Goal: Task Accomplishment & Management: Complete application form

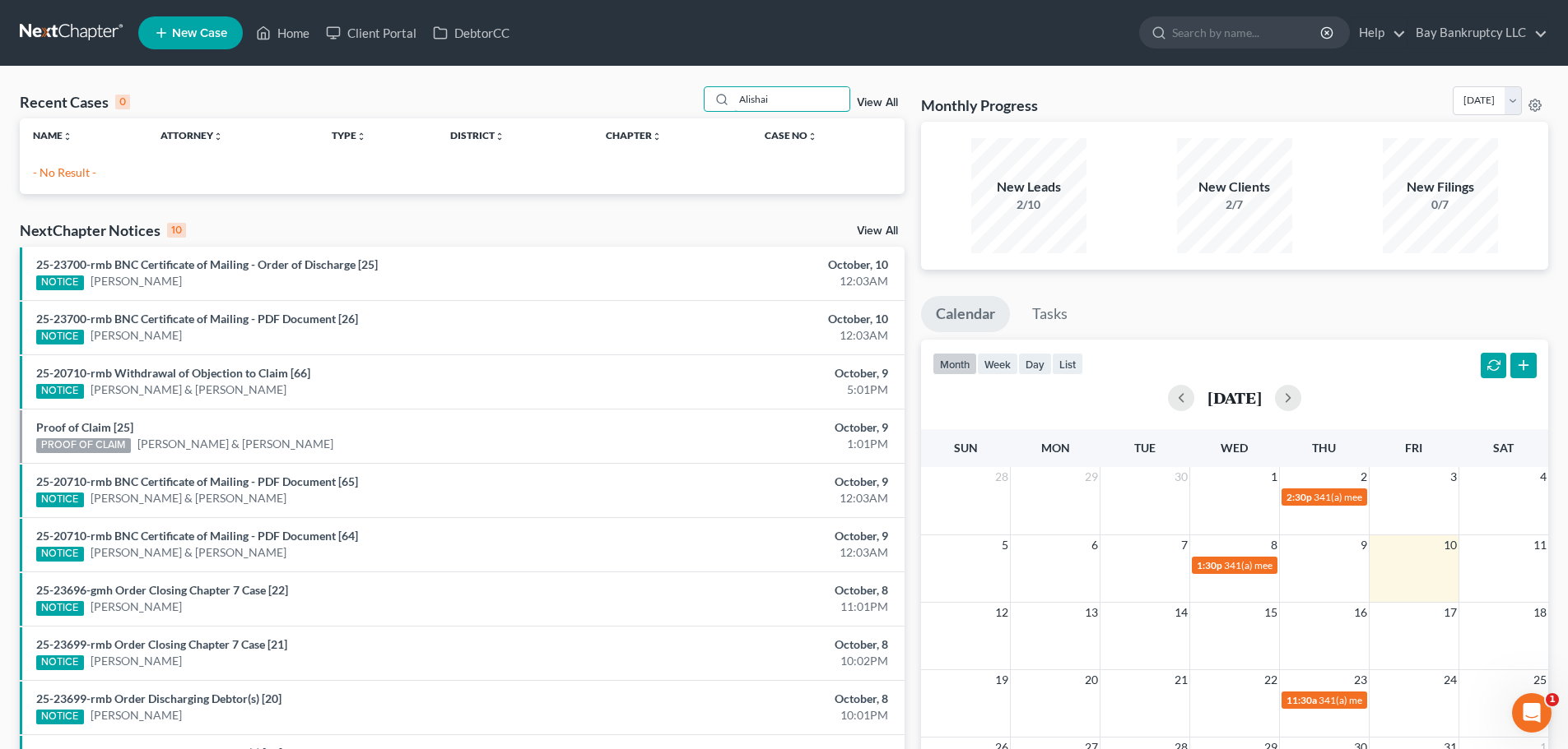
drag, startPoint x: 795, startPoint y: 97, endPoint x: 657, endPoint y: 125, distance: 140.8
click at [657, 125] on div "Recent Cases 0 Alishai View All Name unfold_more expand_more expand_less Attorn…" at bounding box center [461, 140] width 884 height 108
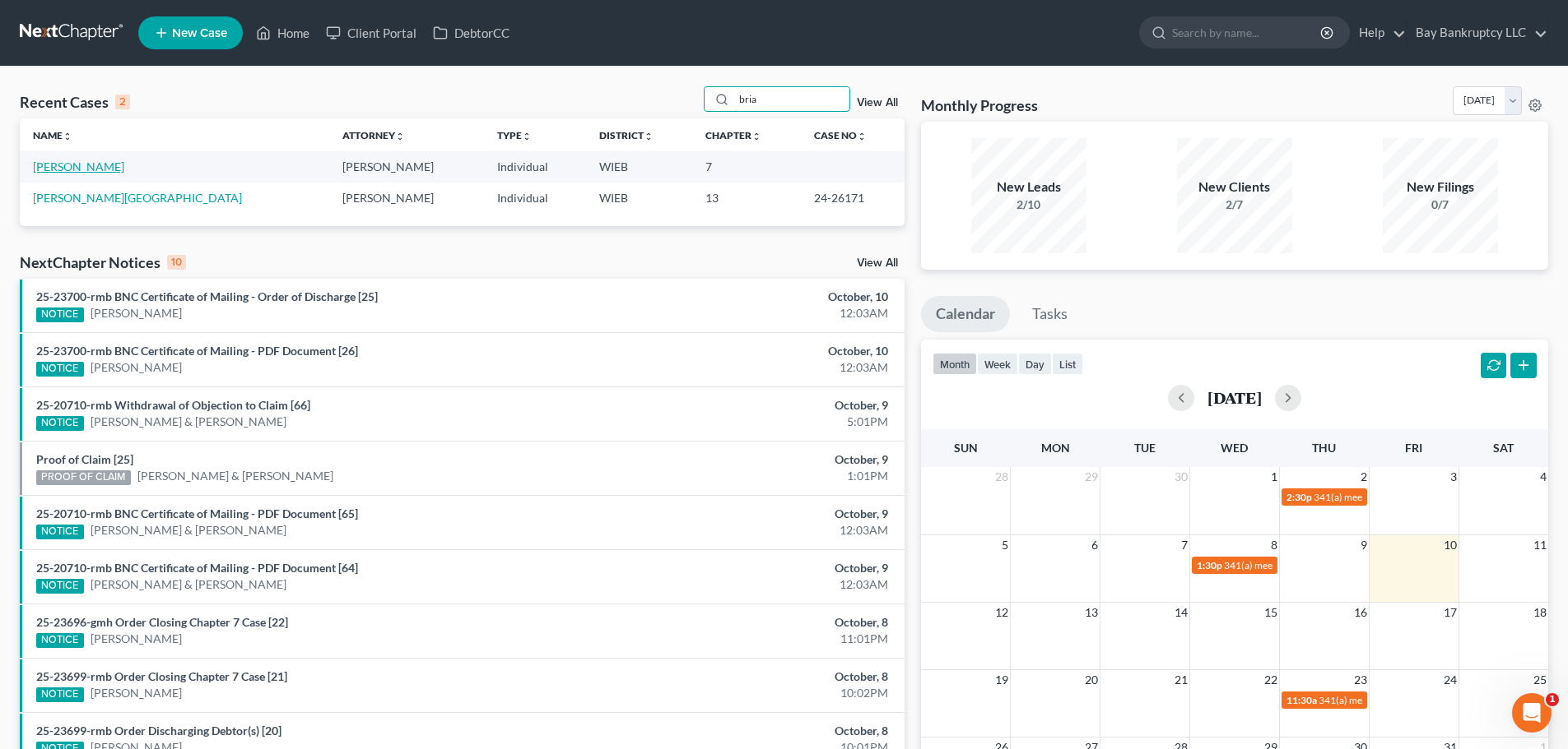
type input "bria"
click at [82, 167] on link "[PERSON_NAME]" at bounding box center [79, 167] width 91 height 14
select select "3"
select select "0"
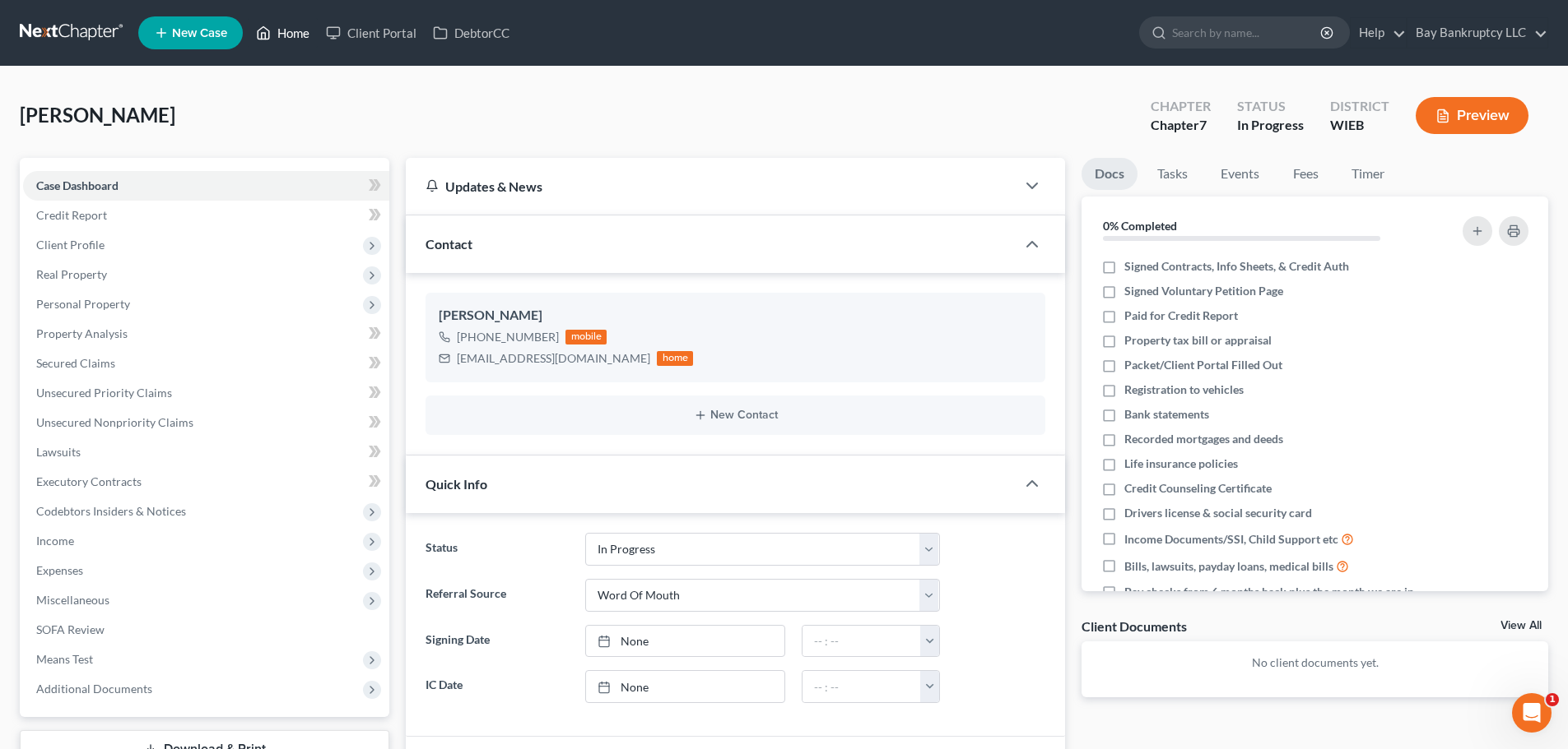
drag, startPoint x: 280, startPoint y: 35, endPoint x: 719, endPoint y: 102, distance: 444.1
click at [280, 35] on link "Home" at bounding box center [283, 32] width 70 height 30
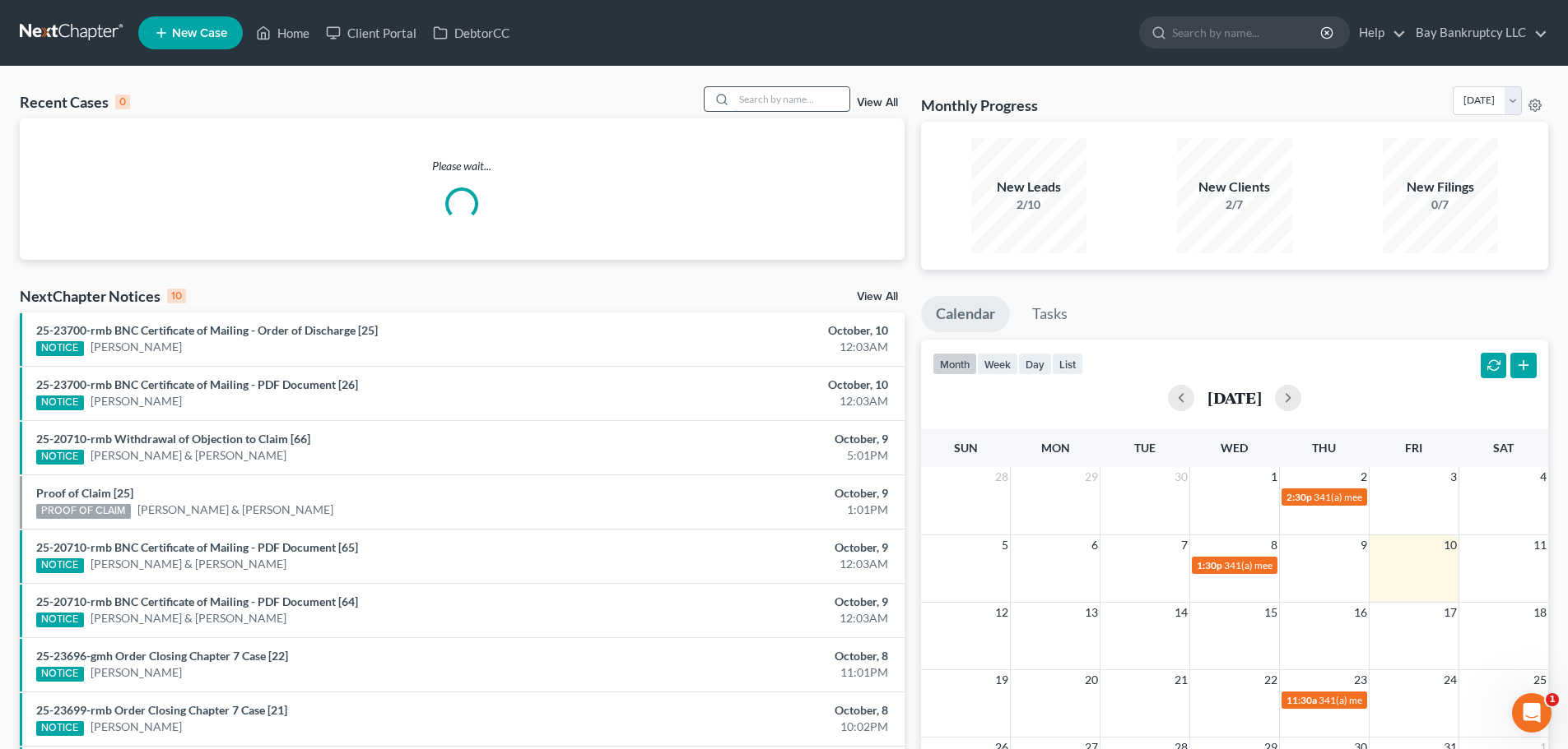
click at [754, 106] on input "search" at bounding box center [791, 99] width 115 height 24
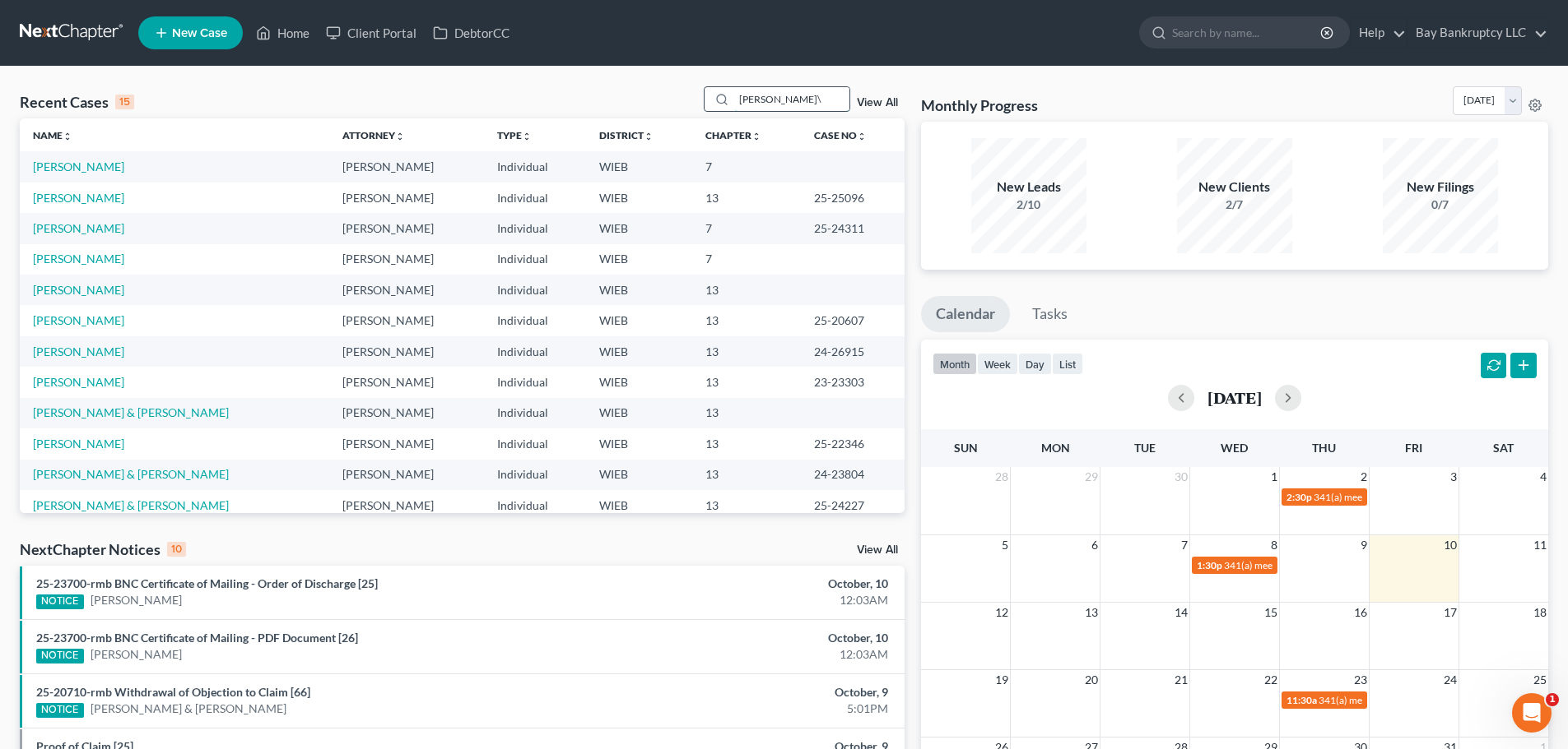
type input "[PERSON_NAME]"
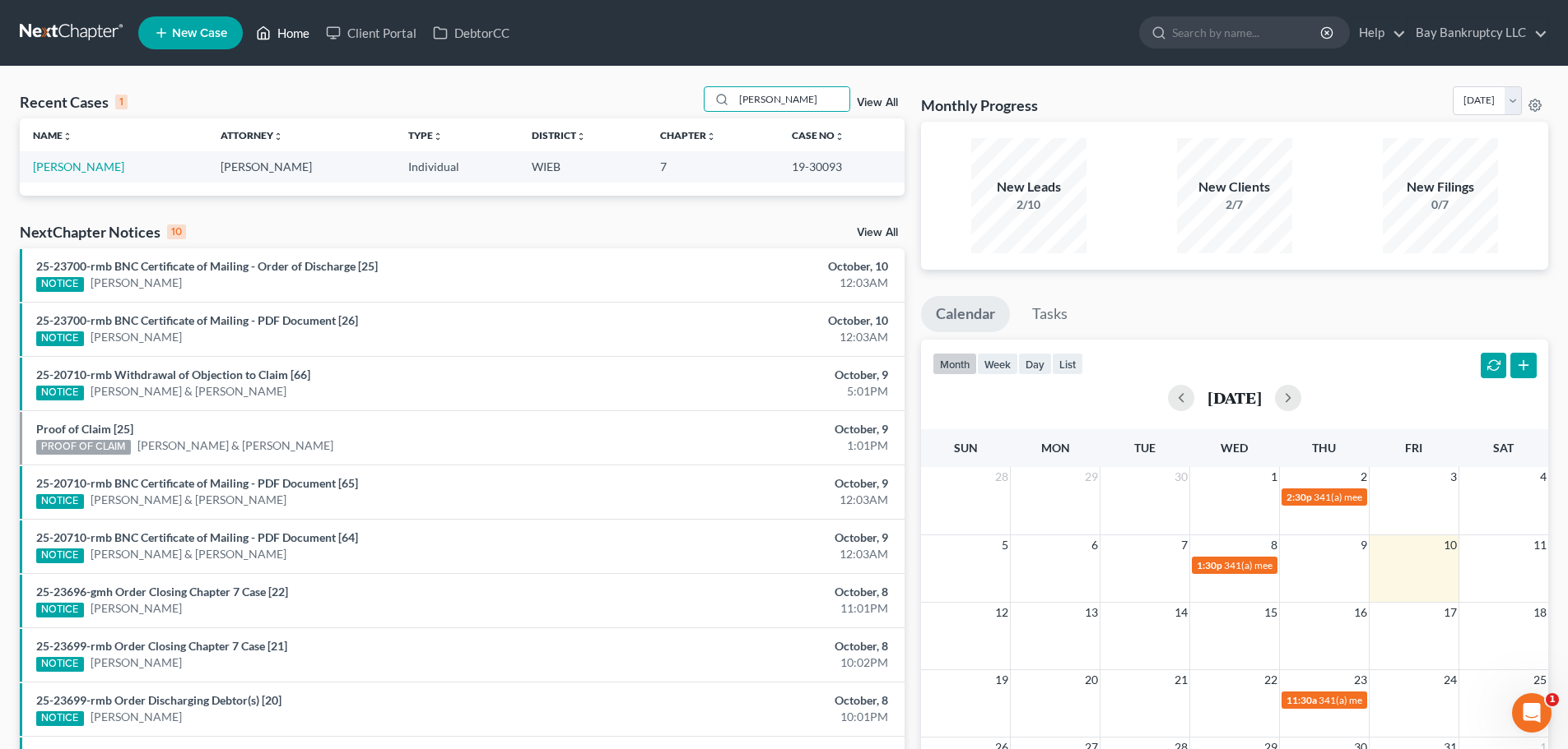
click at [314, 33] on link "Home" at bounding box center [283, 32] width 70 height 30
click at [285, 32] on link "Home" at bounding box center [283, 32] width 70 height 30
click at [296, 32] on link "Home" at bounding box center [283, 32] width 70 height 30
click at [189, 41] on link "New Case" at bounding box center [191, 32] width 104 height 33
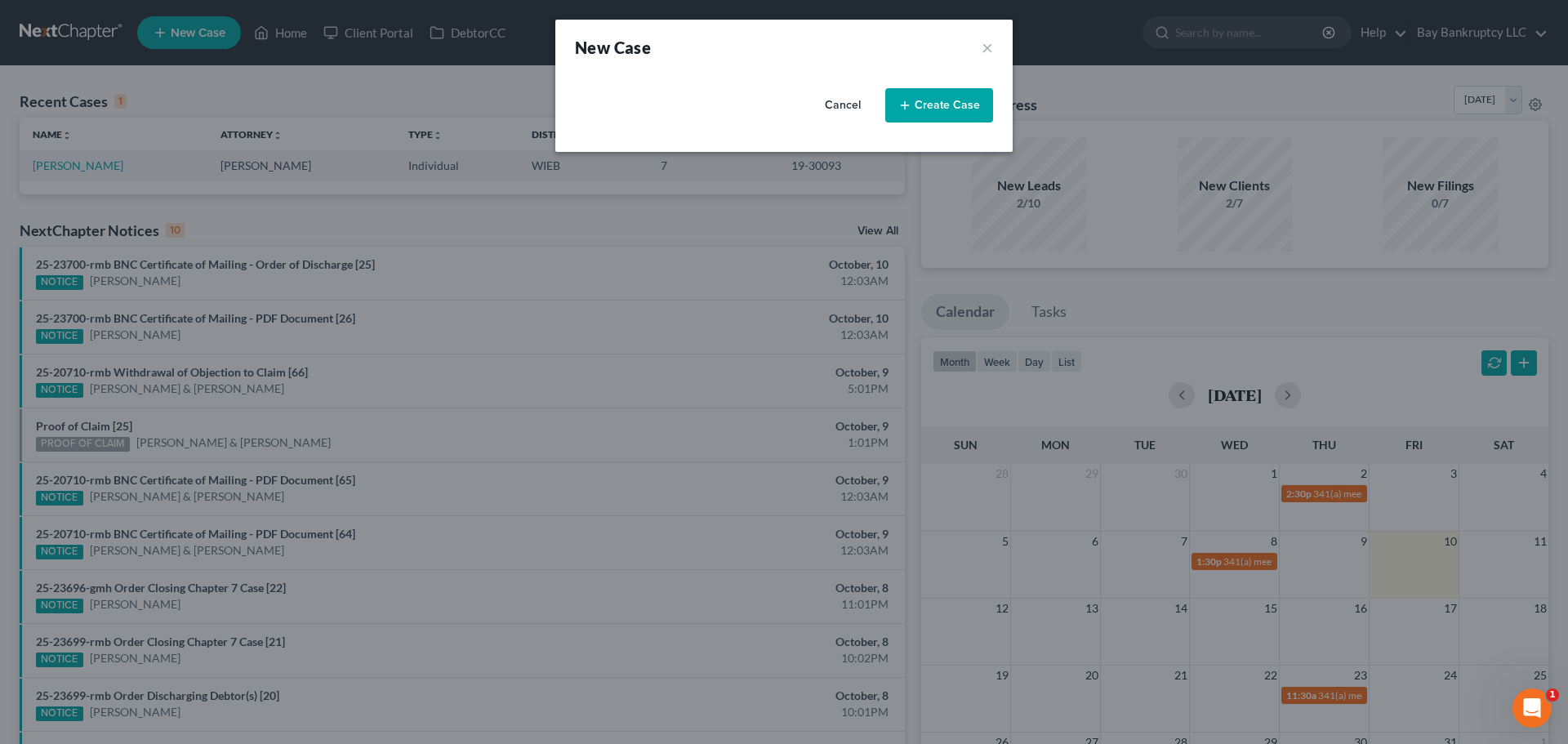
select select "90"
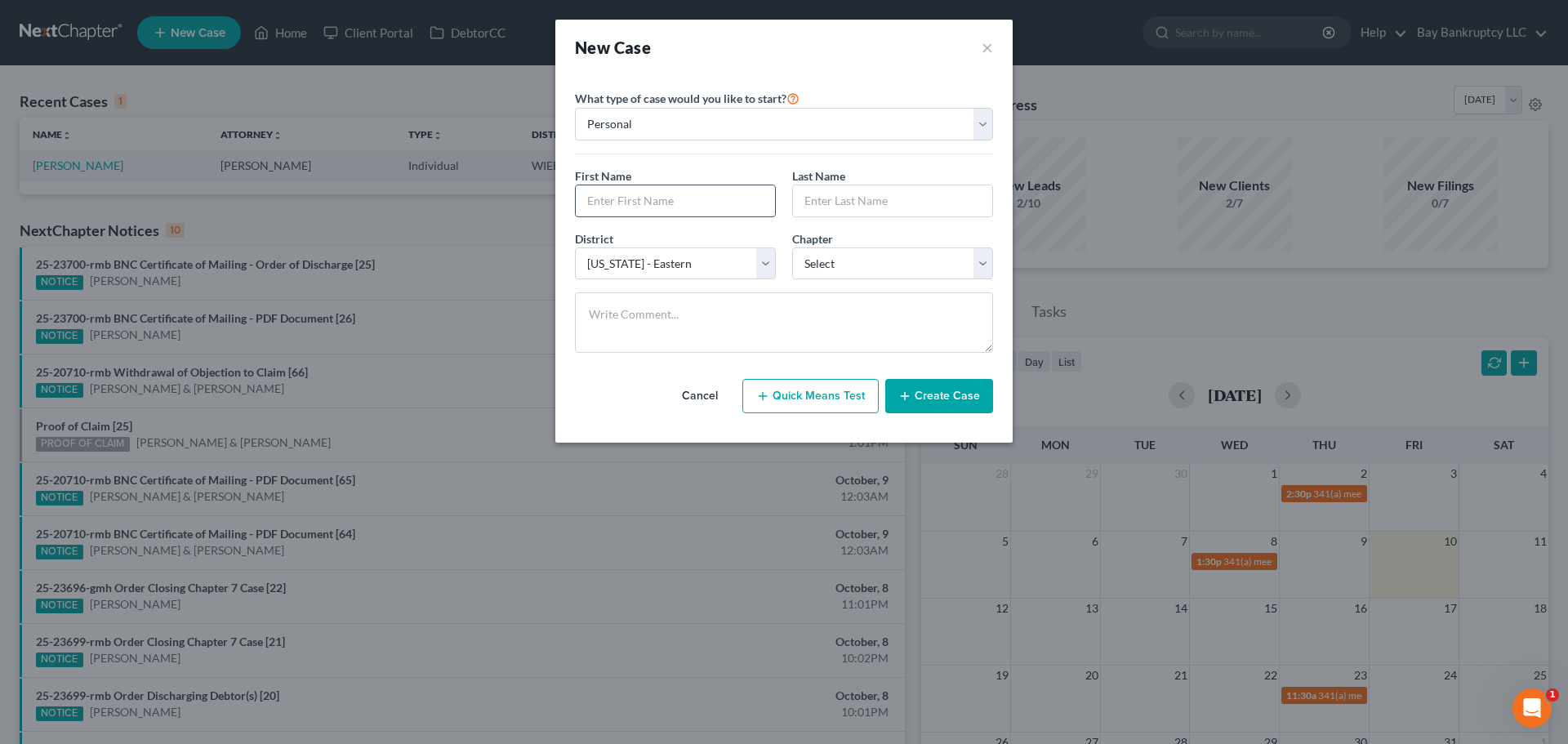
click at [622, 209] on input "text" at bounding box center [675, 201] width 199 height 31
type input "[PERSON_NAME]"
click at [839, 202] on input "text" at bounding box center [892, 201] width 199 height 31
type input "[PERSON_NAME]"
click at [870, 249] on select "Select 7 11 12 13" at bounding box center [892, 264] width 201 height 33
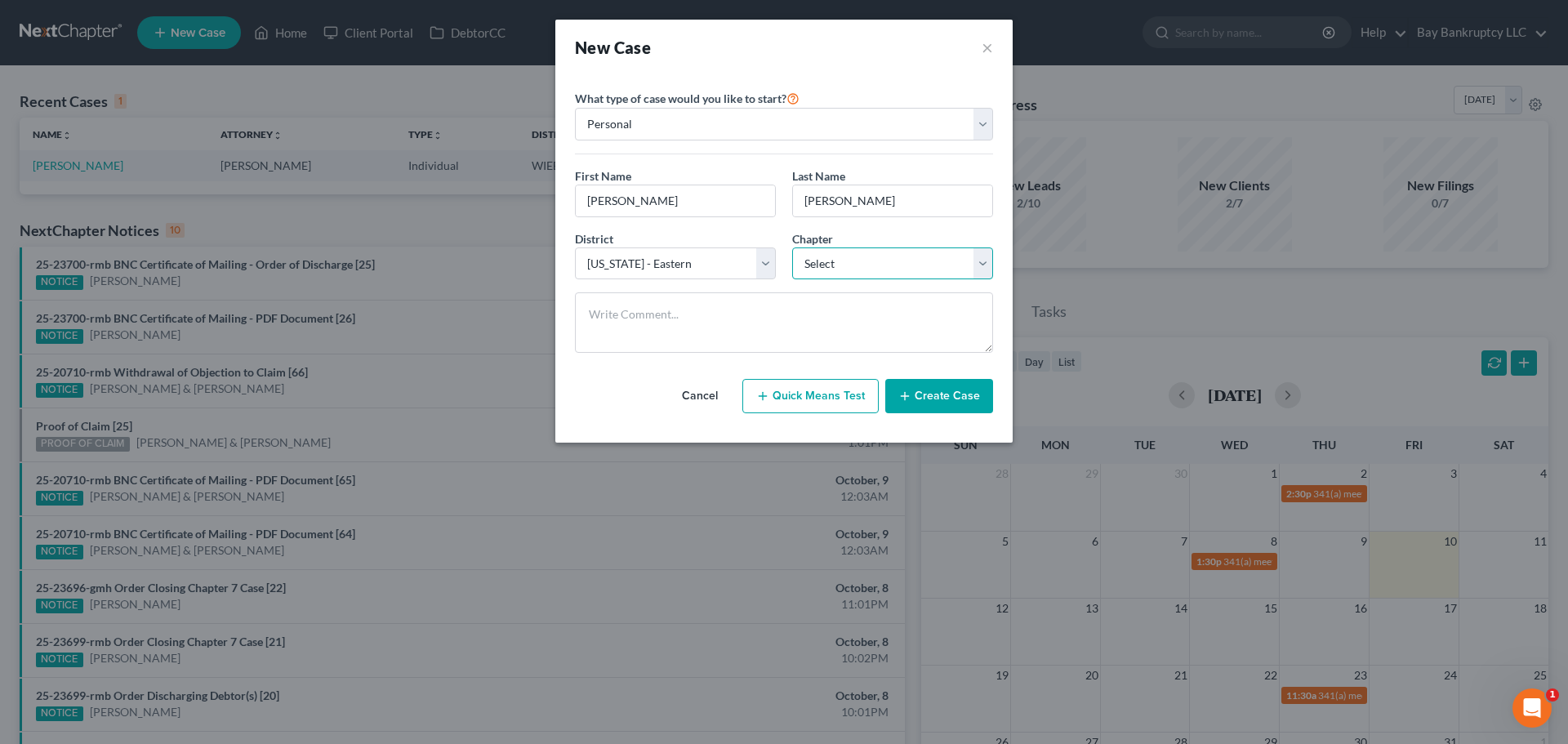
select select "3"
click at [792, 248] on select "Select 7 11 12 13" at bounding box center [892, 264] width 201 height 33
click at [951, 394] on button "Create Case" at bounding box center [939, 396] width 108 height 34
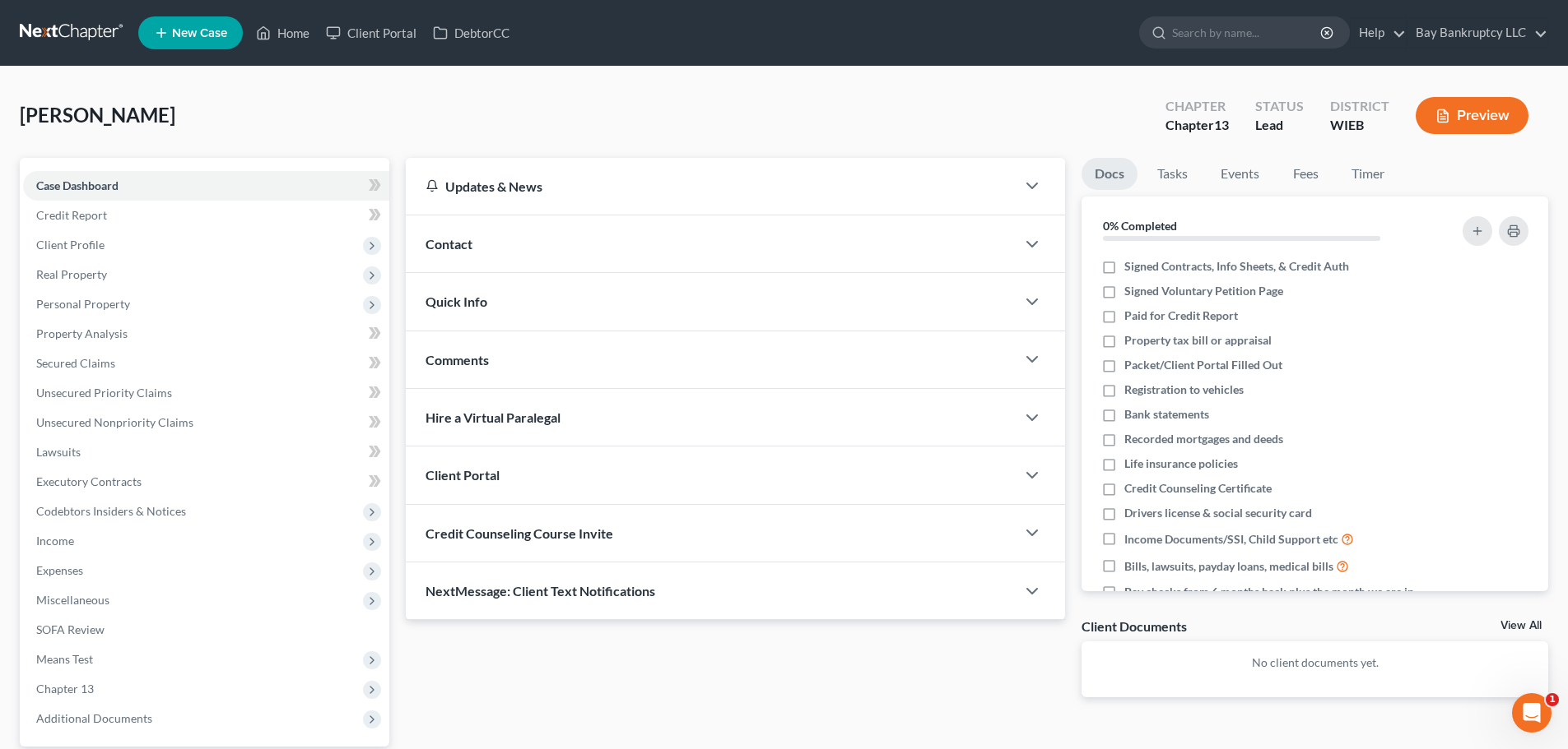
click at [537, 236] on div "Contact" at bounding box center [711, 243] width 610 height 56
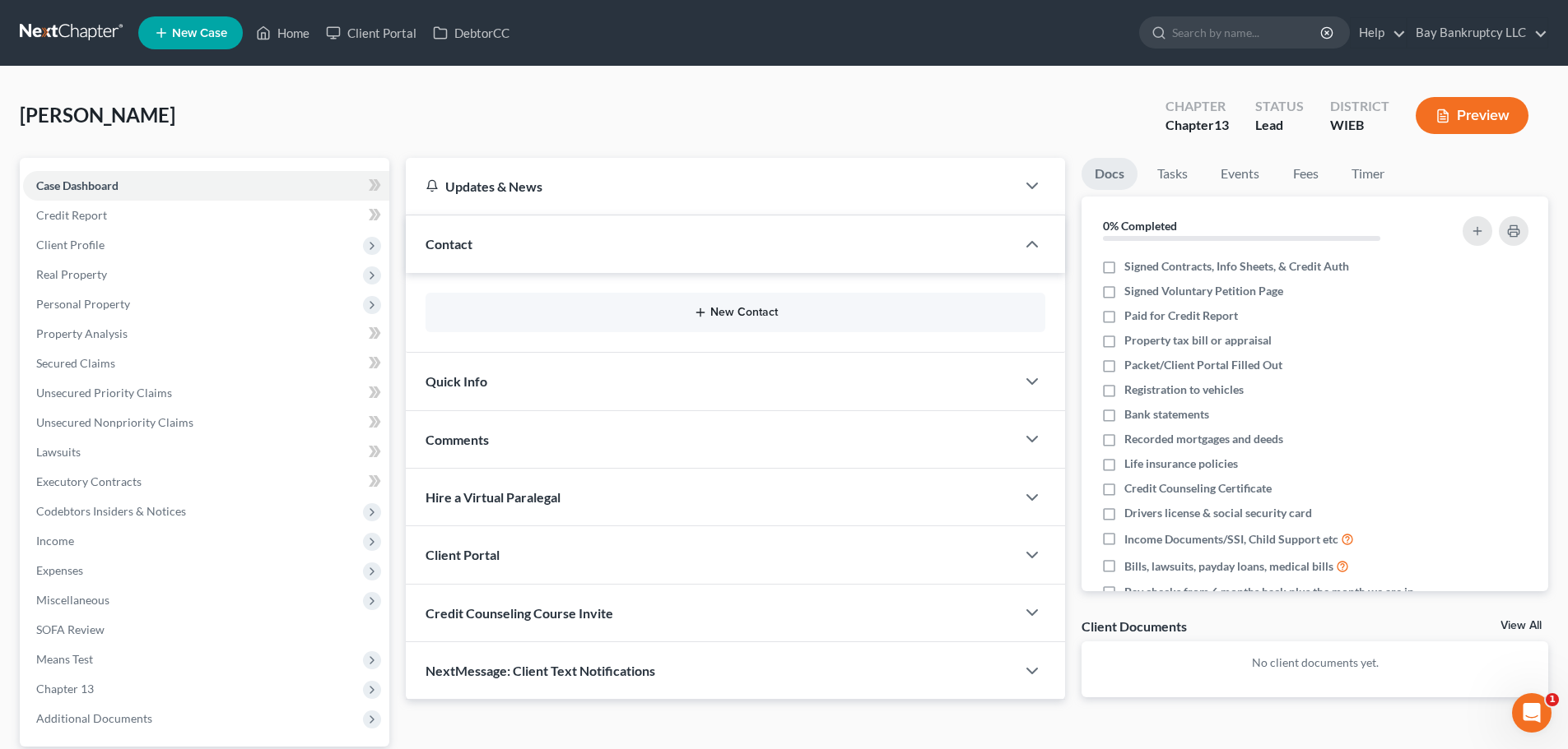
click at [724, 308] on button "New Contact" at bounding box center [735, 312] width 593 height 13
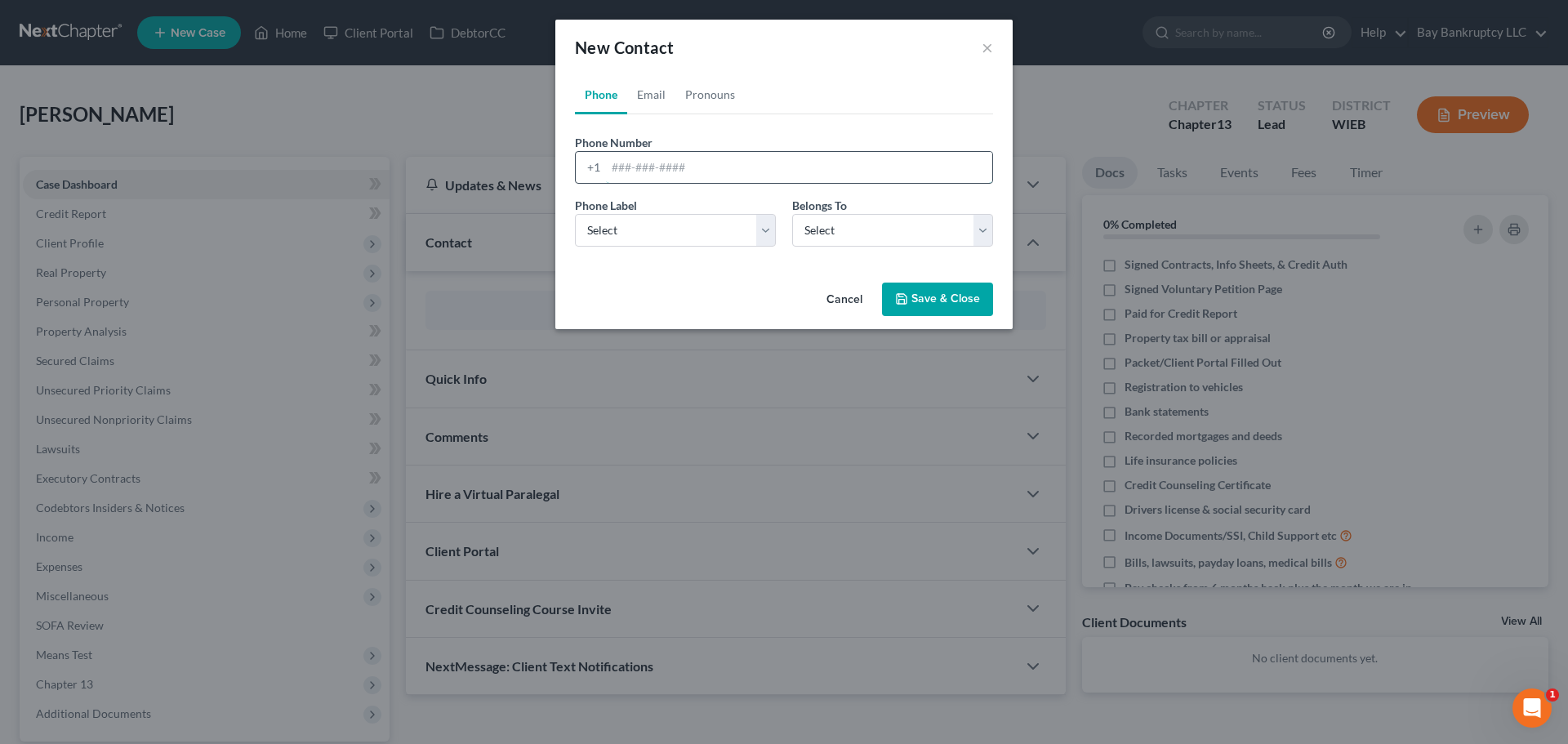
click at [648, 163] on input "tel" at bounding box center [800, 167] width 387 height 31
type input "[PHONE_NUMBER]"
click at [660, 81] on link "Email" at bounding box center [651, 95] width 48 height 39
click at [656, 165] on input "email" at bounding box center [800, 167] width 387 height 31
type input "[EMAIL_ADDRESS][DOMAIN_NAME]"
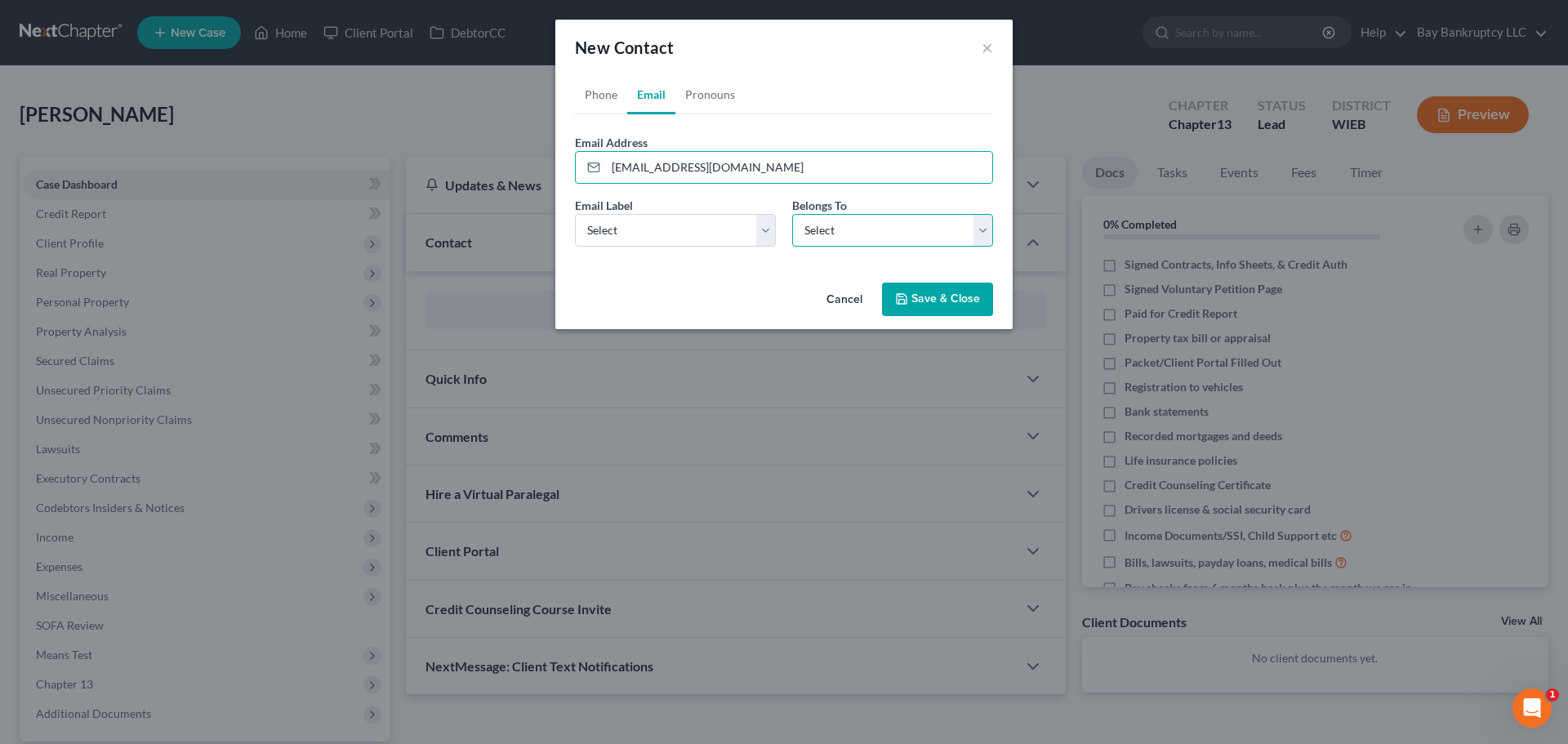
click at [856, 231] on select "Select Client Other" at bounding box center [892, 230] width 201 height 33
select select "0"
click at [792, 214] on select "Select Client Other" at bounding box center [892, 230] width 201 height 33
drag, startPoint x: 659, startPoint y: 227, endPoint x: 650, endPoint y: 246, distance: 21.0
click at [659, 227] on select "Select Home Work Other" at bounding box center [675, 230] width 201 height 33
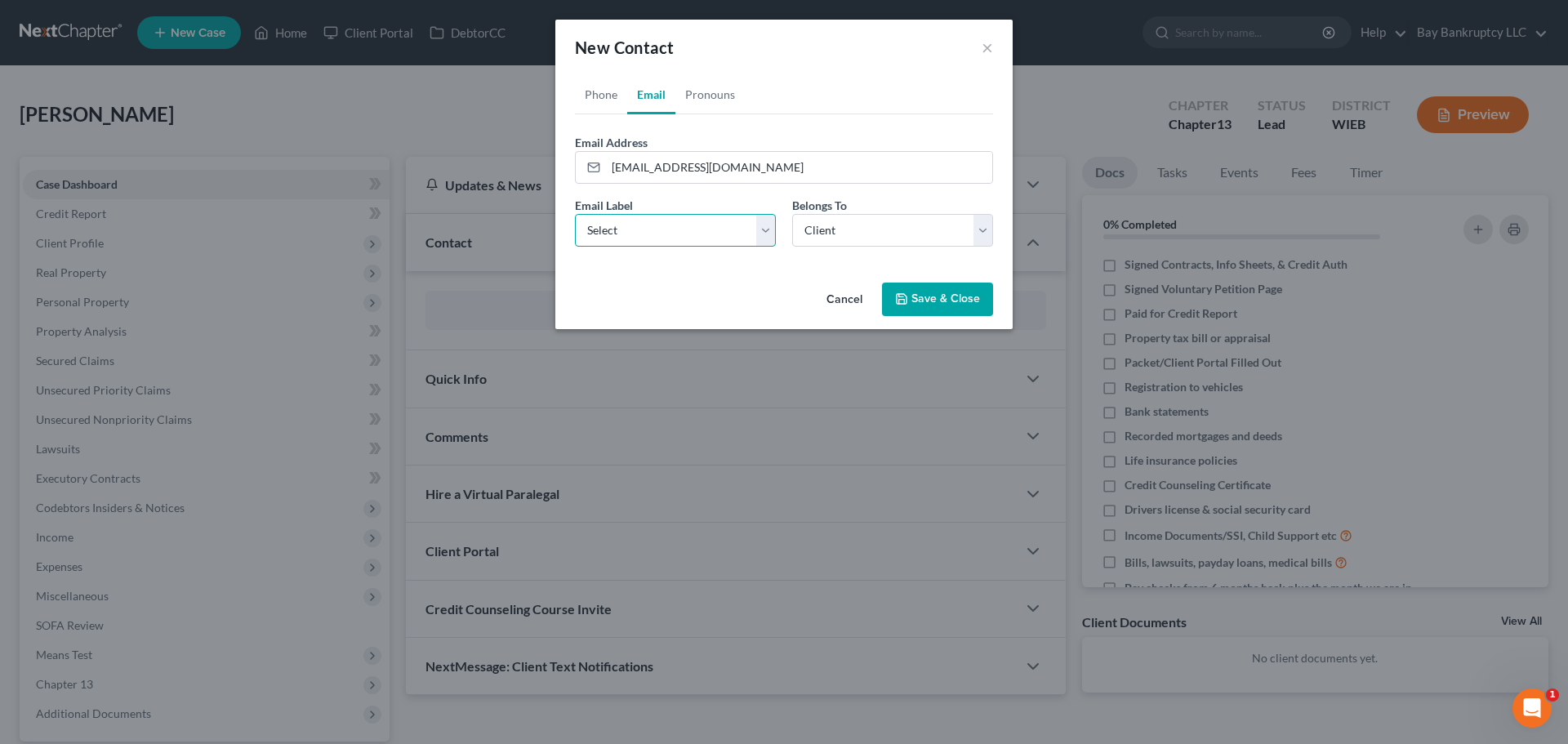
select select "0"
click at [575, 214] on select "Select Home Work Other" at bounding box center [675, 230] width 201 height 33
click at [946, 299] on button "Save & Close" at bounding box center [937, 299] width 111 height 34
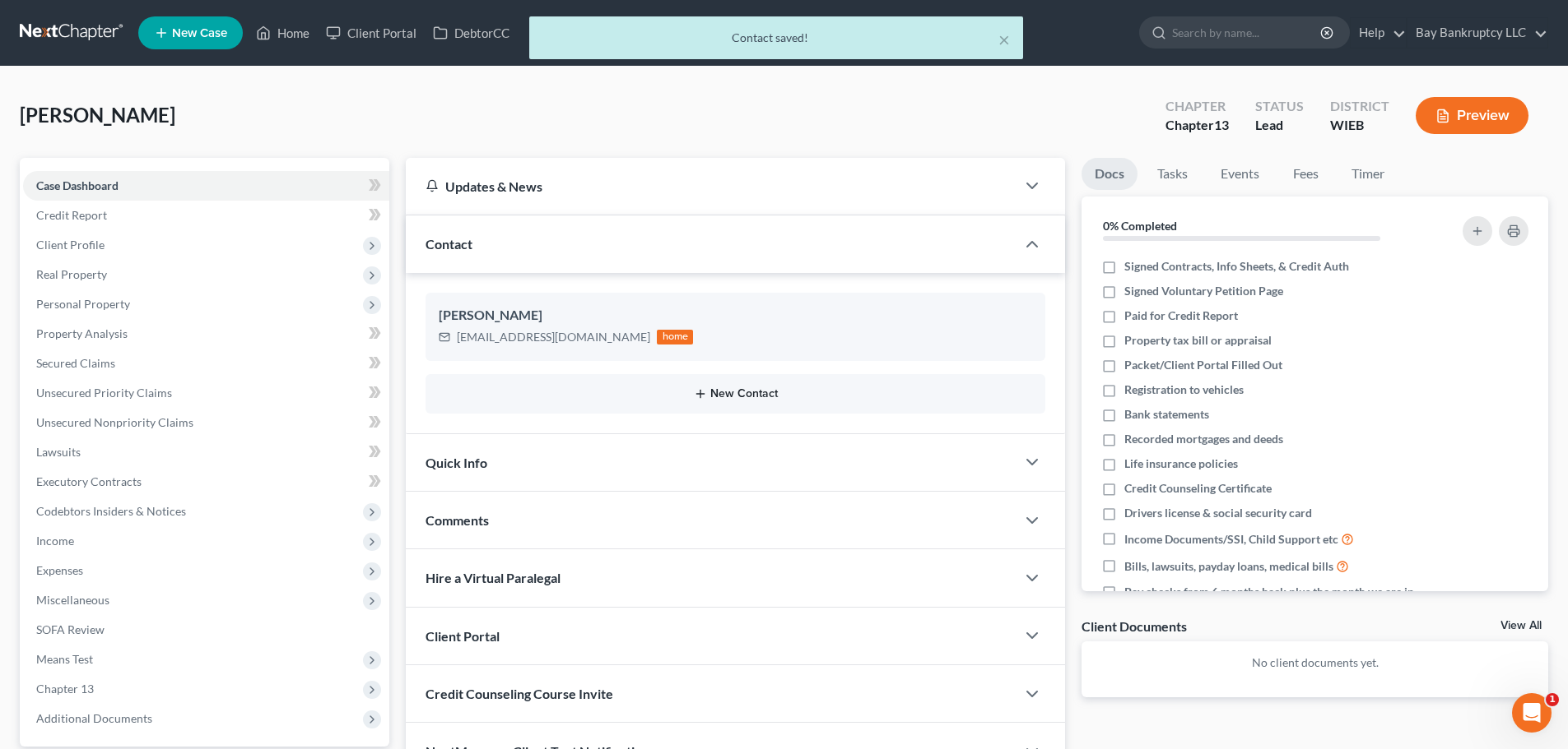
click at [766, 391] on button "New Contact" at bounding box center [735, 394] width 593 height 13
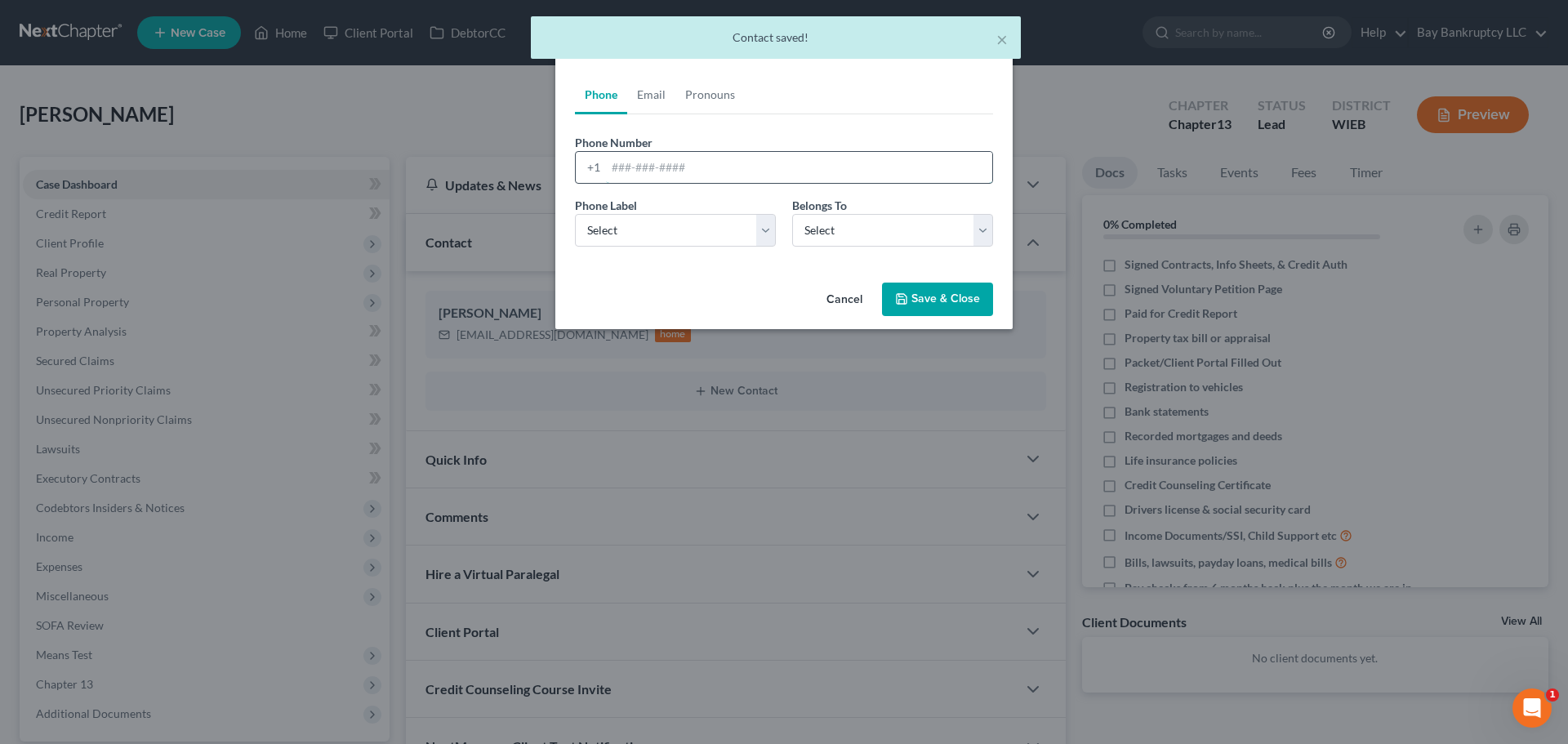
click at [626, 172] on input "tel" at bounding box center [800, 167] width 387 height 31
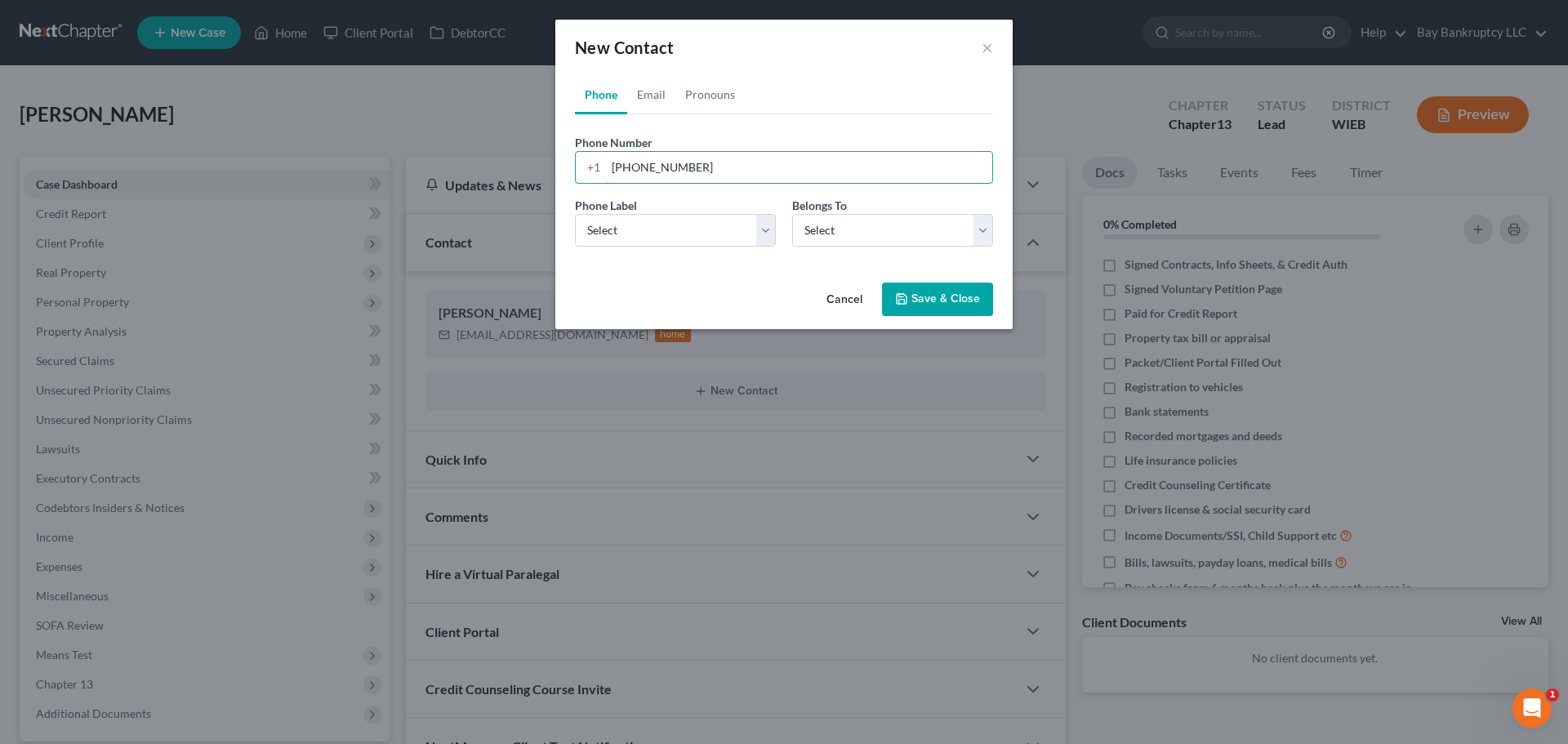
type input "[PHONE_NUMBER]"
click at [963, 294] on button "Save & Close" at bounding box center [937, 299] width 111 height 34
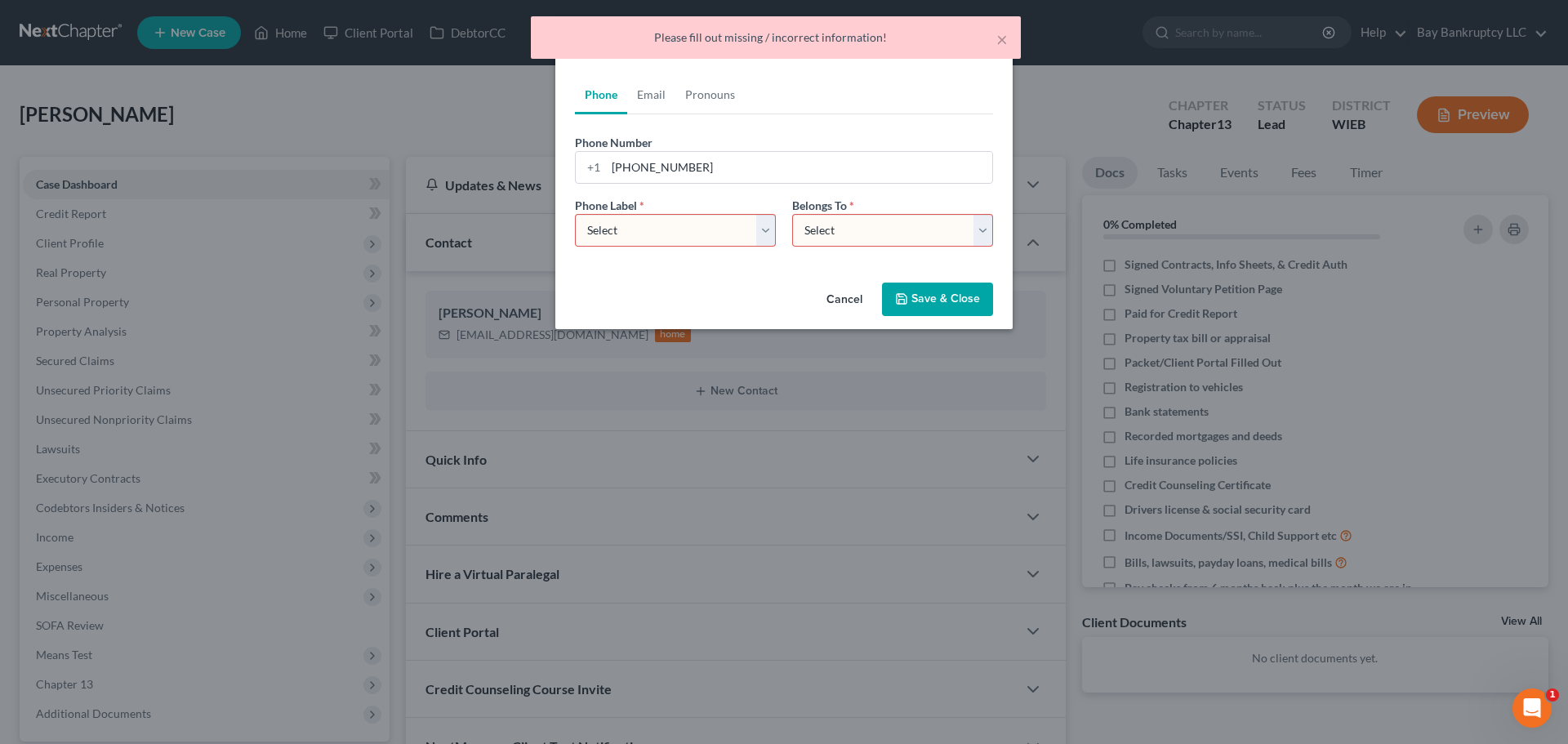
drag, startPoint x: 738, startPoint y: 233, endPoint x: 725, endPoint y: 246, distance: 18.4
click at [738, 233] on select "Select Mobile Home Work Other" at bounding box center [675, 230] width 201 height 33
select select "0"
click at [575, 214] on select "Select Mobile Home Work Other" at bounding box center [675, 230] width 201 height 33
drag, startPoint x: 820, startPoint y: 228, endPoint x: 820, endPoint y: 244, distance: 16.0
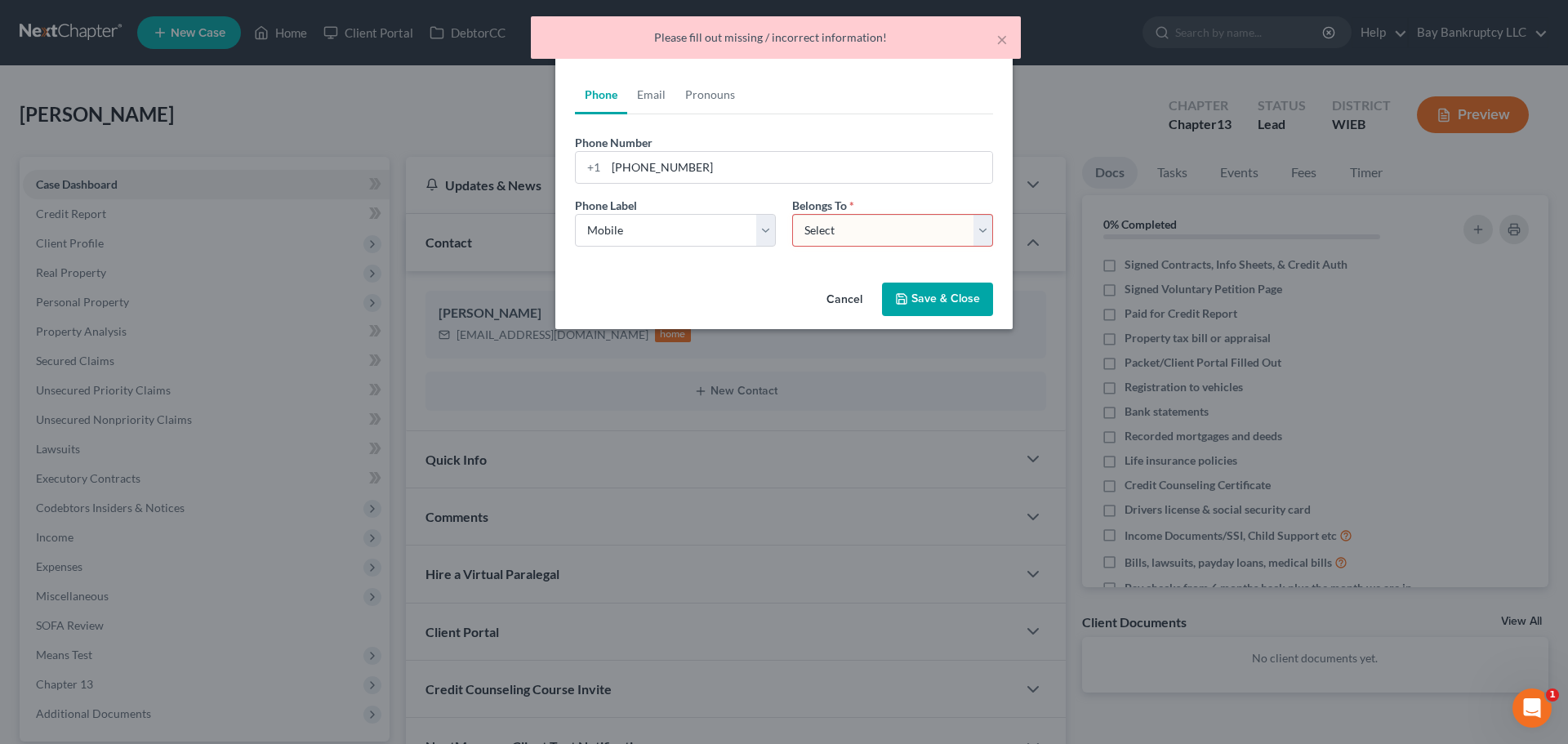
click at [820, 228] on select "Select Client Other" at bounding box center [892, 230] width 201 height 33
select select "0"
click at [792, 214] on select "Select Client Other" at bounding box center [892, 230] width 201 height 33
click at [900, 308] on button "Save & Close" at bounding box center [937, 299] width 111 height 34
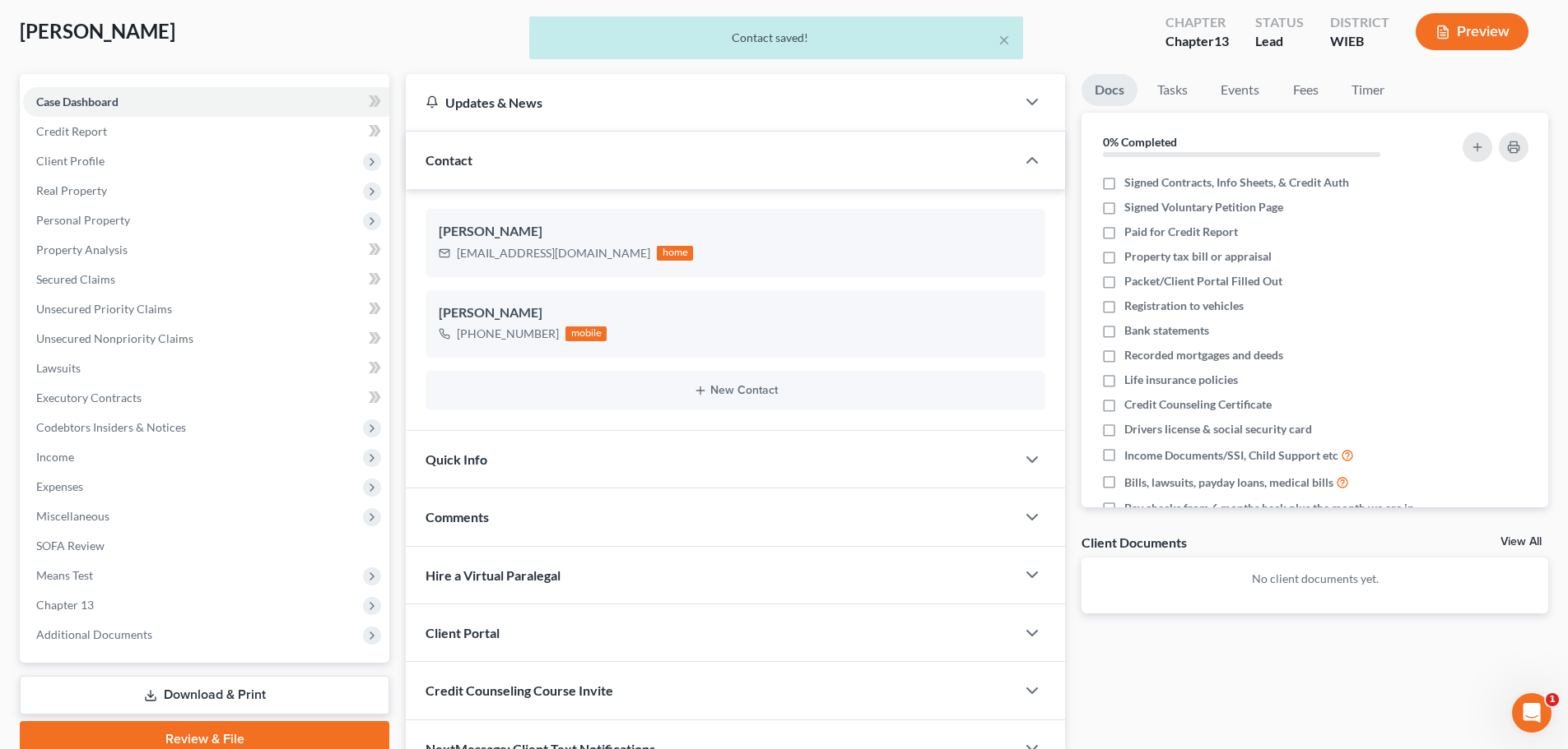
scroll to position [165, 0]
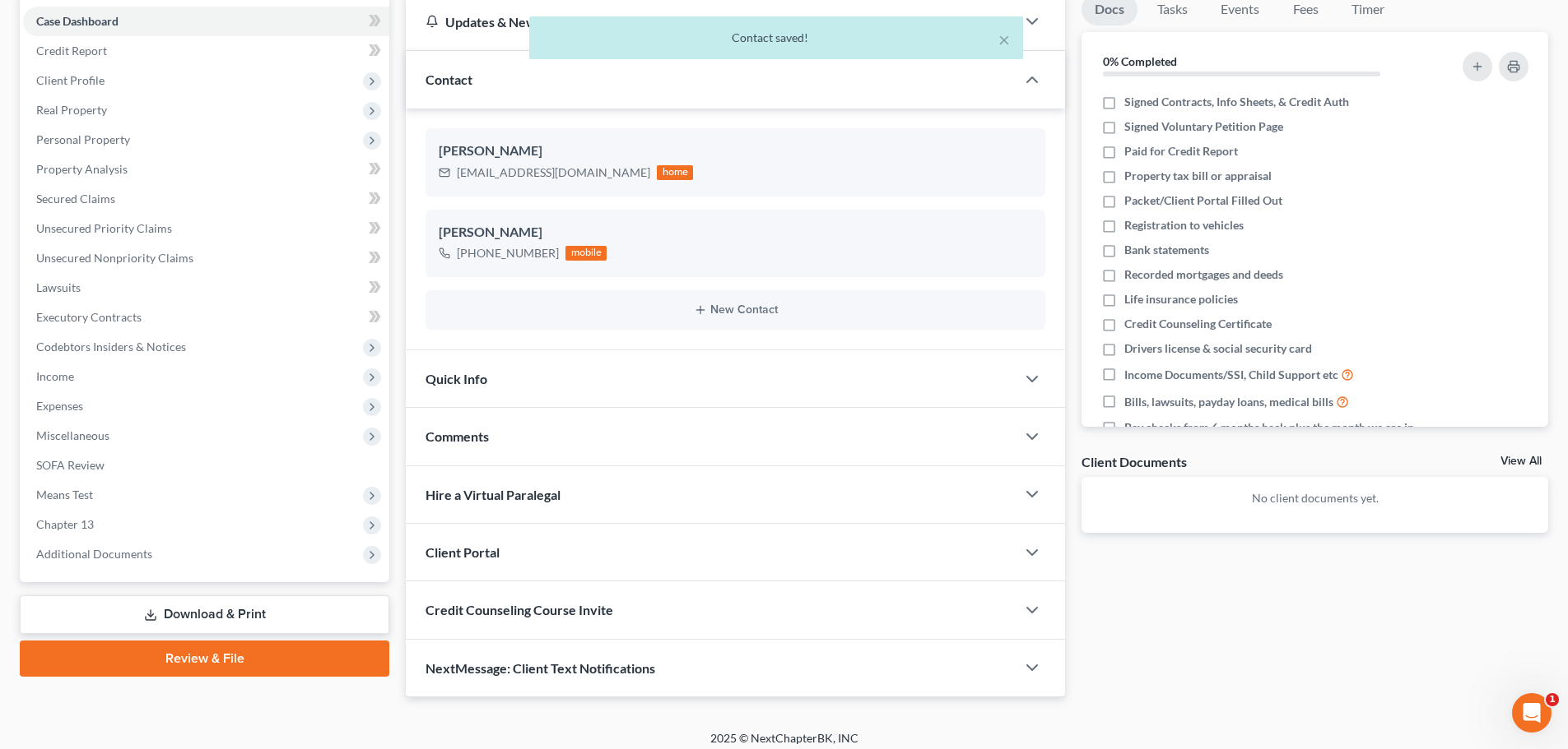
click at [528, 395] on div "Quick Info" at bounding box center [711, 378] width 610 height 56
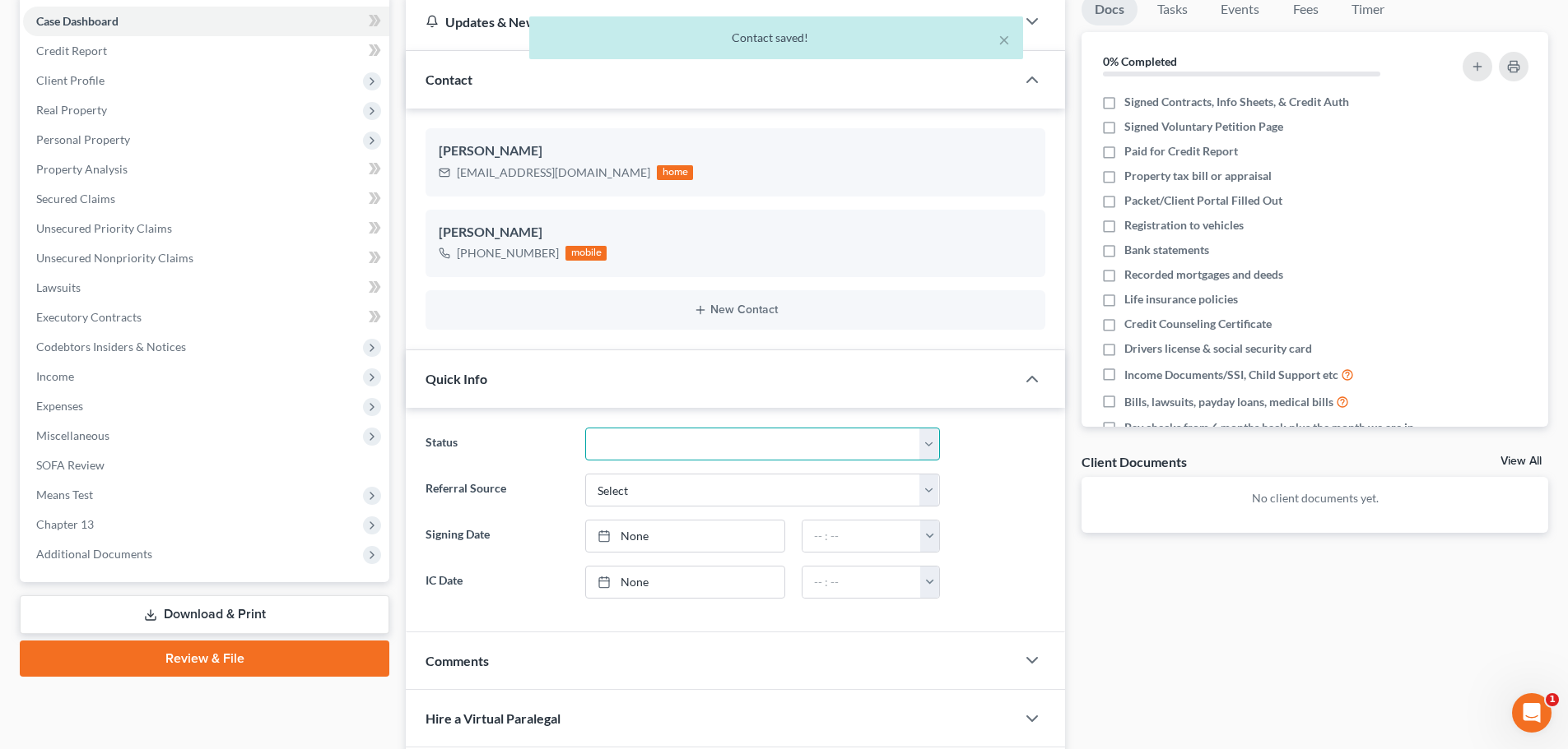
click at [626, 444] on select "Discharged Dismissed Filed In Progress Lead Lost Lead Ready to File To Review" at bounding box center [762, 444] width 355 height 33
select select "3"
click at [585, 428] on select "Discharged Dismissed Filed In Progress Lead Lost Lead Ready to File To Review" at bounding box center [762, 444] width 355 height 33
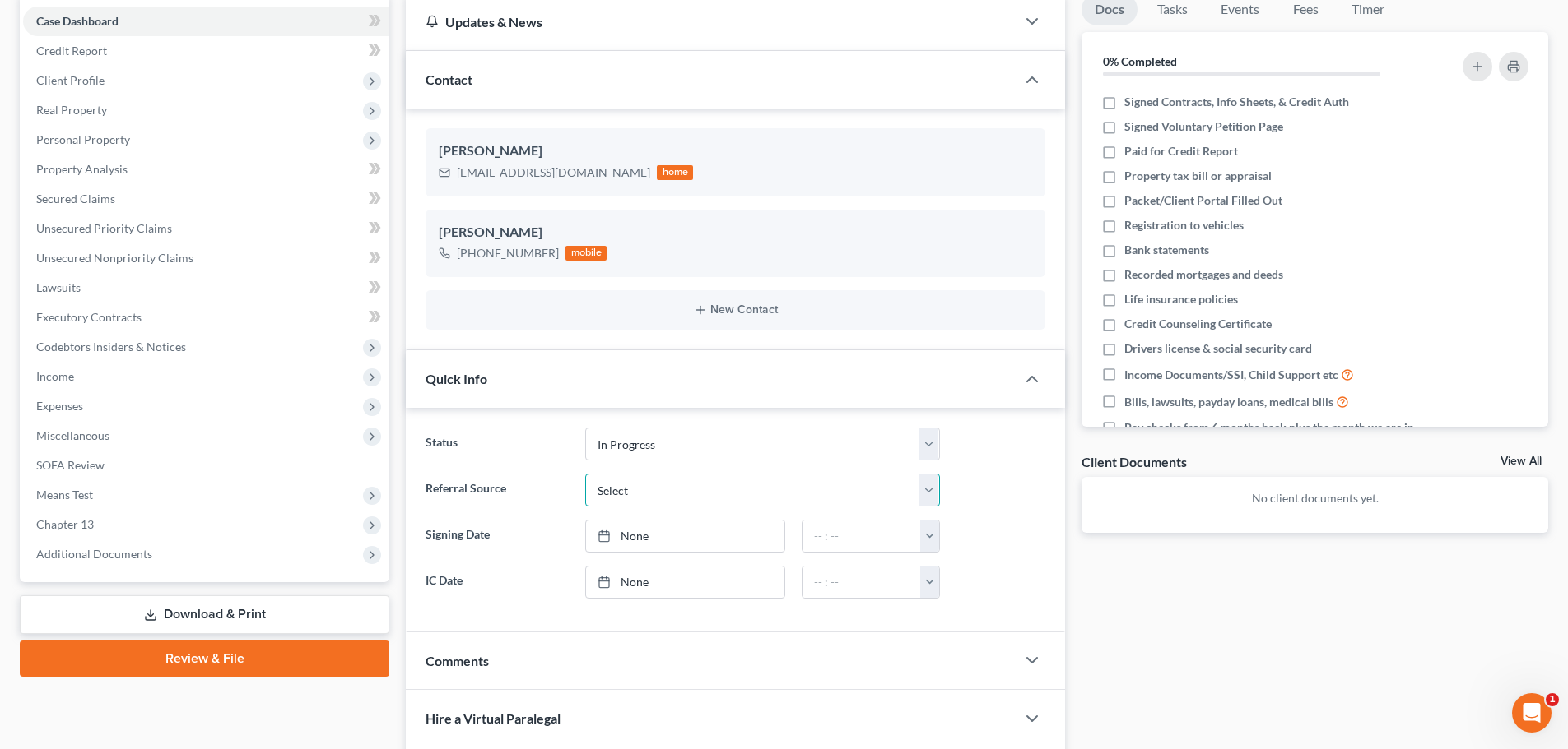
click at [640, 497] on select "Select Word Of Mouth Previous Clients Direct Mail Website Google Search Modern …" at bounding box center [762, 490] width 355 height 33
select select "1"
click at [585, 474] on select "Select Word Of Mouth Previous Clients Direct Mail Website Google Search Modern …" at bounding box center [762, 490] width 355 height 33
click at [634, 536] on link "None" at bounding box center [685, 536] width 198 height 32
click at [642, 576] on link "None" at bounding box center [685, 582] width 198 height 32
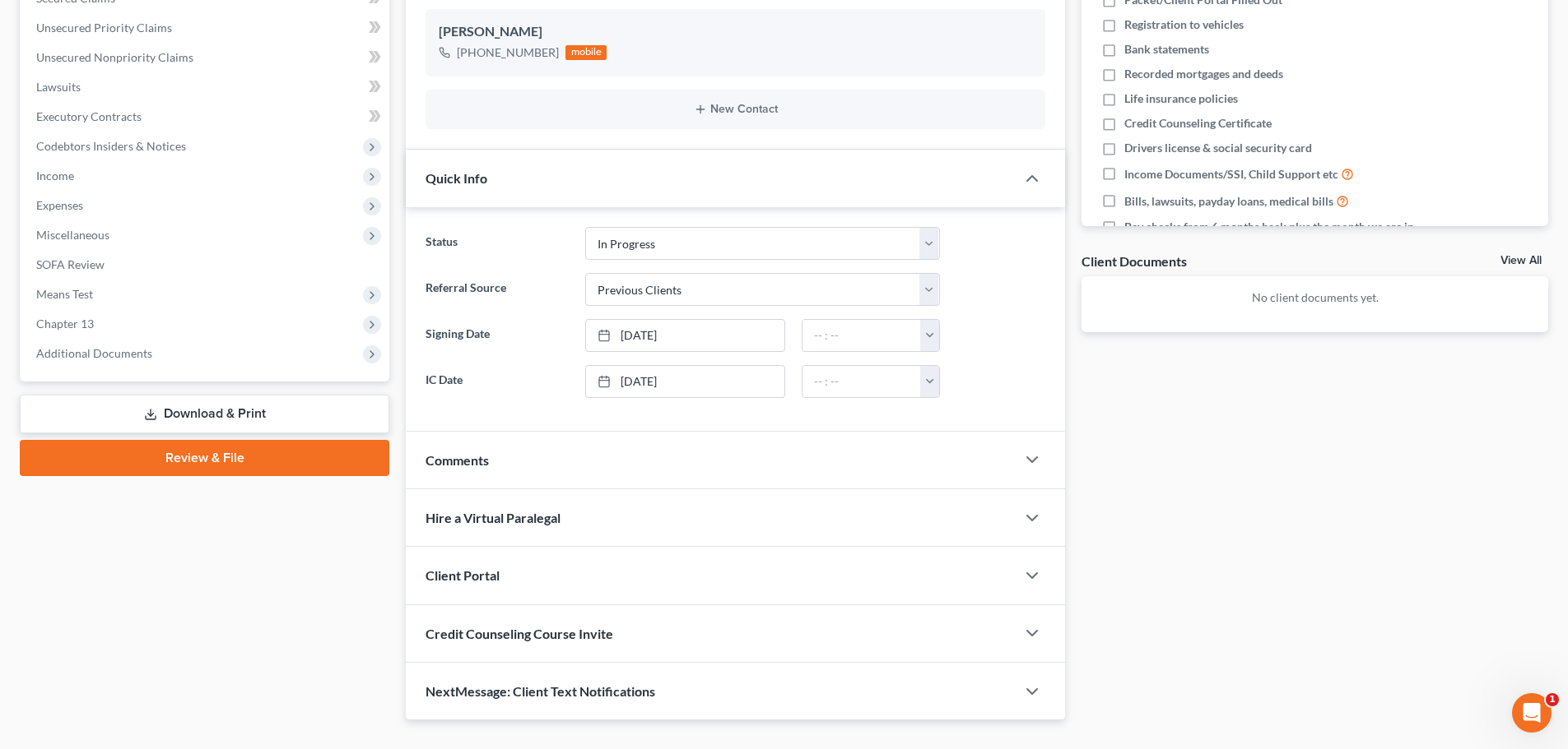
scroll to position [399, 0]
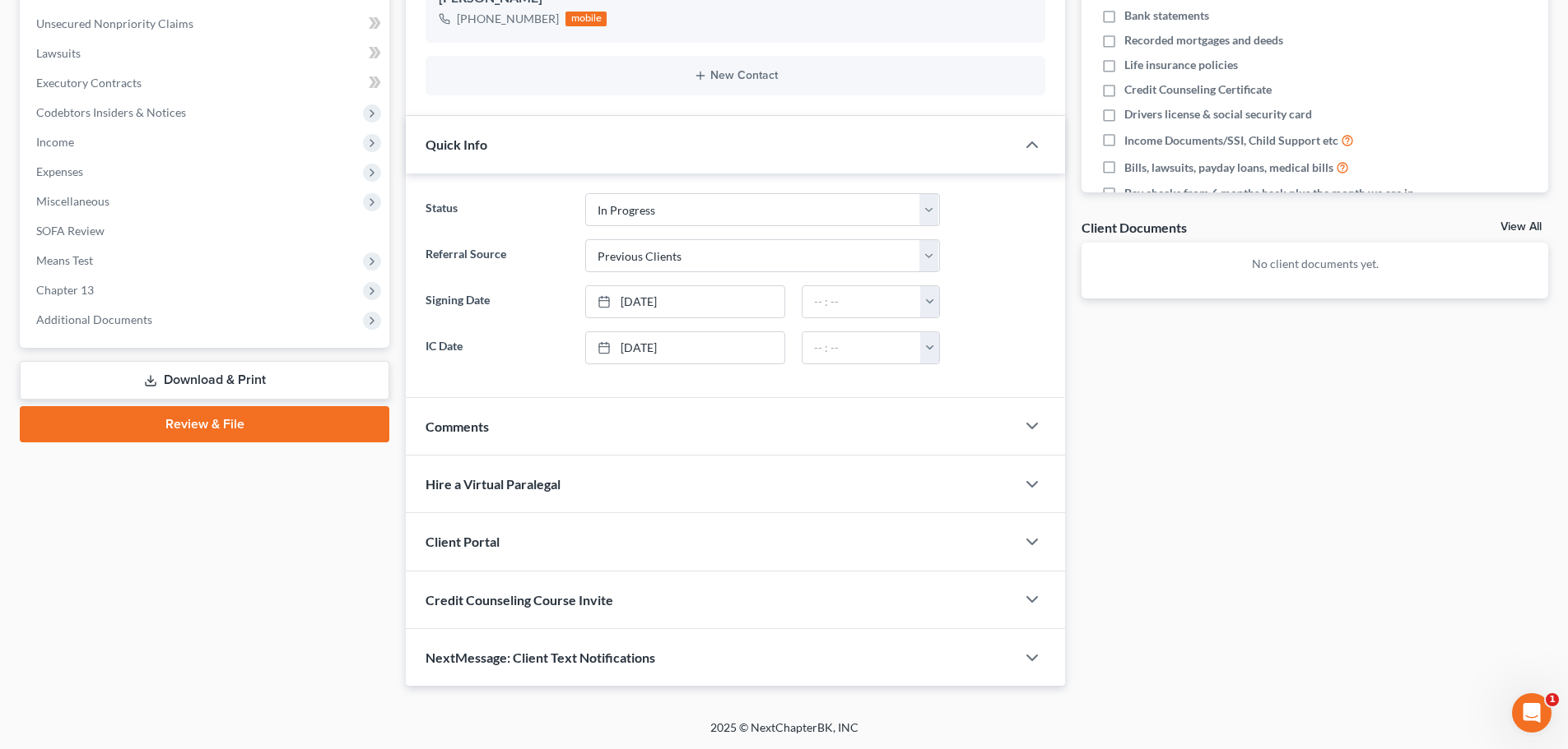
click at [509, 543] on div "Client Portal" at bounding box center [711, 541] width 610 height 56
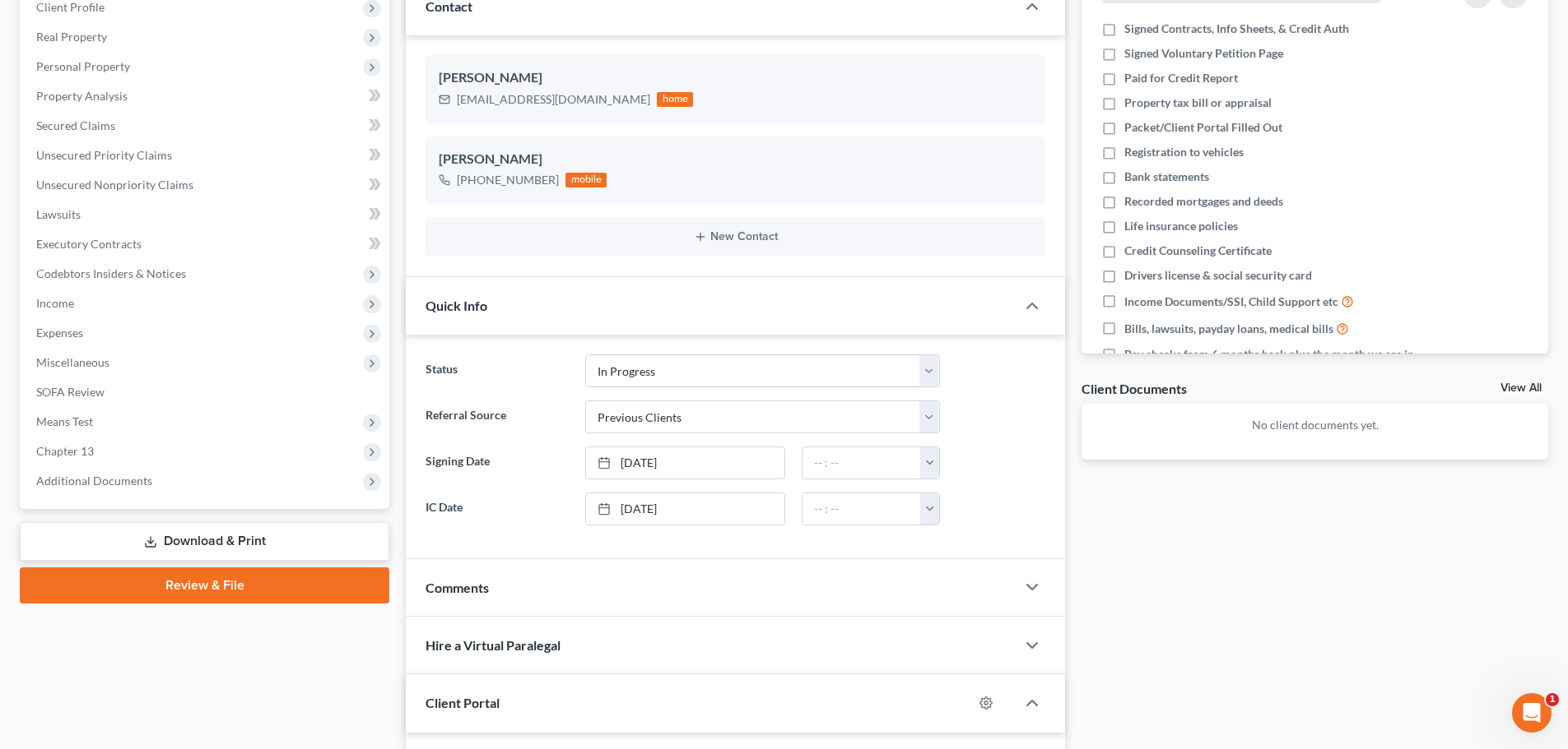
scroll to position [70, 0]
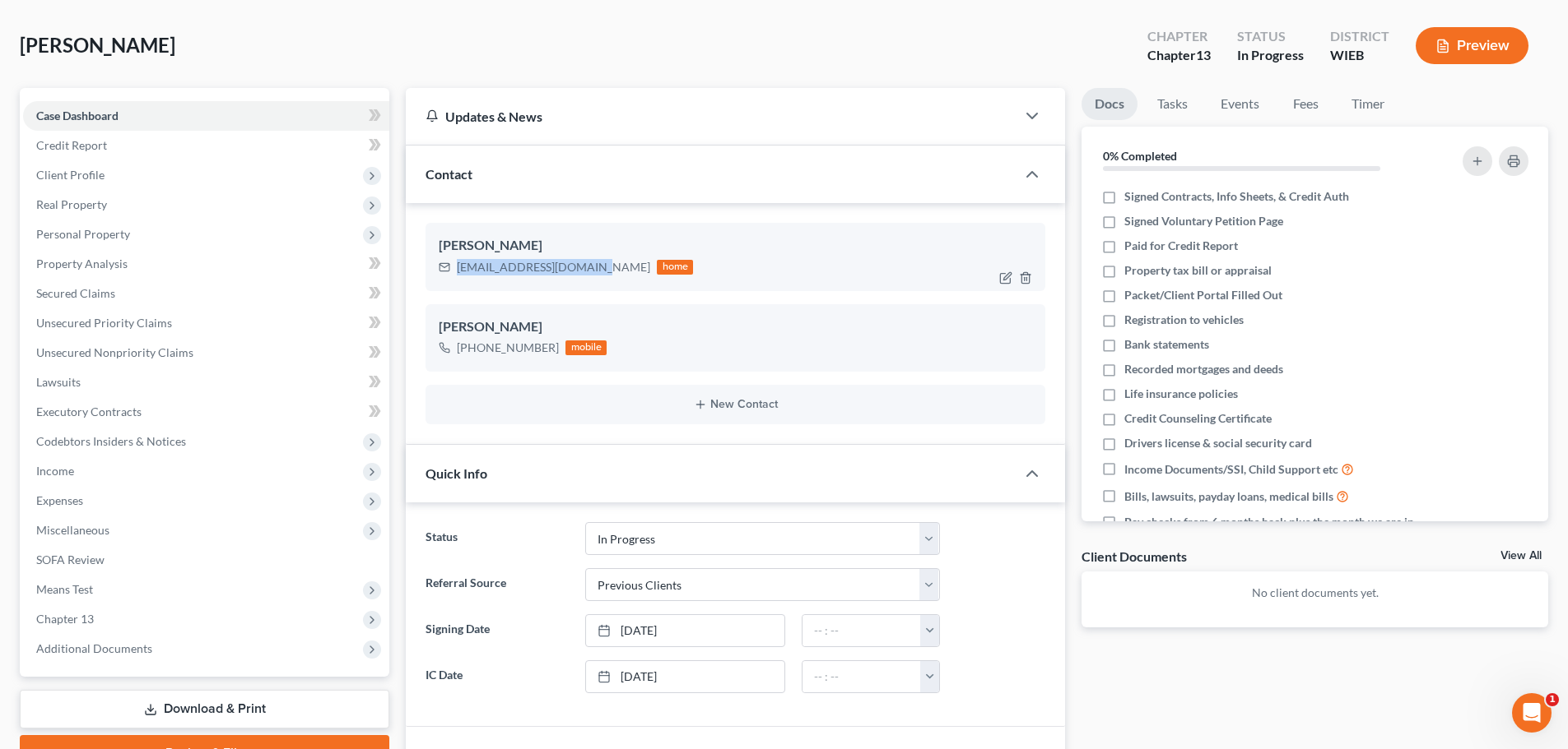
drag, startPoint x: 457, startPoint y: 272, endPoint x: 595, endPoint y: 275, distance: 138.0
click at [595, 275] on div "[EMAIL_ADDRESS][DOMAIN_NAME]" at bounding box center [553, 266] width 193 height 16
copy div "[EMAIL_ADDRESS][DOMAIN_NAME]"
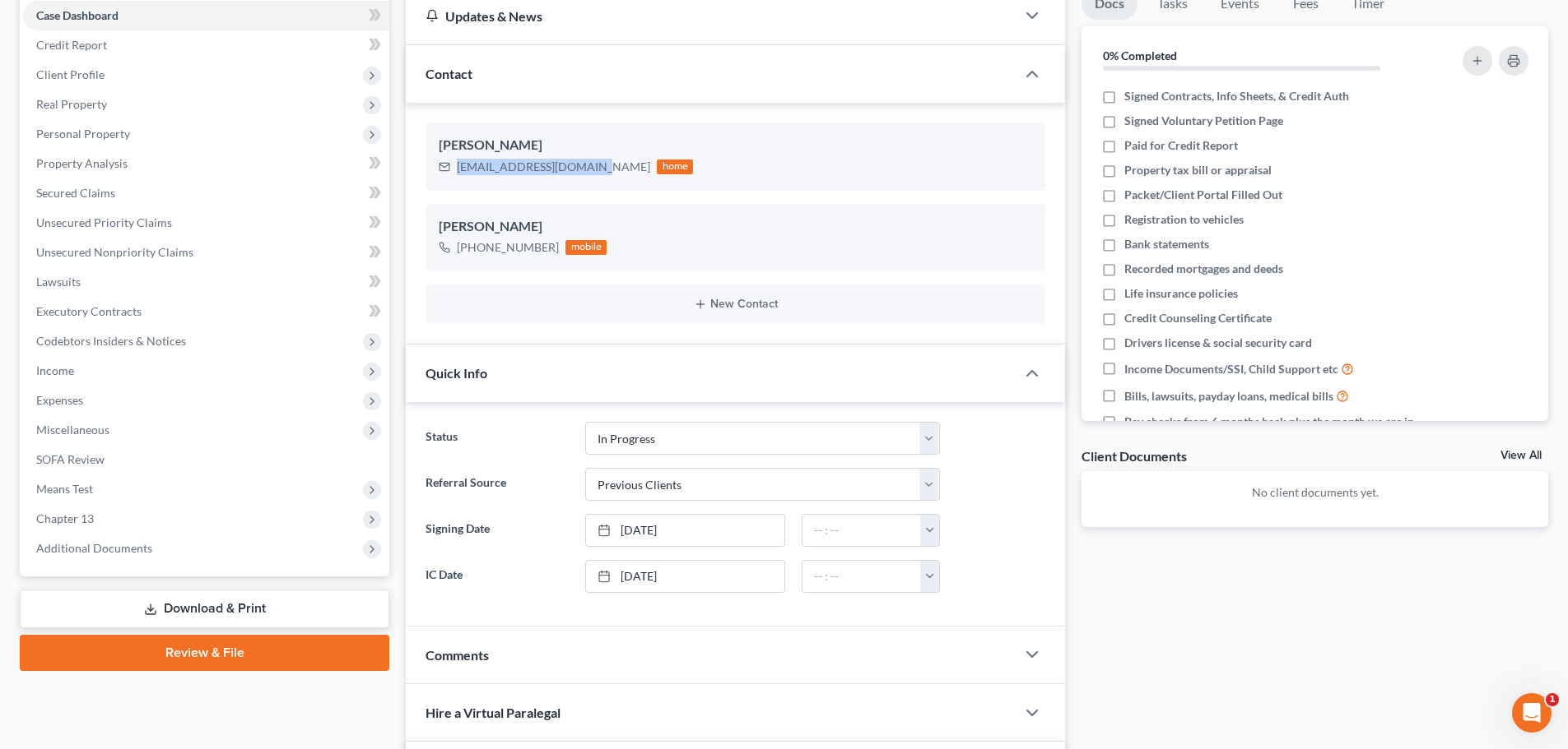
scroll to position [399, 0]
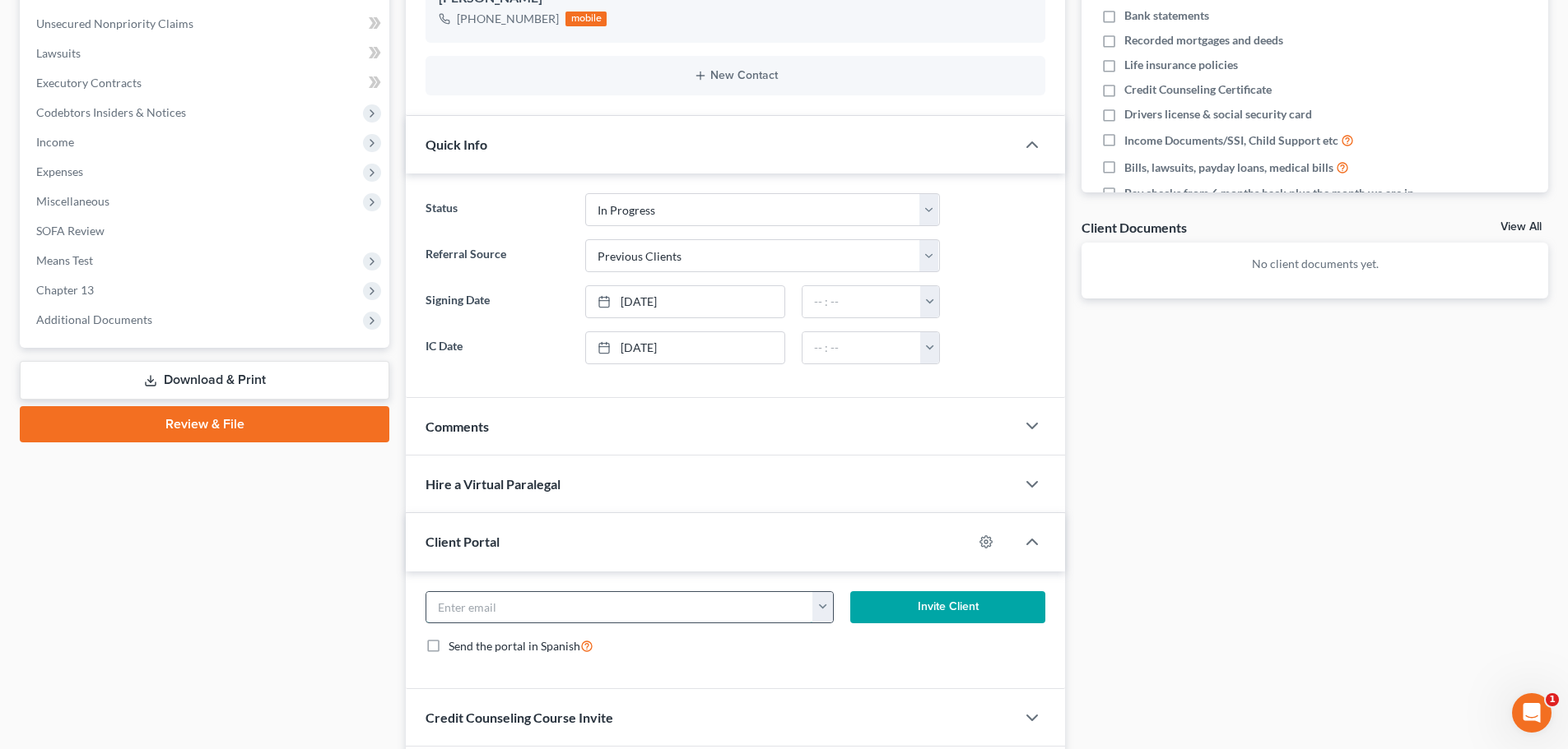
click at [491, 607] on input "email" at bounding box center [620, 607] width 387 height 32
paste input "[EMAIL_ADDRESS][DOMAIN_NAME]"
type input "[EMAIL_ADDRESS][DOMAIN_NAME]"
click at [899, 609] on button "Invite Client" at bounding box center [948, 607] width 196 height 33
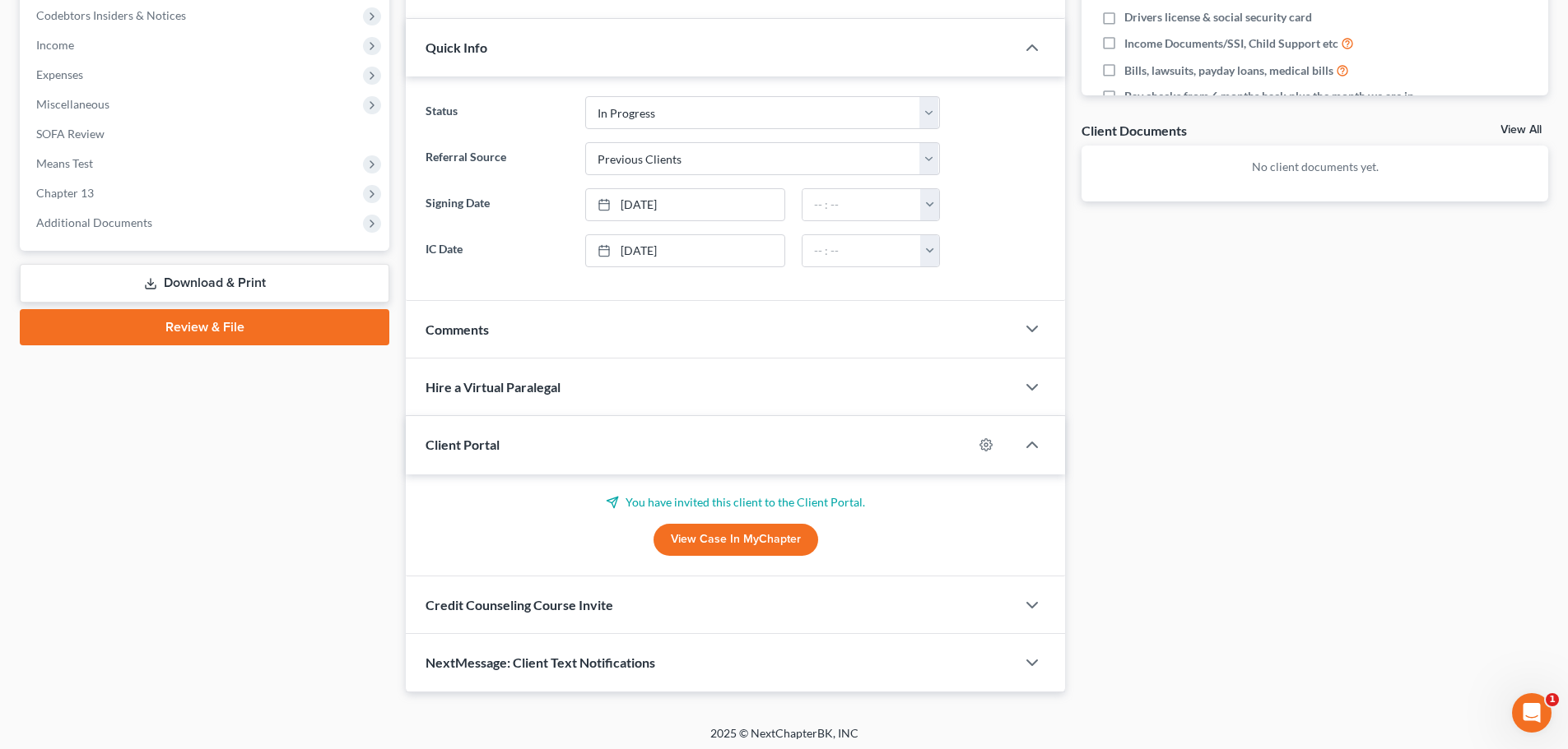
scroll to position [501, 0]
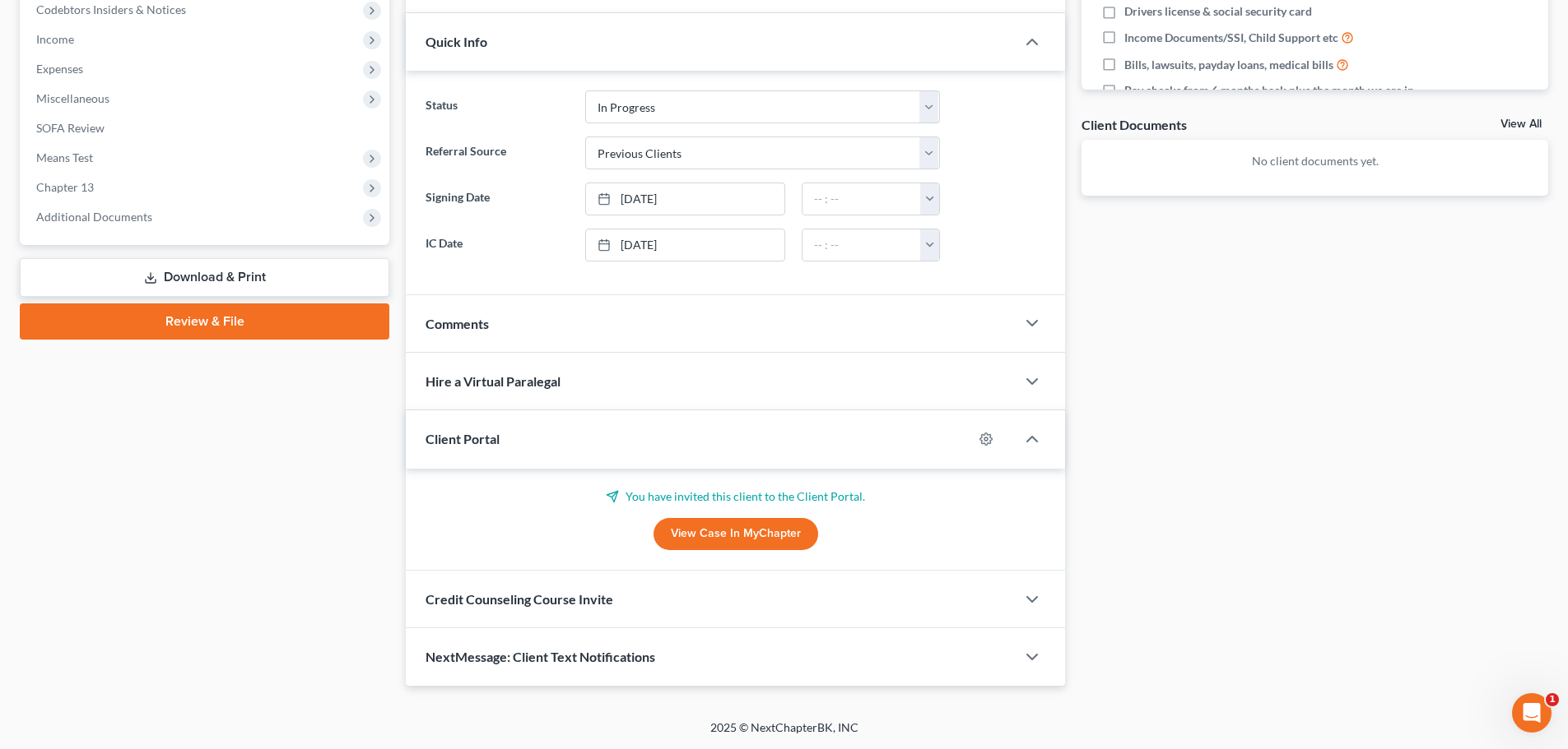
click at [469, 589] on div "Credit Counseling Course Invite" at bounding box center [711, 599] width 610 height 56
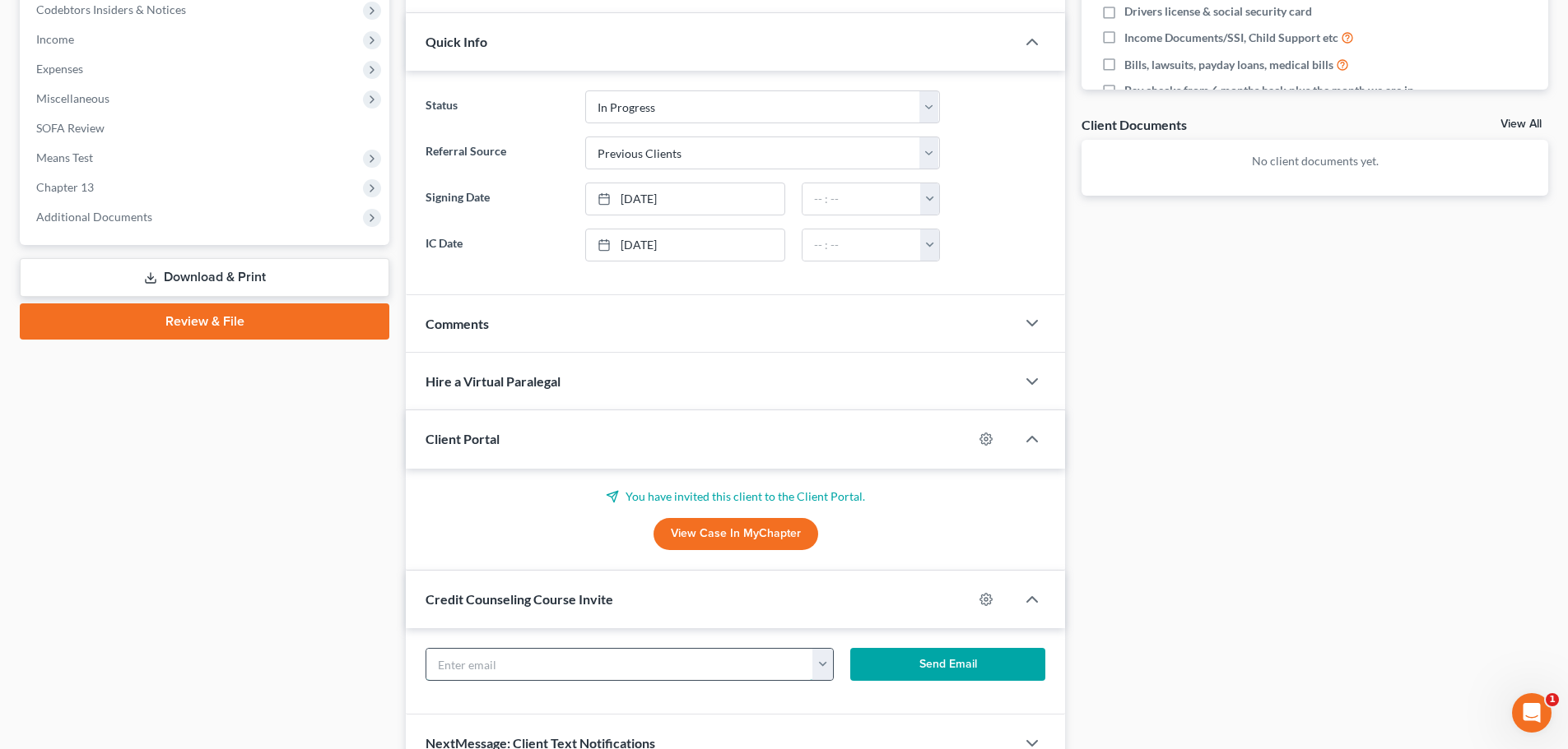
click at [466, 670] on input "text" at bounding box center [620, 664] width 387 height 32
paste input "[EMAIL_ADDRESS][DOMAIN_NAME]"
type input "[EMAIL_ADDRESS][DOMAIN_NAME]"
click at [962, 657] on button "Send Email" at bounding box center [948, 664] width 196 height 33
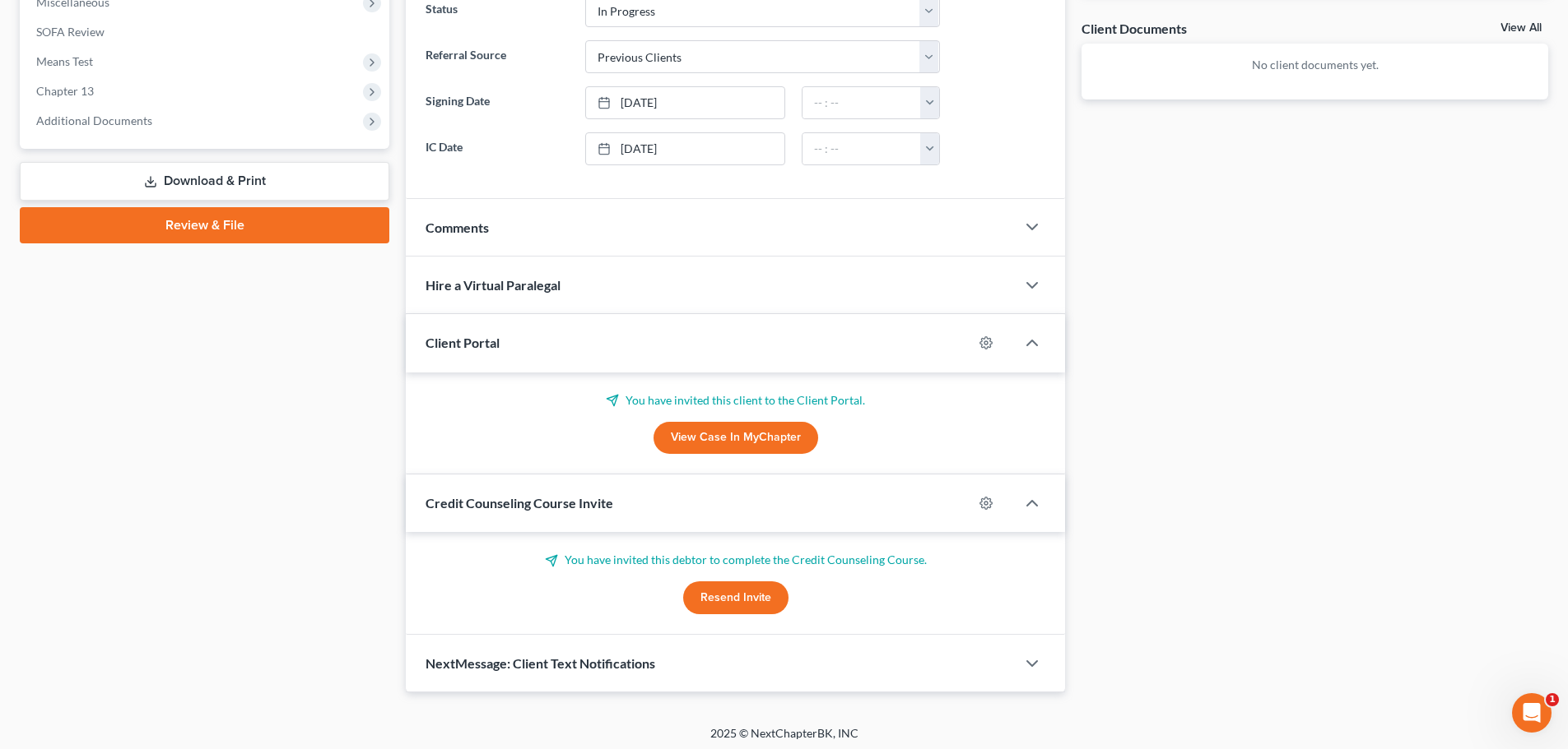
scroll to position [604, 0]
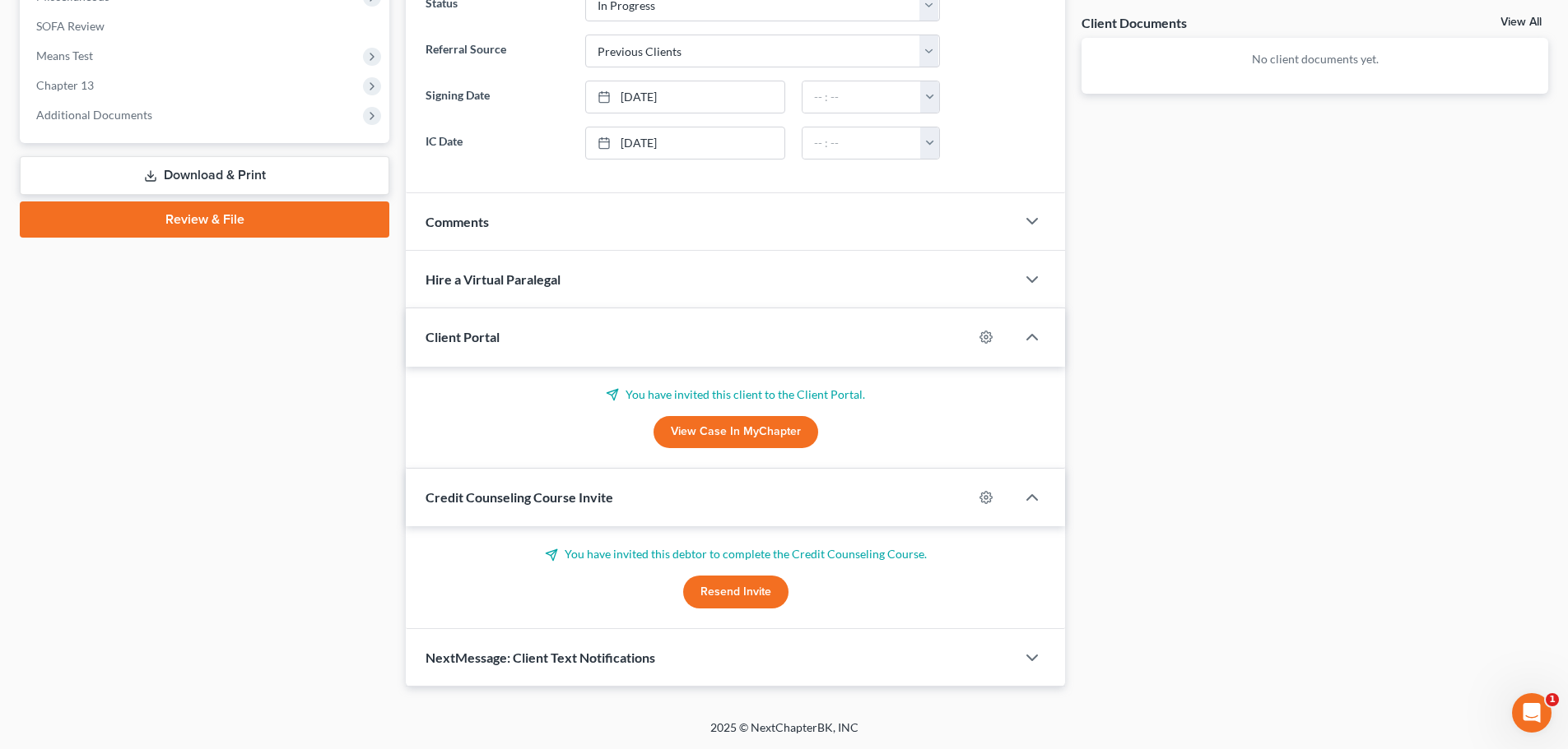
click at [533, 667] on div "NextMessage: Client Text Notifications" at bounding box center [711, 658] width 610 height 56
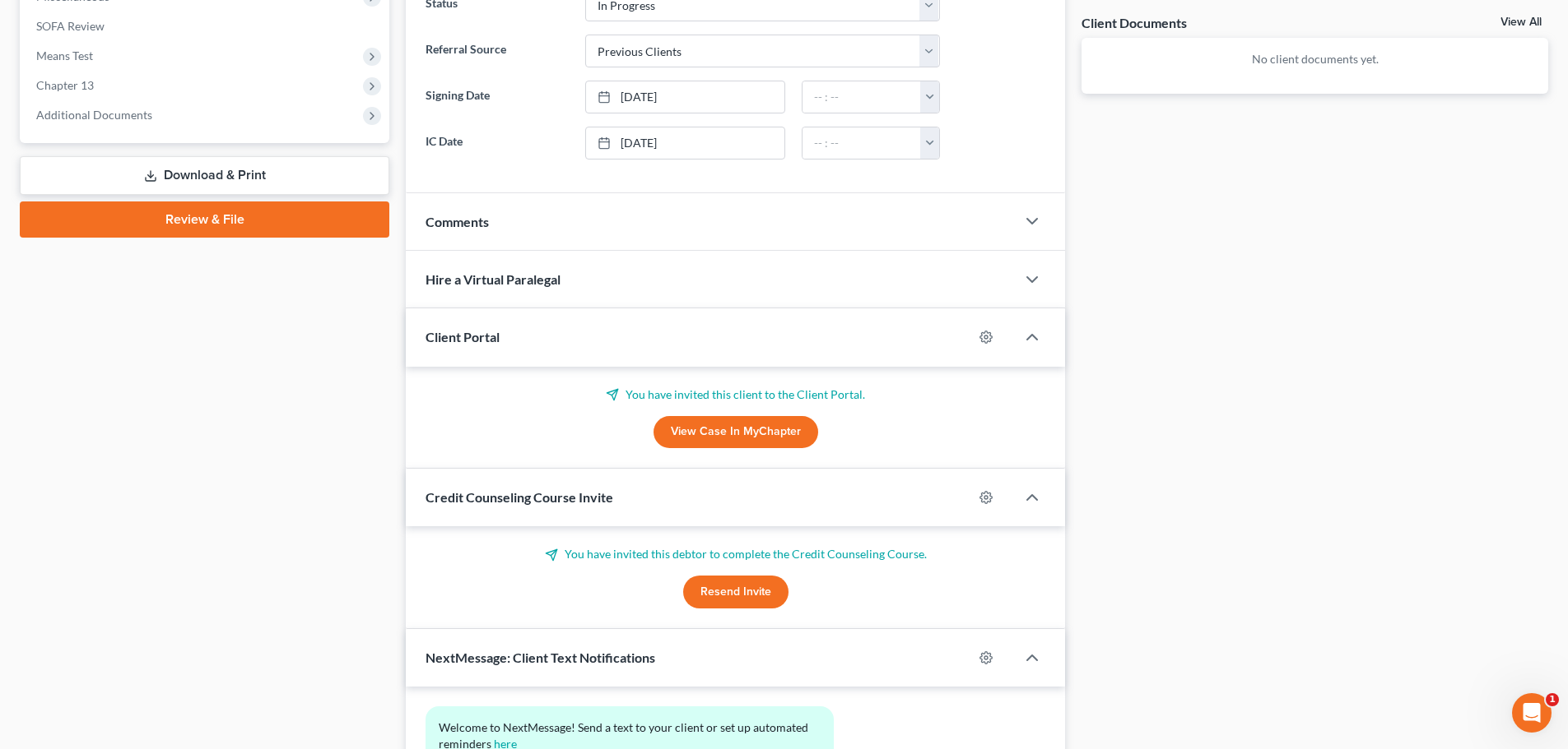
scroll to position [755, 0]
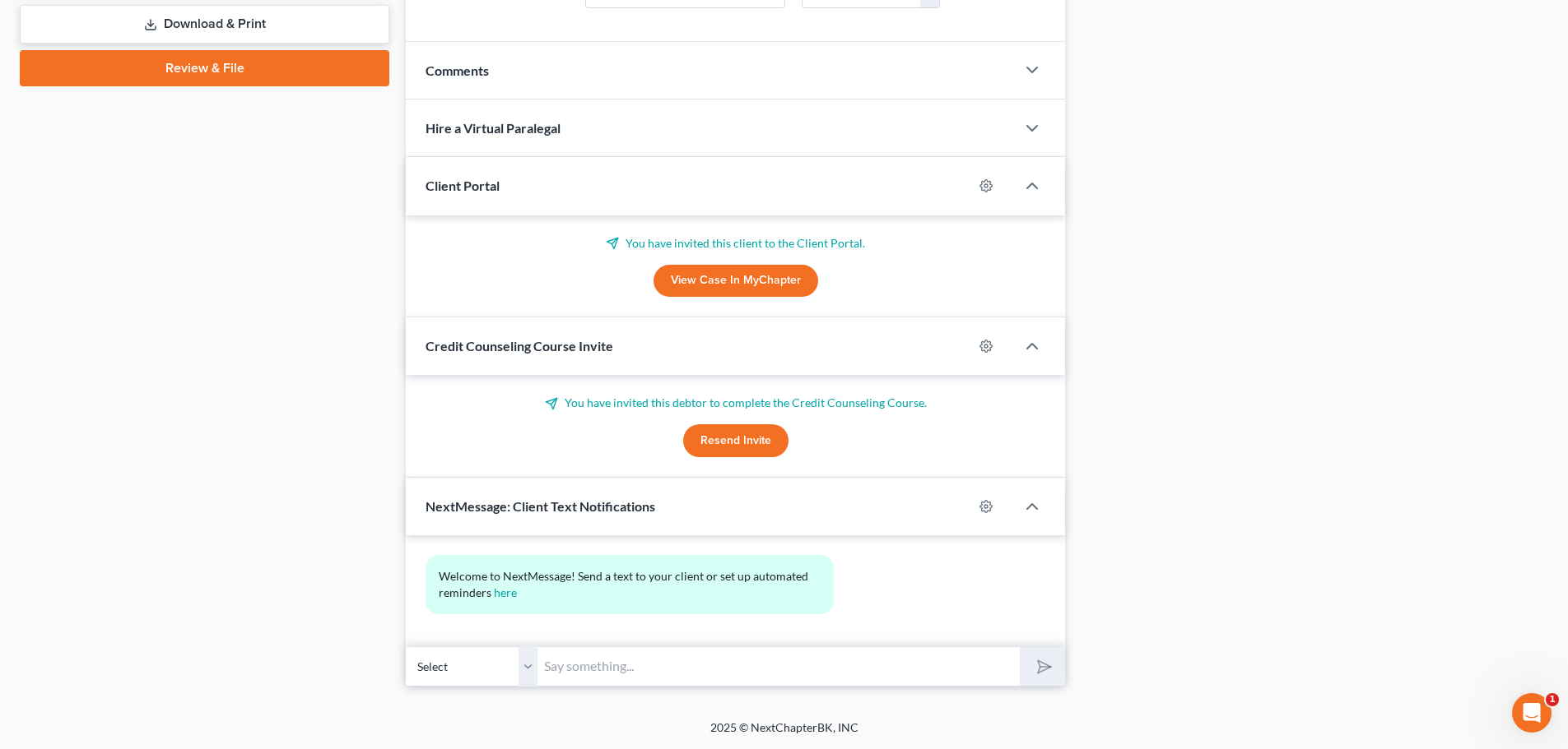
click at [572, 664] on input "text" at bounding box center [778, 666] width 482 height 40
type input "Hello, Welcome to Bay Bankruptcy- Should you have any quick questions or reques…"
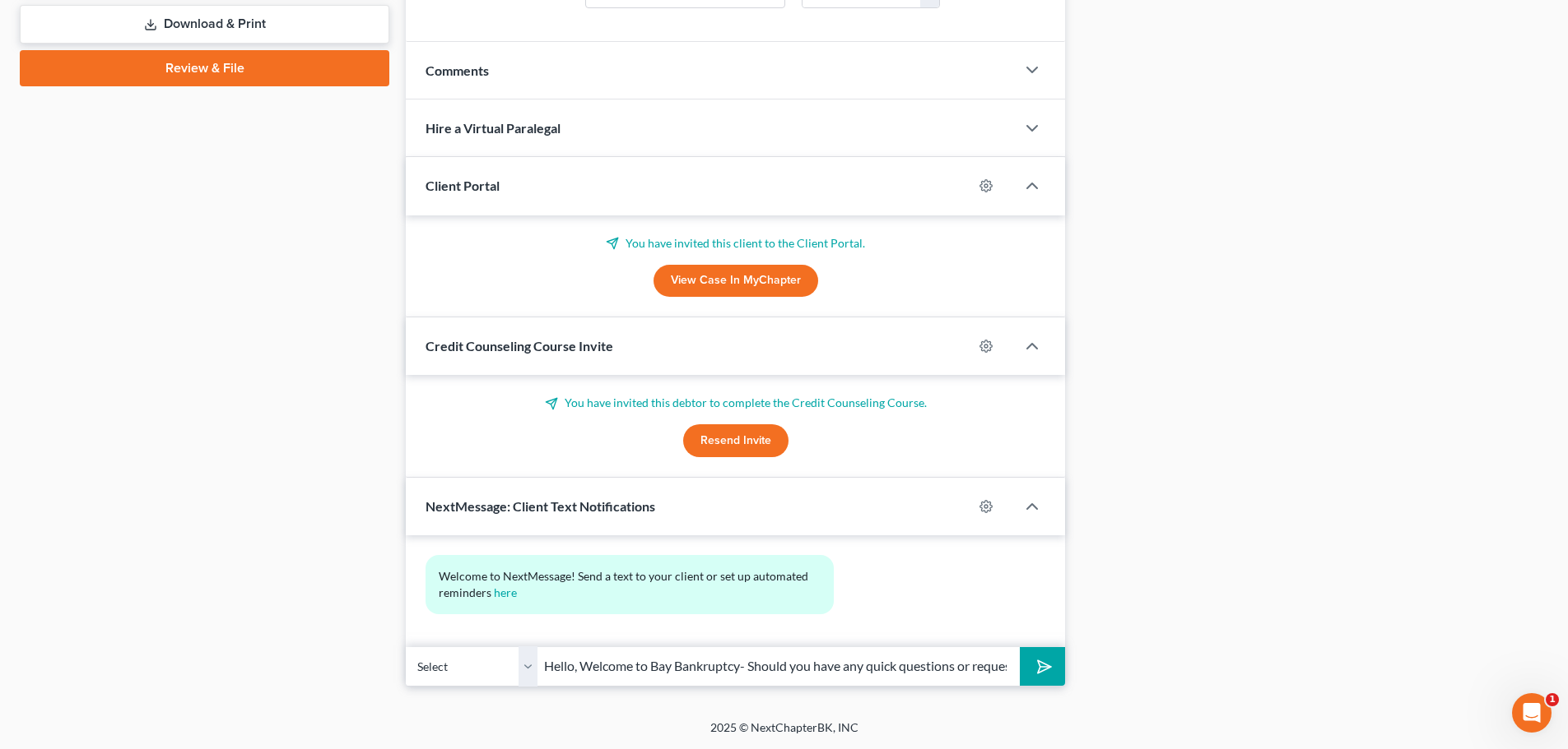
click at [1039, 656] on icon "submit" at bounding box center [1041, 667] width 23 height 23
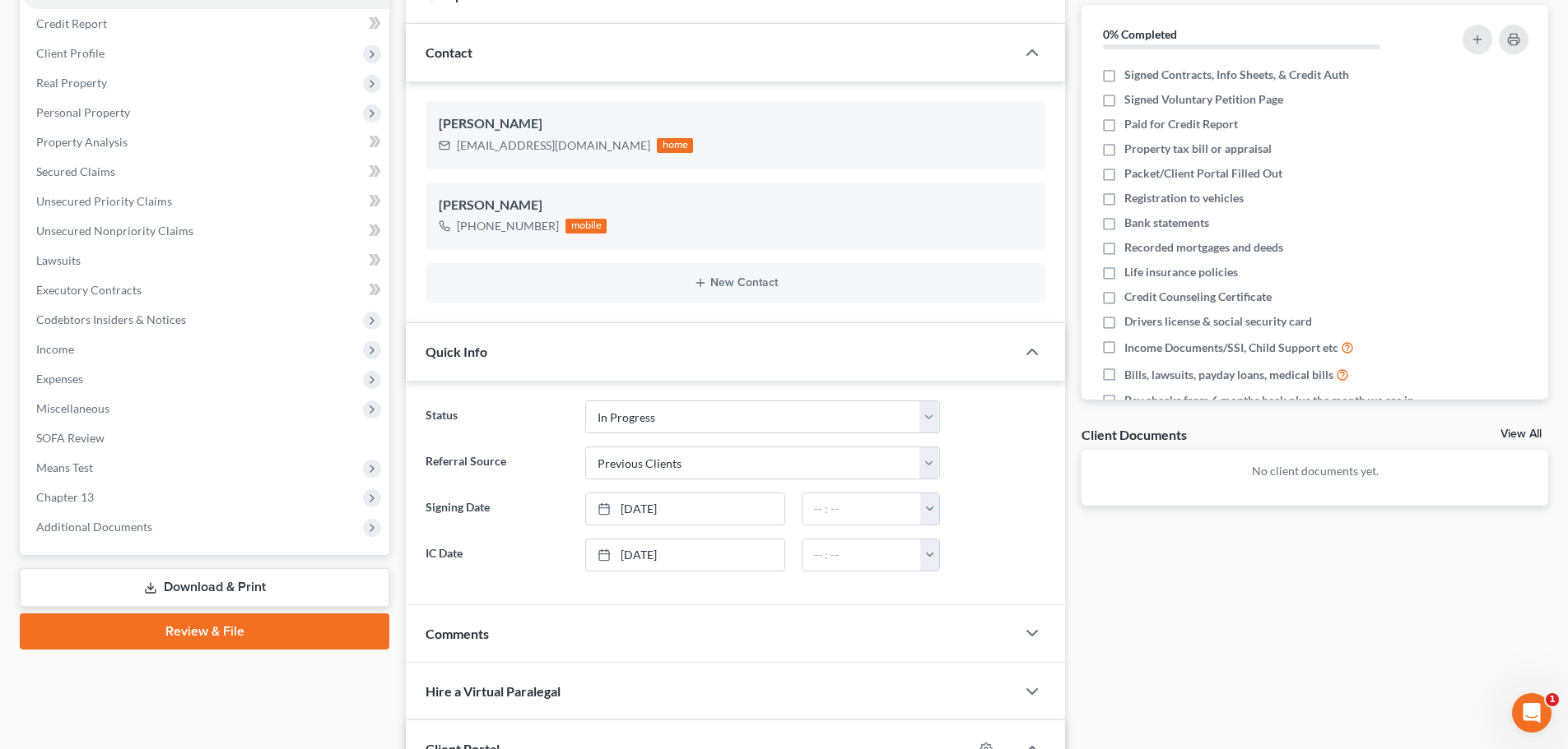
scroll to position [15, 0]
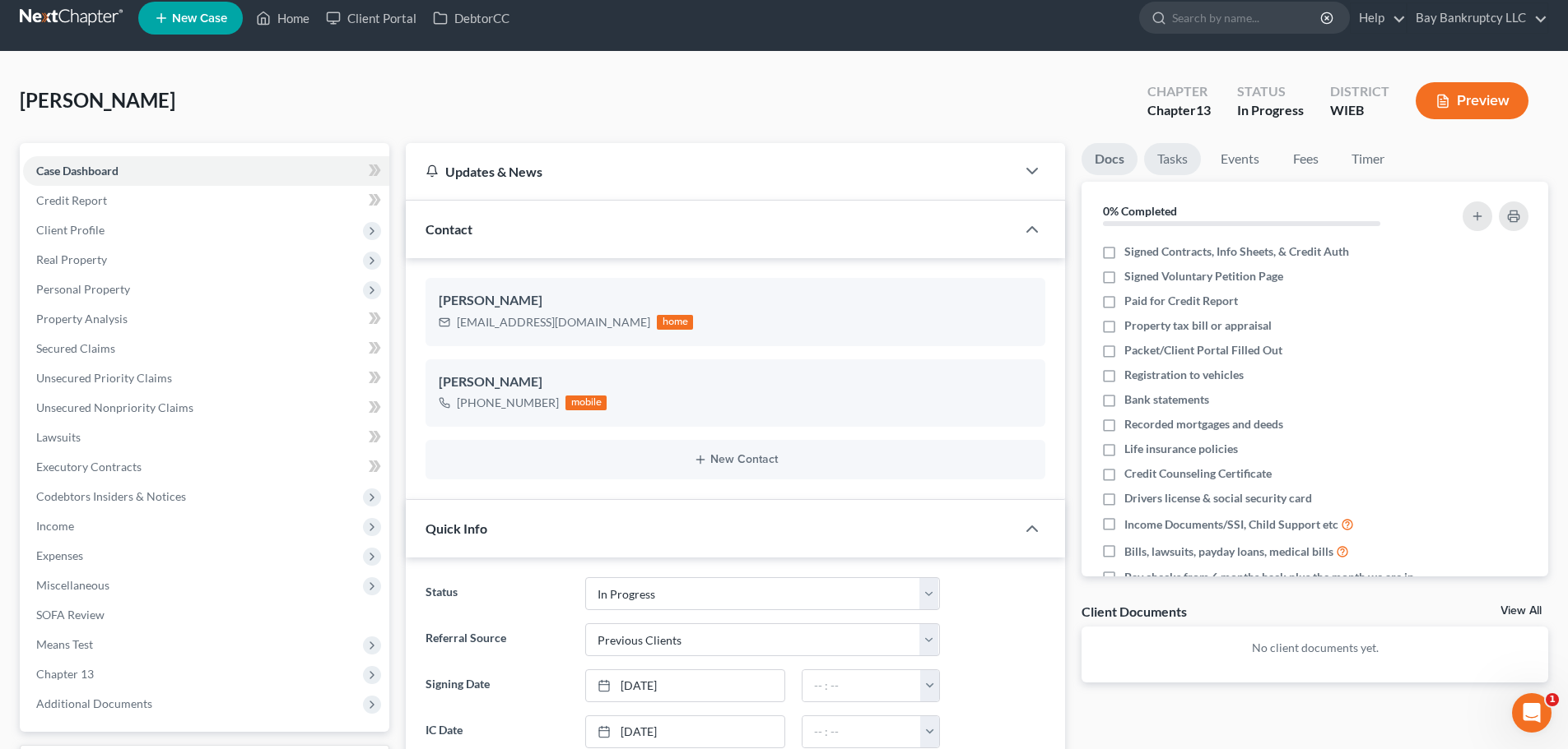
click at [1172, 163] on link "Tasks" at bounding box center [1172, 160] width 56 height 32
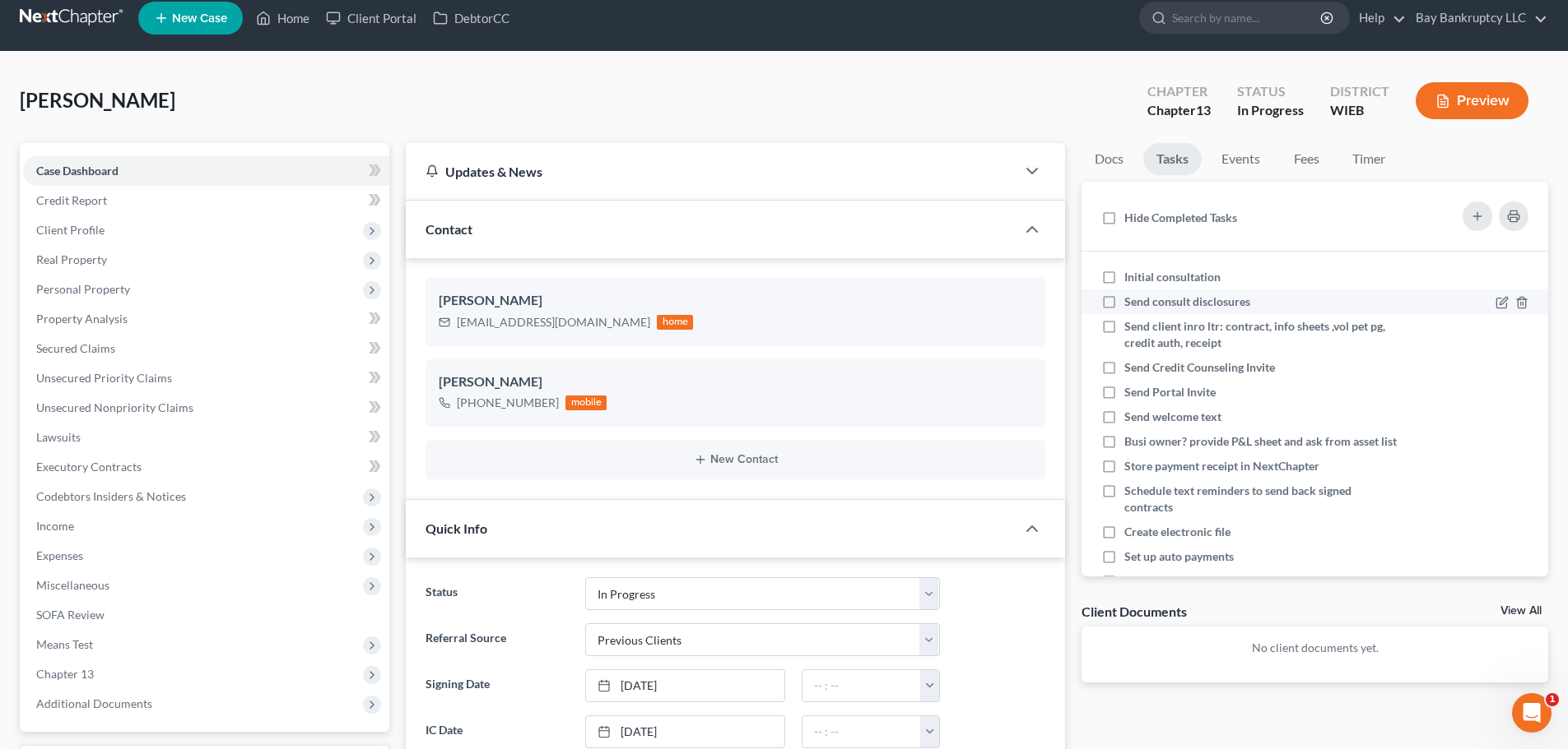
drag, startPoint x: 1108, startPoint y: 279, endPoint x: 1108, endPoint y: 301, distance: 22.0
click at [1125, 279] on label "Initial consultation" at bounding box center [1179, 277] width 109 height 16
click at [1130, 279] on input "Initial consultation" at bounding box center [1136, 274] width 11 height 11
checkbox input "true"
click at [1125, 301] on label "Send consult disclosures" at bounding box center [1194, 301] width 139 height 16
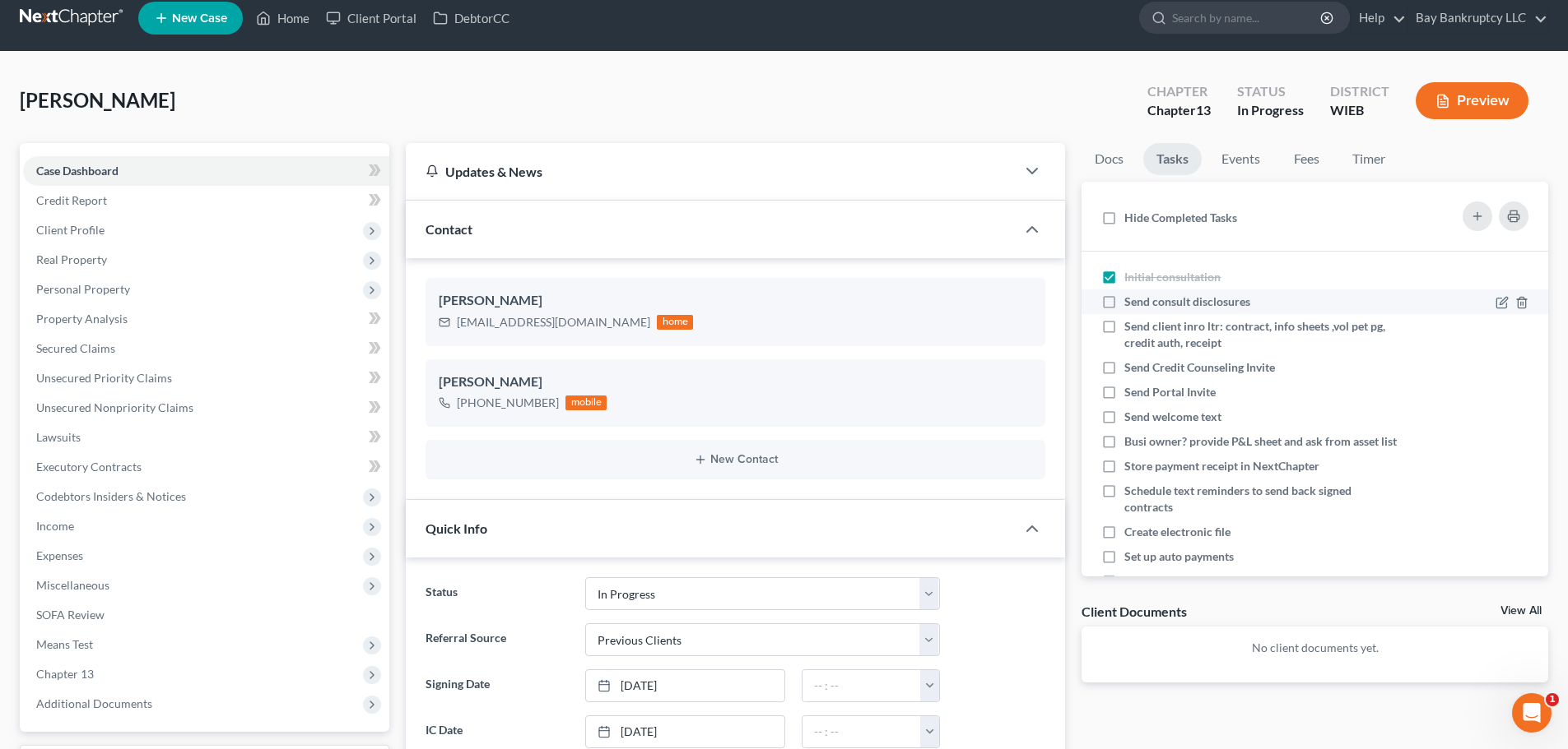
click at [1130, 301] on input "Send consult disclosures" at bounding box center [1136, 299] width 11 height 11
checkbox input "true"
click at [1125, 325] on label "Send client inro ltr: contract, info sheets ,vol pet pg, credit auth, receipt" at bounding box center [1261, 335] width 273 height 33
click at [1130, 325] on input "Send client inro ltr: contract, info sheets ,vol pet pg, credit auth, receipt" at bounding box center [1136, 324] width 11 height 11
checkbox input "true"
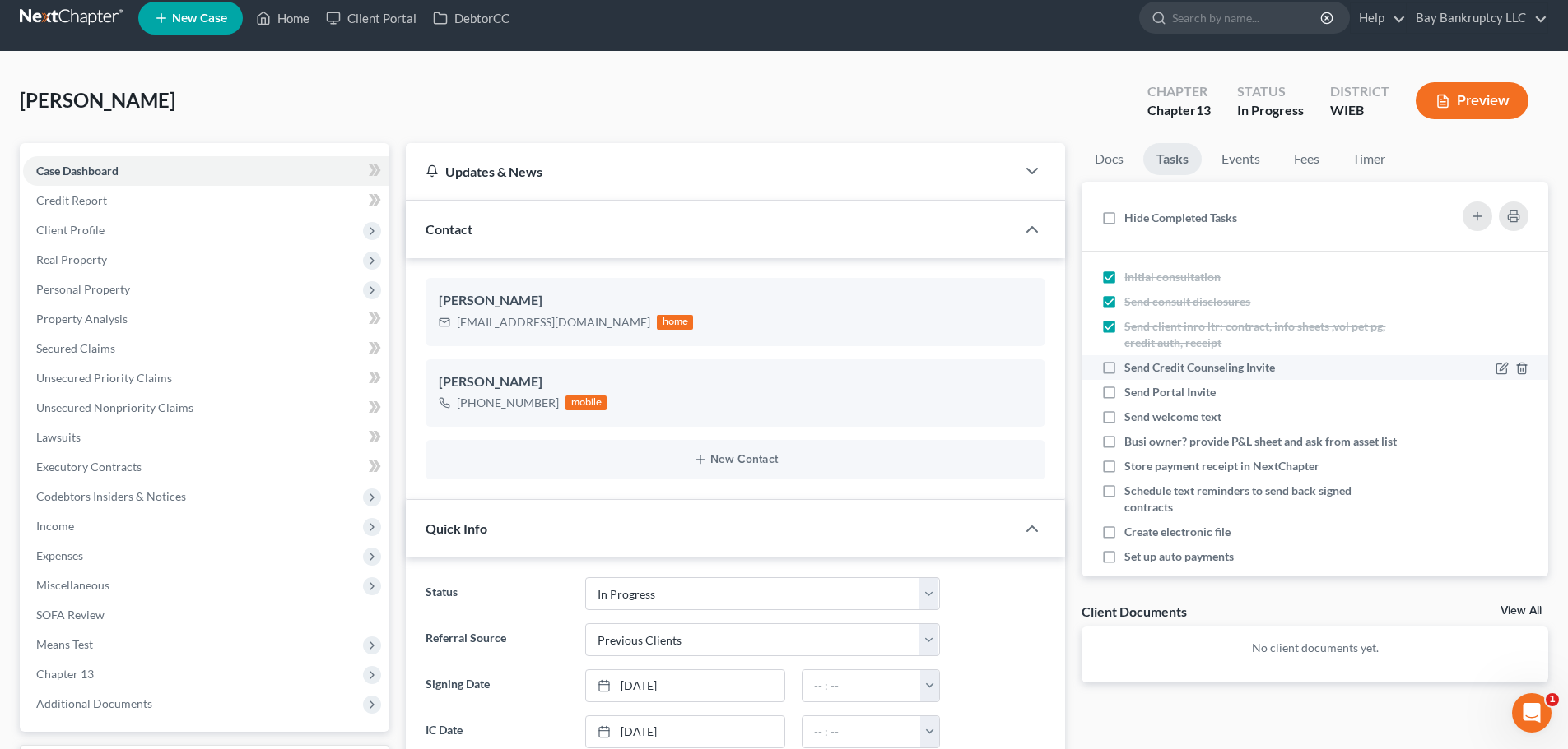
click at [1125, 368] on label "Send Credit Counseling Invite" at bounding box center [1207, 367] width 164 height 16
click at [1130, 368] on input "Send Credit Counseling Invite" at bounding box center [1136, 365] width 11 height 11
checkbox input "true"
click at [1125, 389] on label "Send Portal Invite" at bounding box center [1177, 392] width 104 height 16
click at [1130, 389] on input "Send Portal Invite" at bounding box center [1136, 389] width 11 height 11
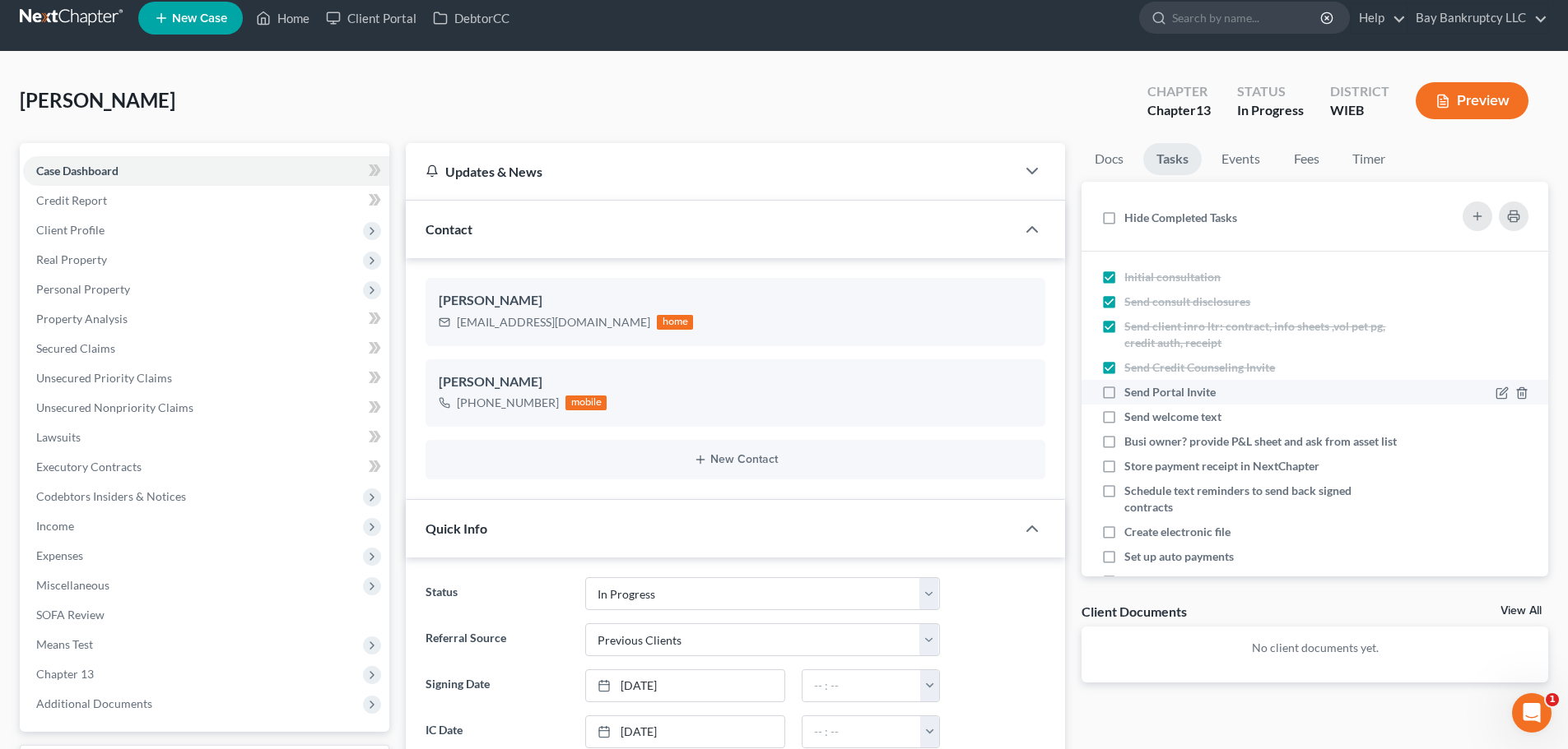
checkbox input "true"
click at [1125, 417] on label "Send welcome text" at bounding box center [1179, 417] width 110 height 16
click at [1130, 417] on input "Send welcome text" at bounding box center [1136, 414] width 11 height 11
checkbox input "true"
click at [1125, 441] on label "Busi owner? provide P&L sheet and ask from asset list" at bounding box center [1261, 442] width 273 height 16
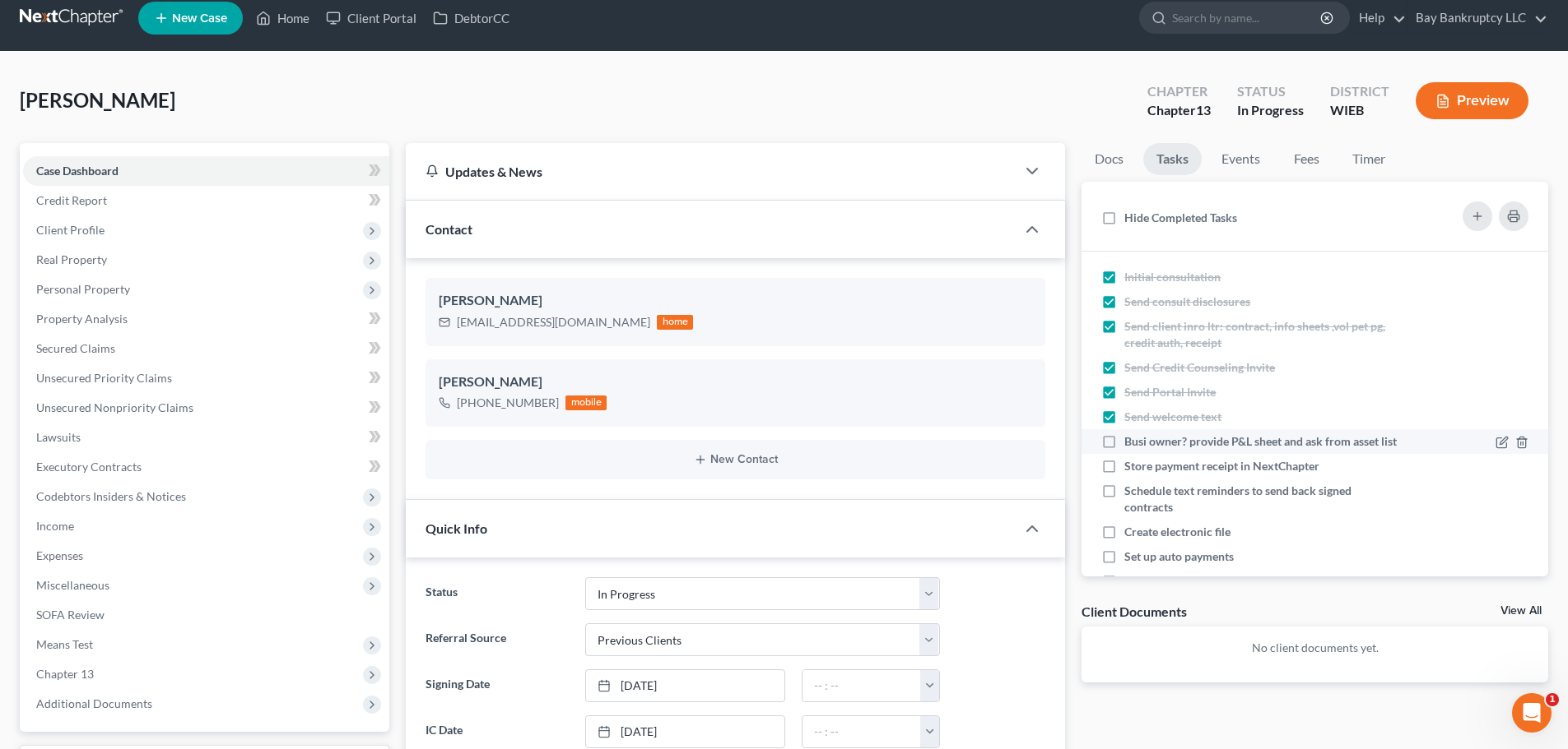
click at [1130, 441] on input "Busi owner? provide P&L sheet and ask from asset list" at bounding box center [1136, 439] width 11 height 11
checkbox input "true"
click at [1125, 475] on label "Store payment receipt in NextChapter" at bounding box center [1229, 465] width 208 height 16
click at [1130, 469] on input "Store payment receipt in NextChapter" at bounding box center [1136, 463] width 11 height 11
checkbox input "true"
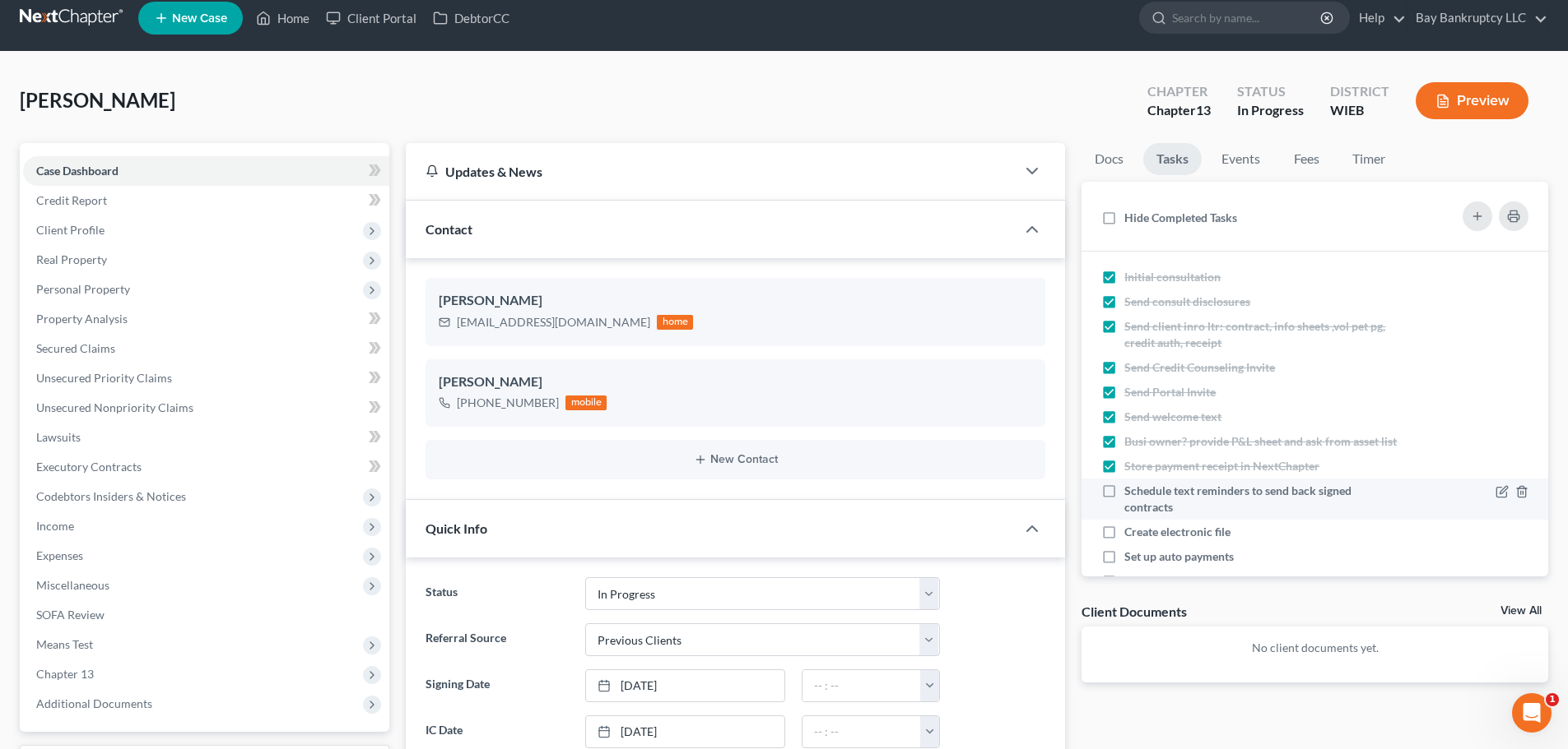
click at [1125, 509] on label "Schedule text reminders to send back signed contracts" at bounding box center [1261, 499] width 273 height 33
click at [1130, 494] on input "Schedule text reminders to send back signed contracts" at bounding box center [1136, 488] width 11 height 11
checkbox input "true"
click at [1295, 163] on link "Fees" at bounding box center [1307, 160] width 53 height 32
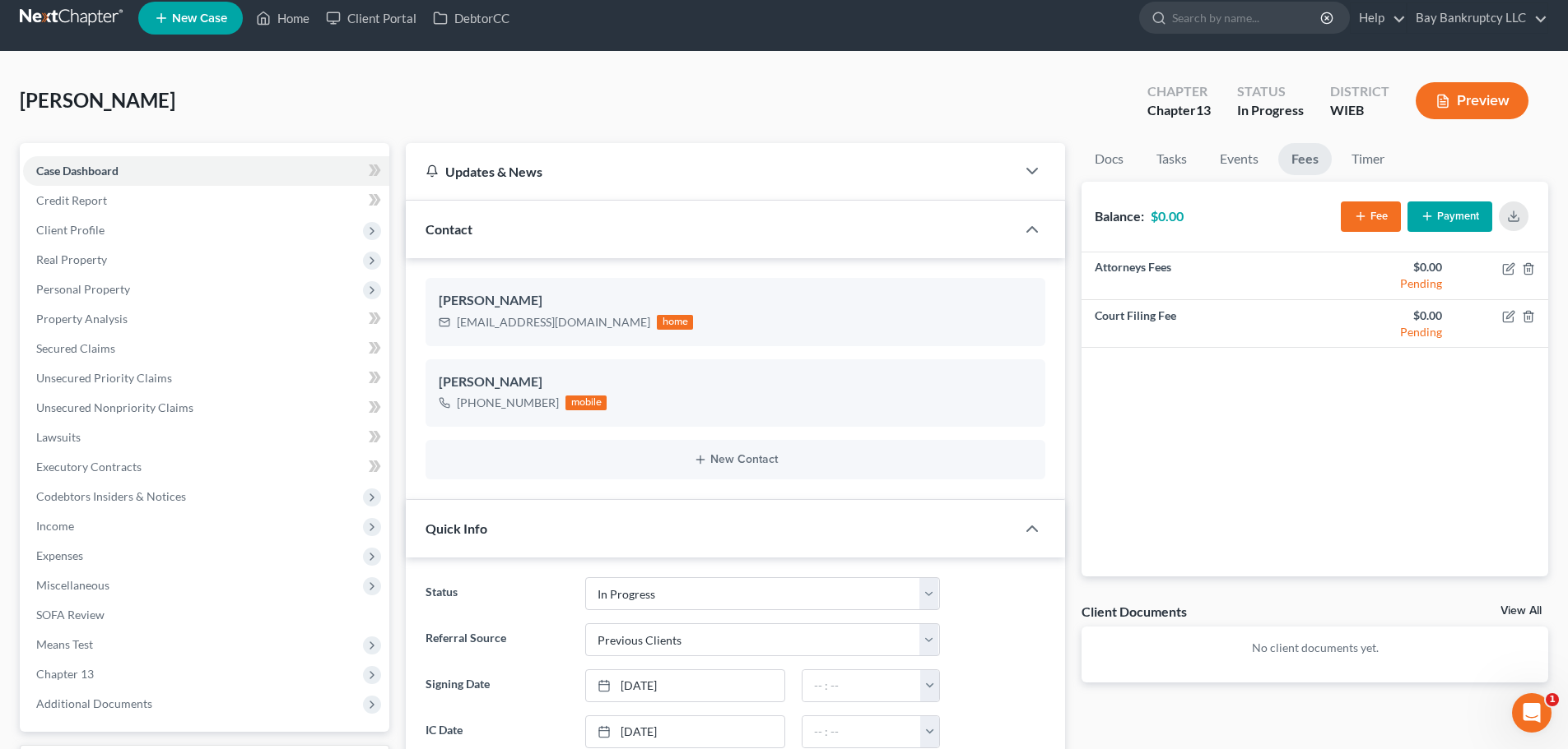
click at [1366, 217] on icon "button" at bounding box center [1360, 216] width 13 height 13
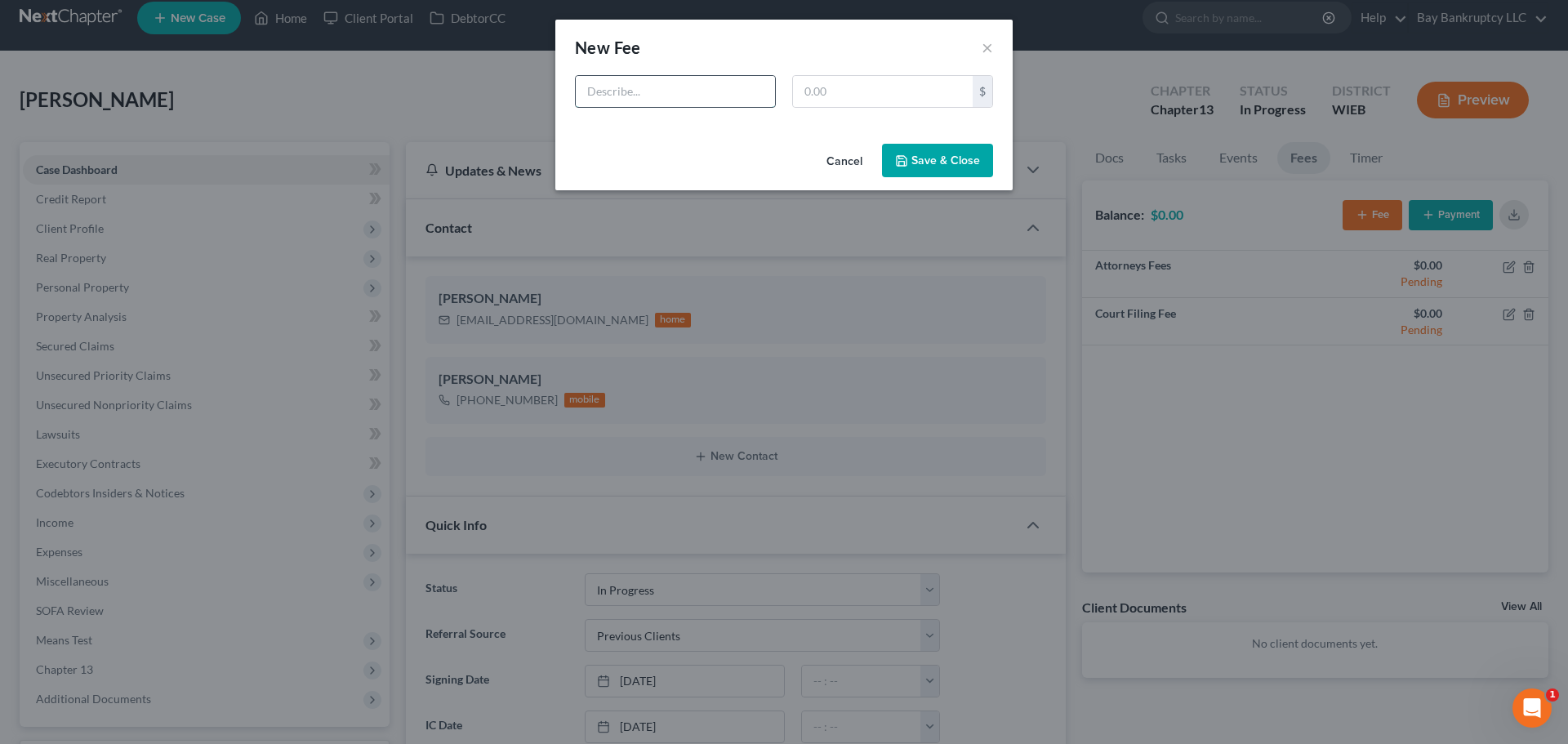
click at [678, 87] on input "text" at bounding box center [675, 92] width 199 height 31
type input "atty"
click at [824, 87] on input "text" at bounding box center [883, 92] width 180 height 31
type input "5,500"
click at [952, 161] on button "Save & Close" at bounding box center [937, 160] width 111 height 34
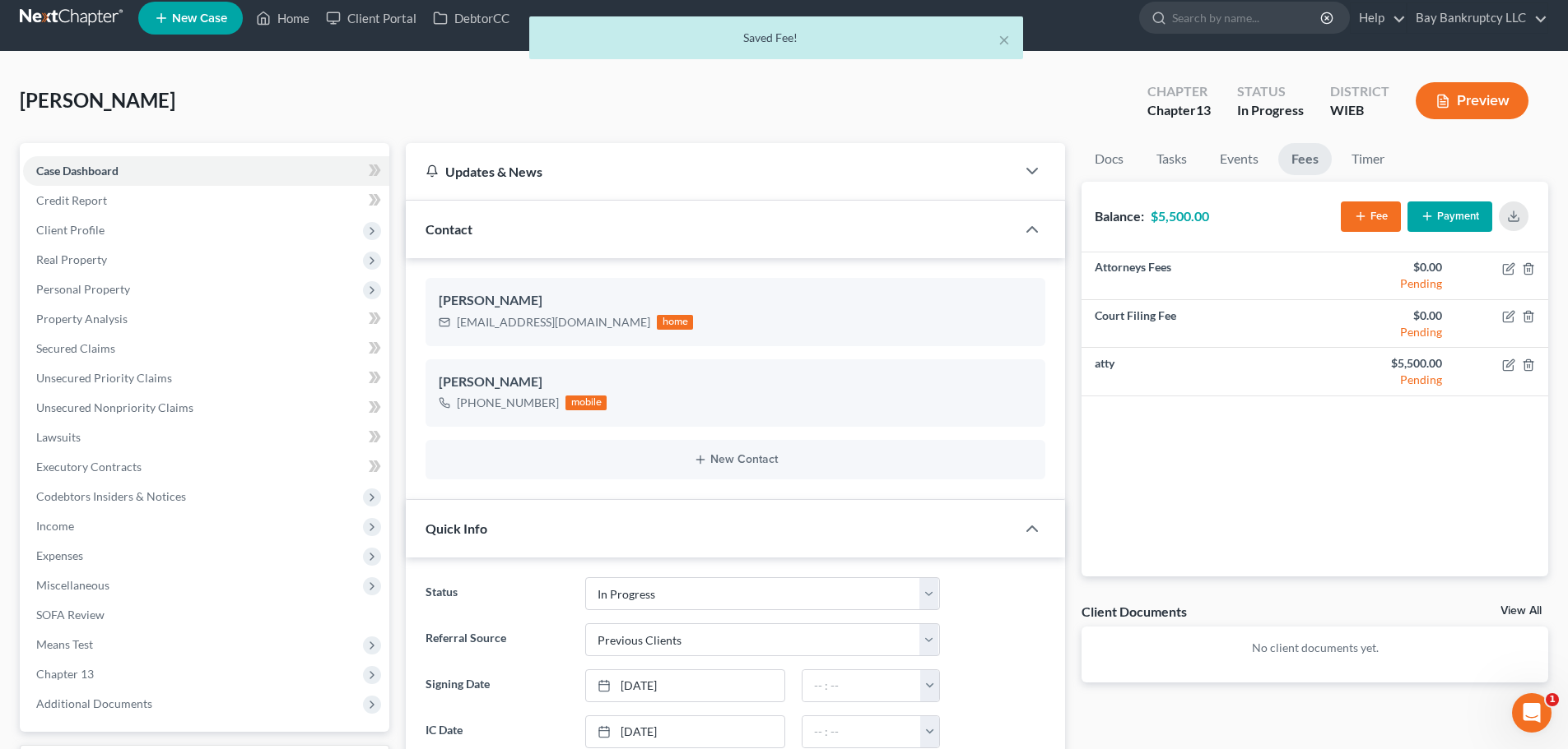
click at [1377, 223] on button "Fee" at bounding box center [1371, 217] width 60 height 31
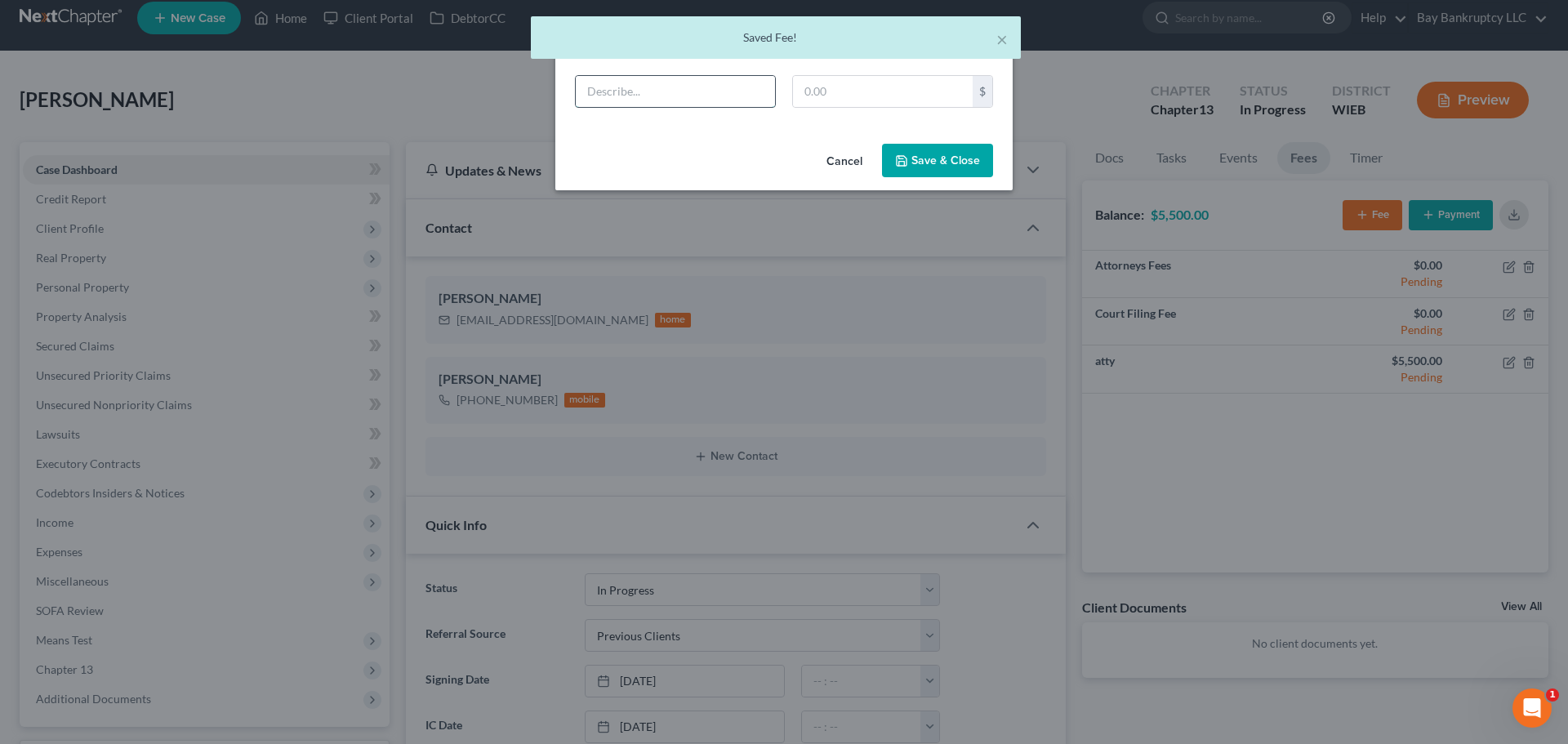
click at [696, 98] on input "text" at bounding box center [675, 92] width 199 height 31
type input "cr"
click at [884, 90] on input "text" at bounding box center [883, 92] width 180 height 31
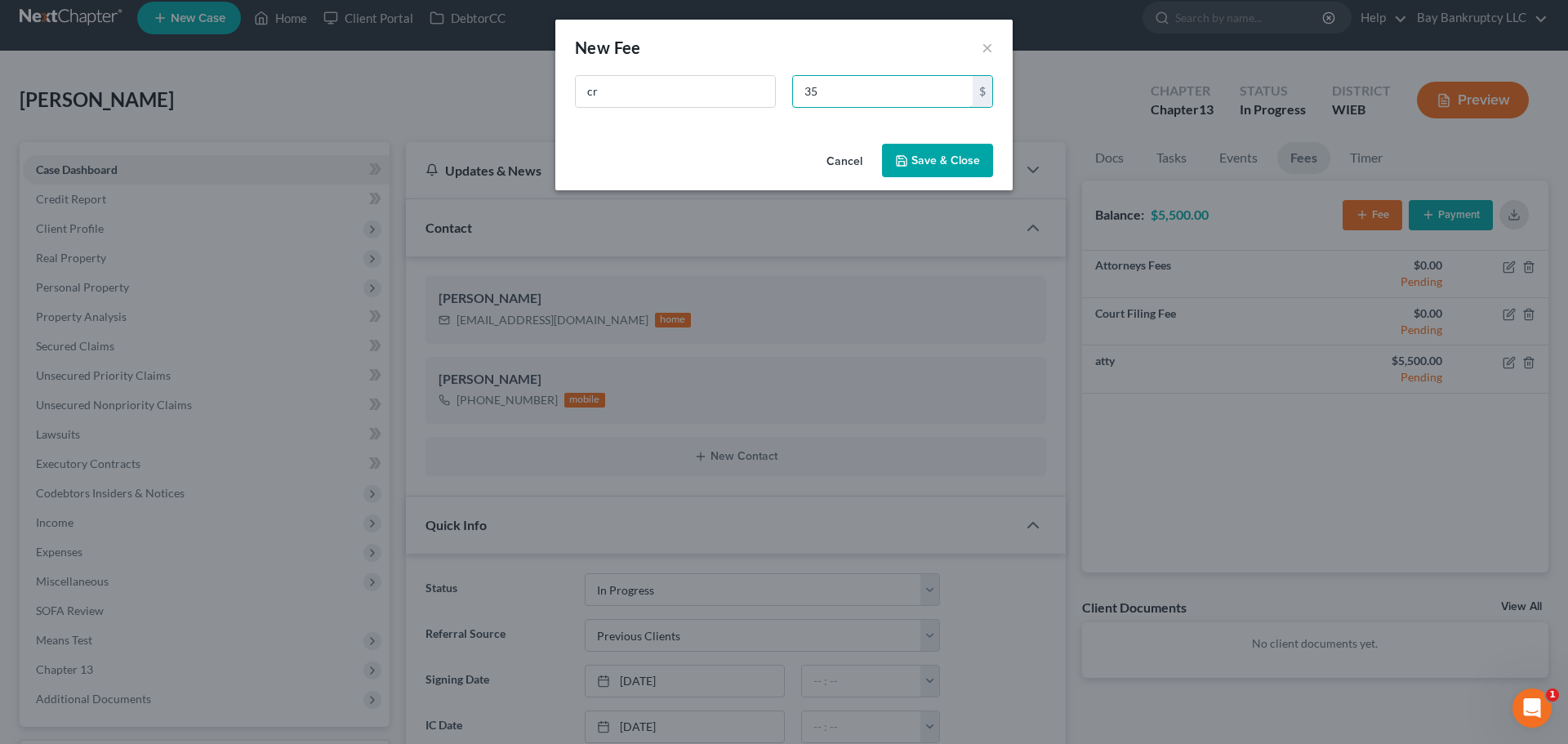
type input "35"
click at [934, 153] on button "Save & Close" at bounding box center [937, 160] width 111 height 34
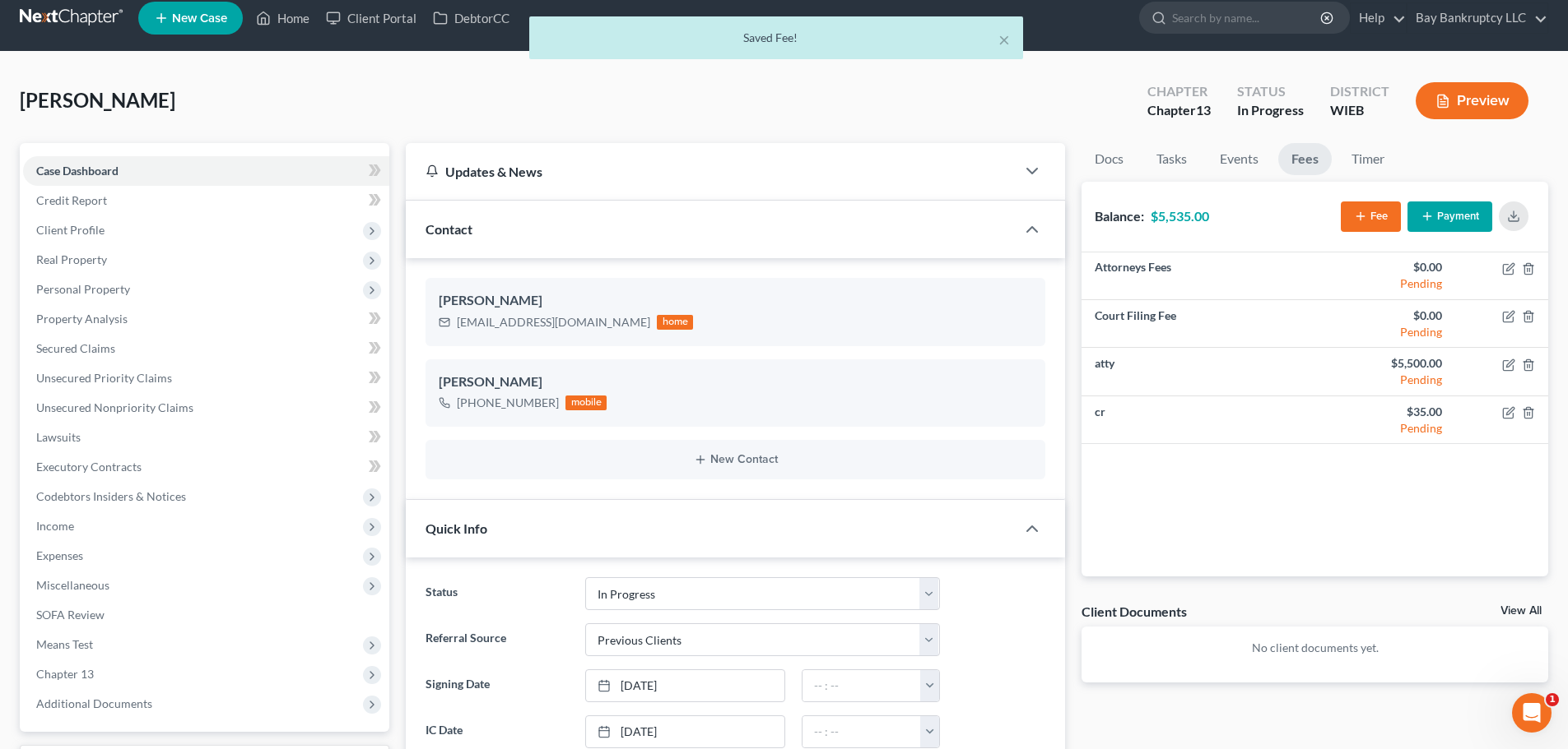
click at [1456, 218] on button "Payment" at bounding box center [1449, 217] width 85 height 31
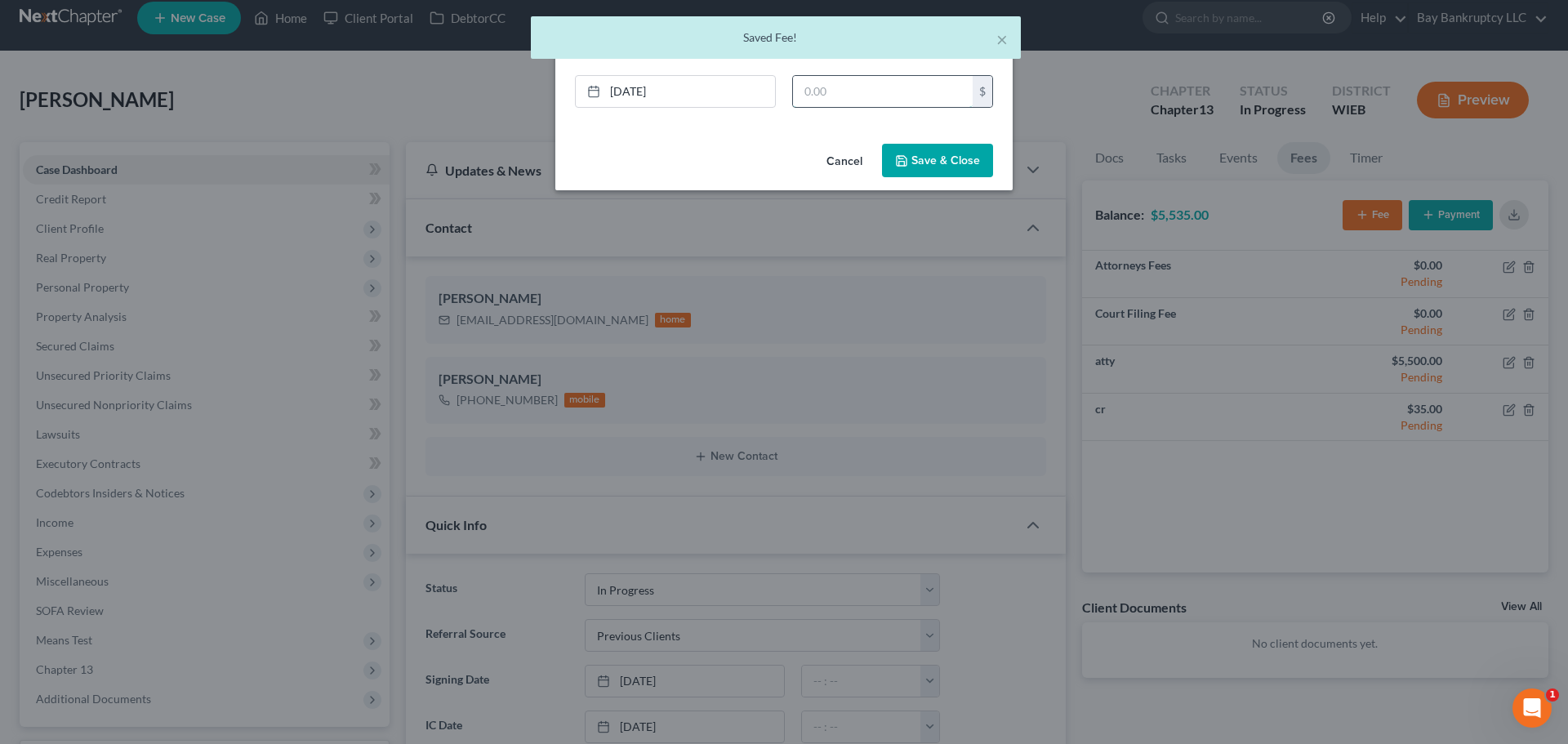
click at [824, 81] on input "text" at bounding box center [883, 92] width 180 height 31
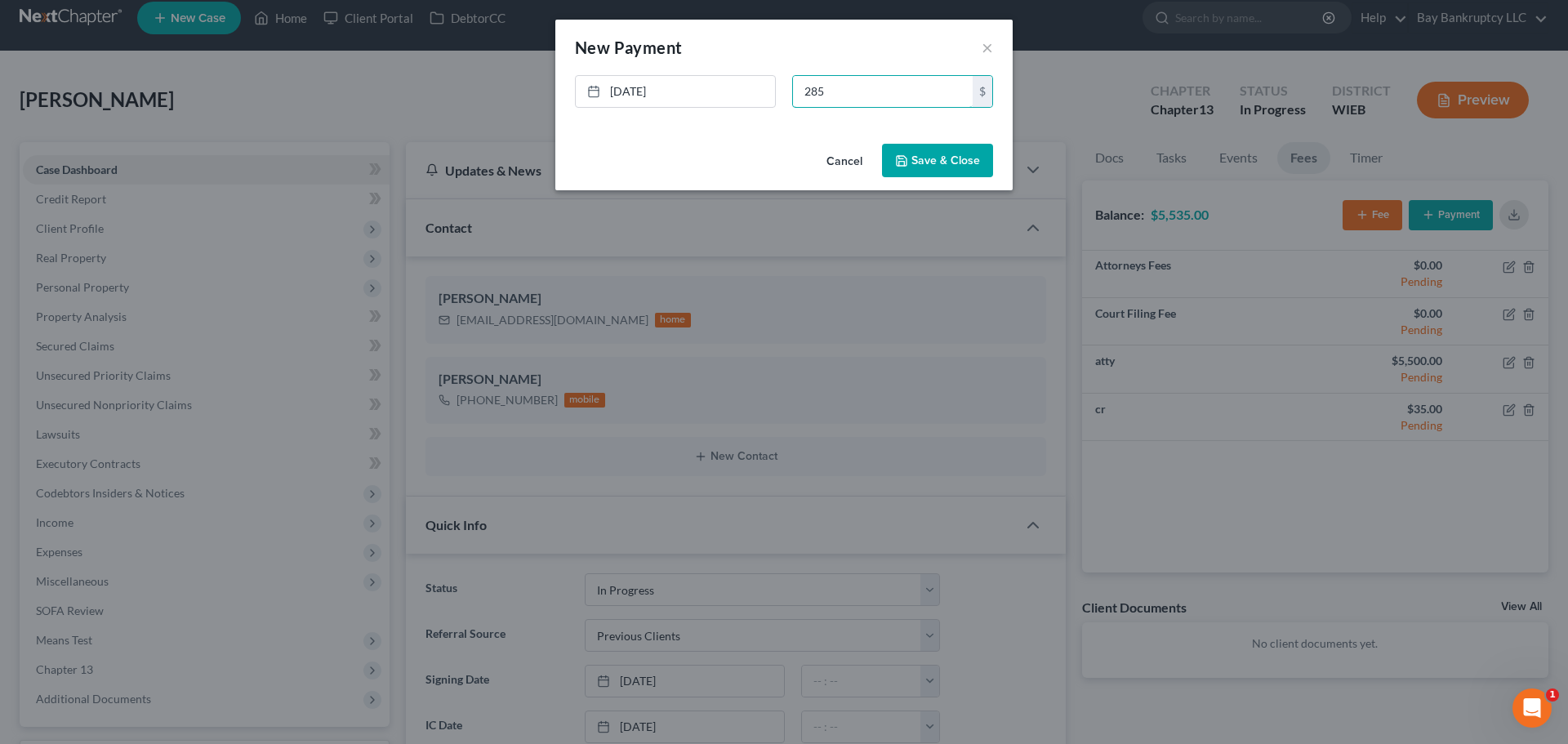
type input "285"
click at [910, 165] on button "Save & Close" at bounding box center [937, 160] width 111 height 34
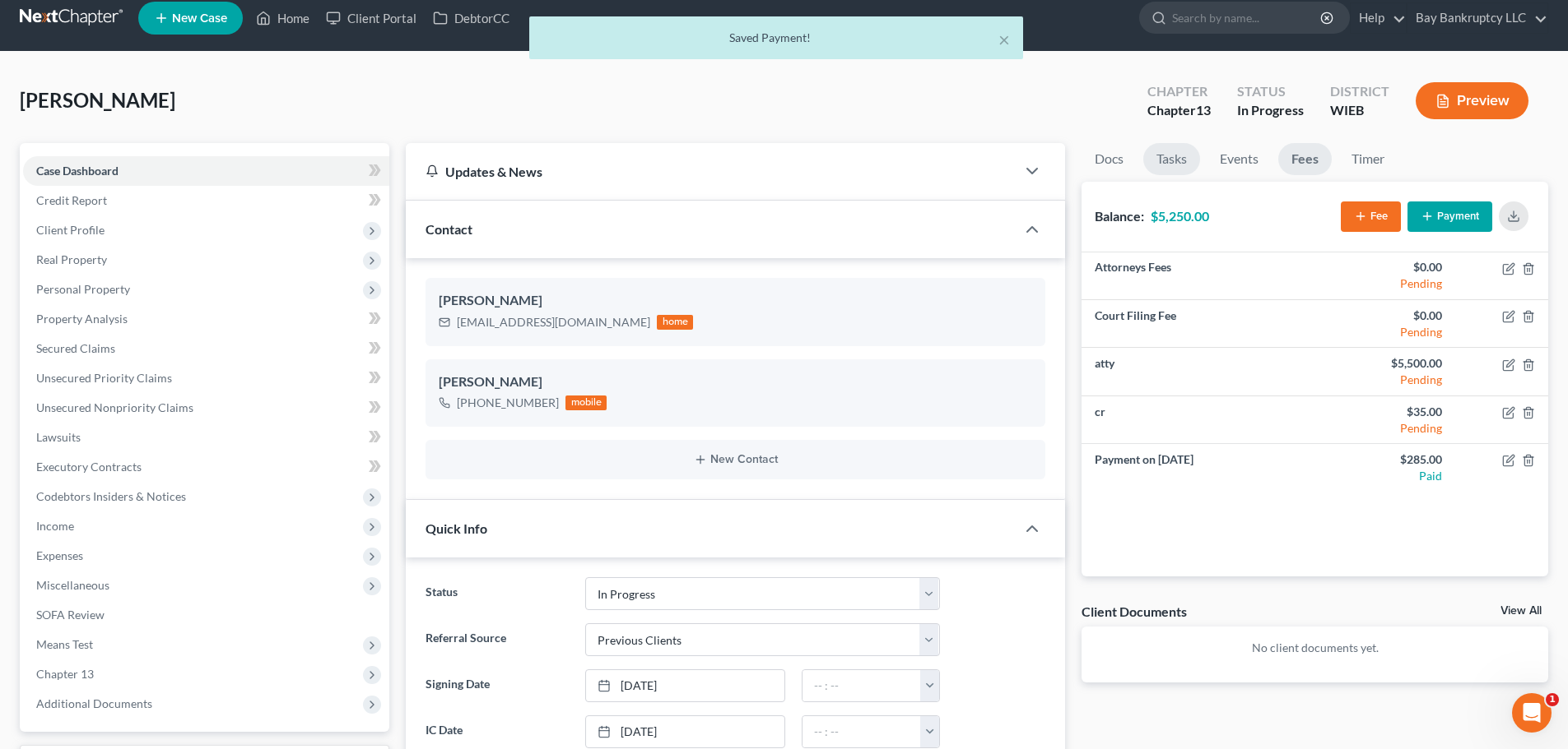
click at [1150, 161] on link "Tasks" at bounding box center [1172, 160] width 56 height 32
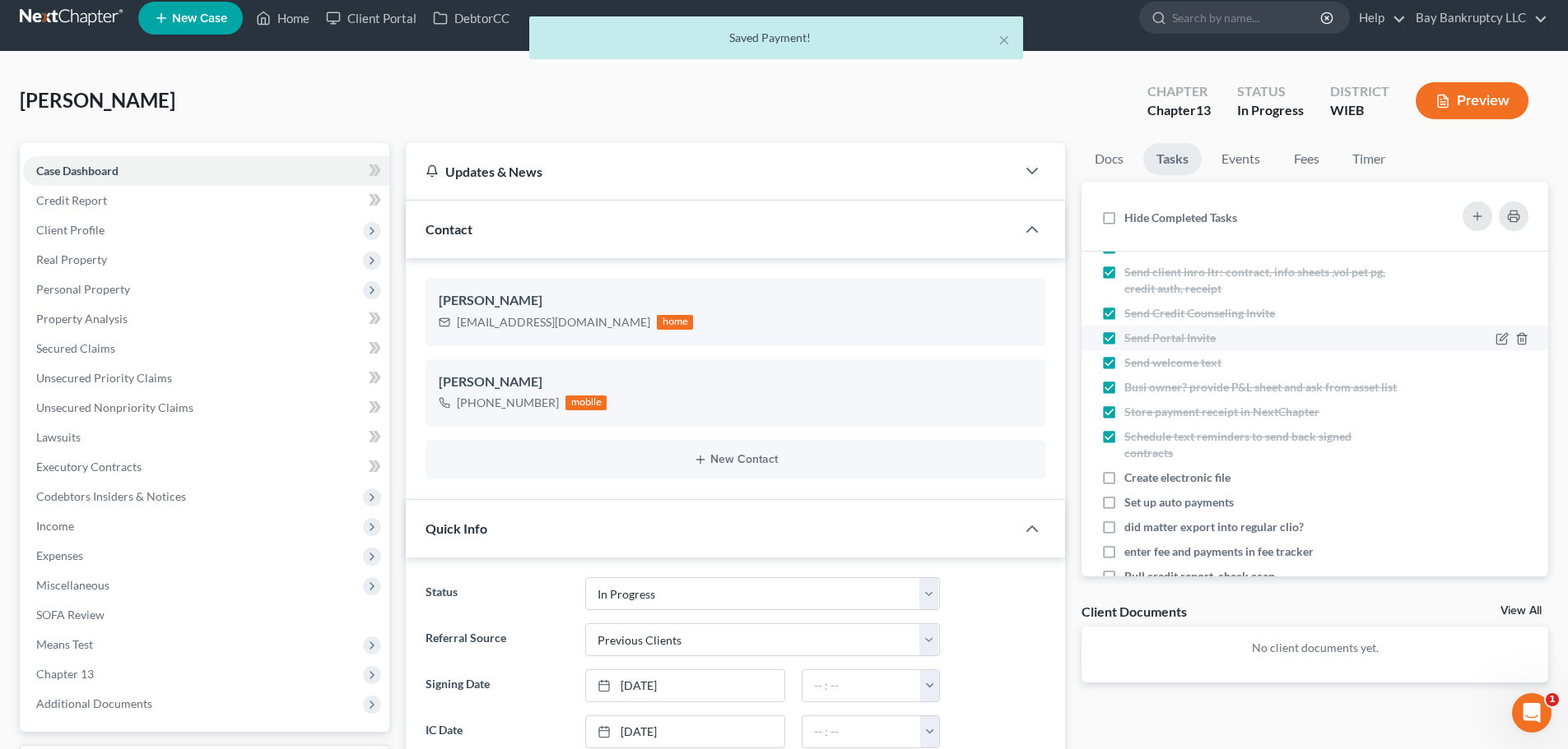
scroll to position [82, 0]
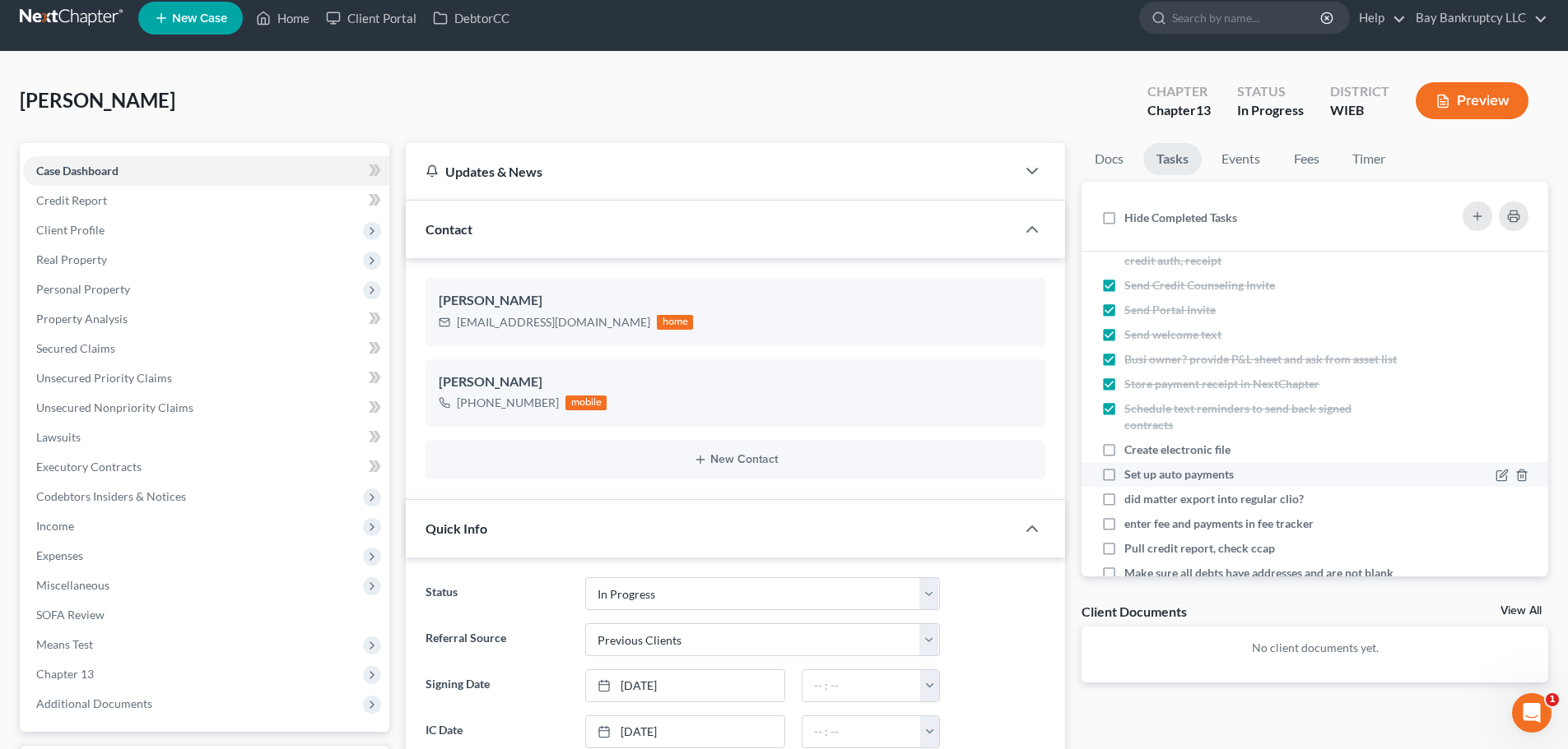
drag, startPoint x: 1110, startPoint y: 470, endPoint x: 1110, endPoint y: 489, distance: 19.0
click at [1125, 458] on label "Create electronic file" at bounding box center [1184, 449] width 120 height 16
click at [1130, 453] on input "Create electronic file" at bounding box center [1136, 447] width 11 height 11
checkbox input "true"
click at [1125, 483] on label "Set up auto payments" at bounding box center [1185, 474] width 122 height 16
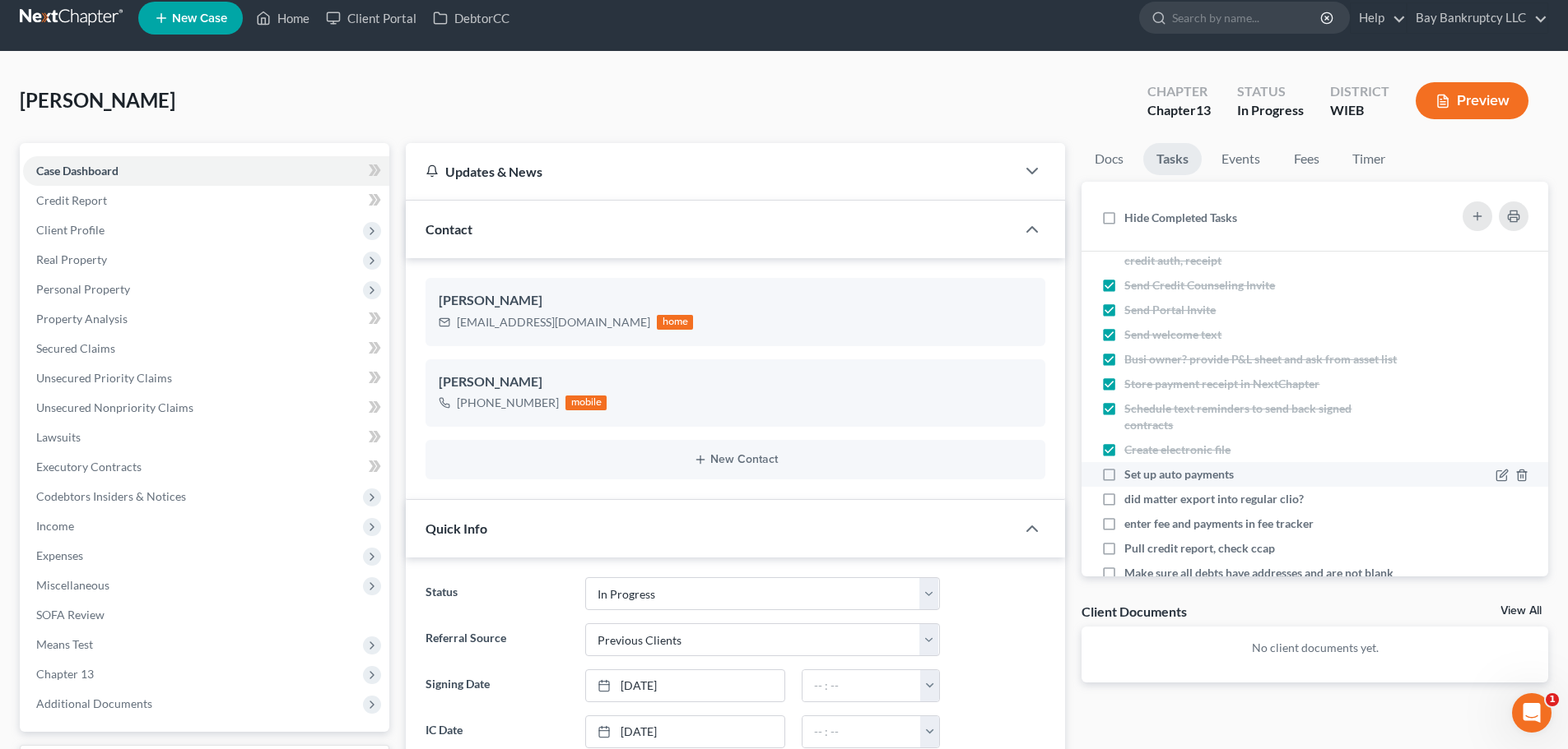
click at [1130, 477] on input "Set up auto payments" at bounding box center [1136, 471] width 11 height 11
checkbox input "true"
click at [1125, 507] on label "did matter export into regular clio?" at bounding box center [1220, 499] width 192 height 16
click at [1130, 501] on input "did matter export into regular clio?" at bounding box center [1136, 496] width 11 height 11
checkbox input "true"
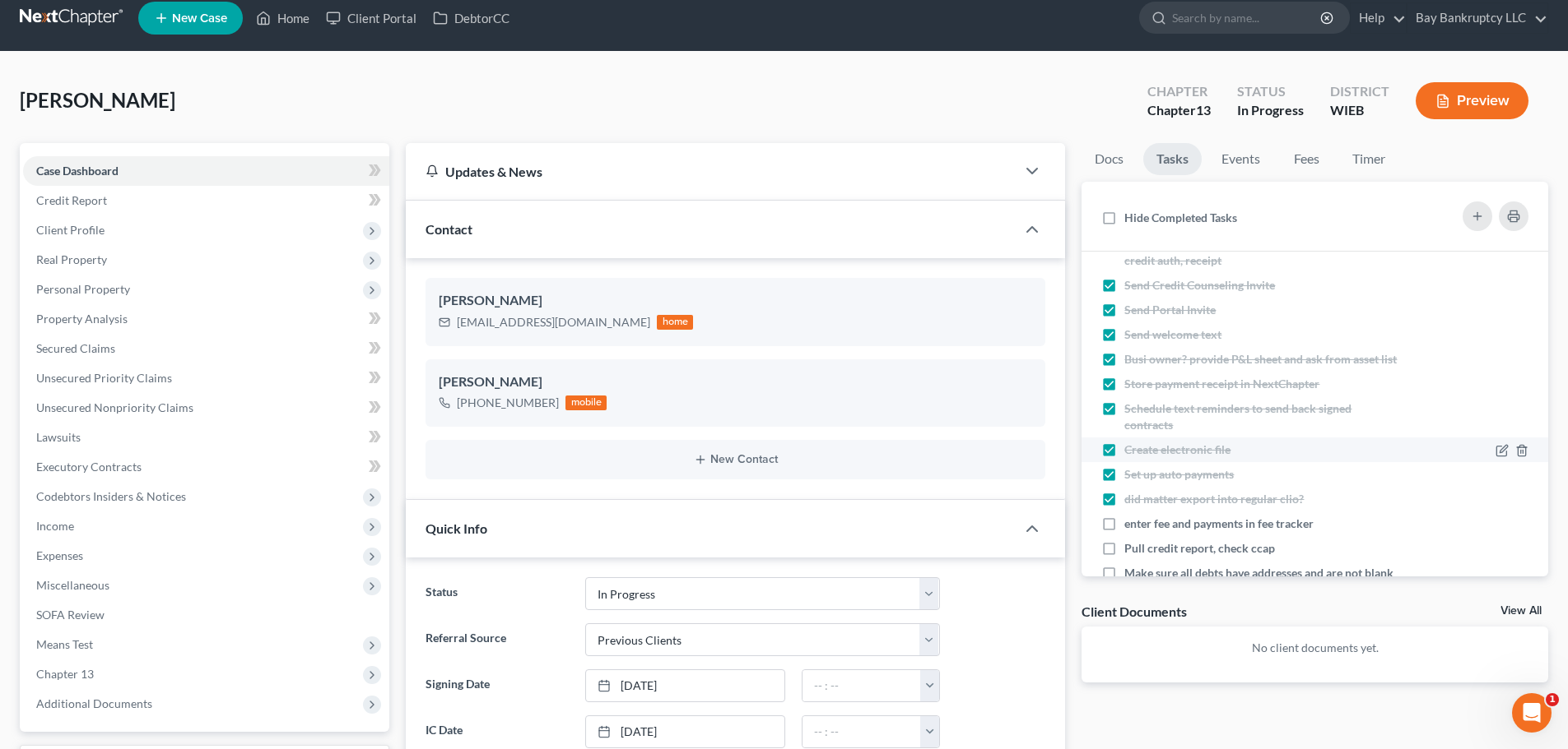
scroll to position [165, 0]
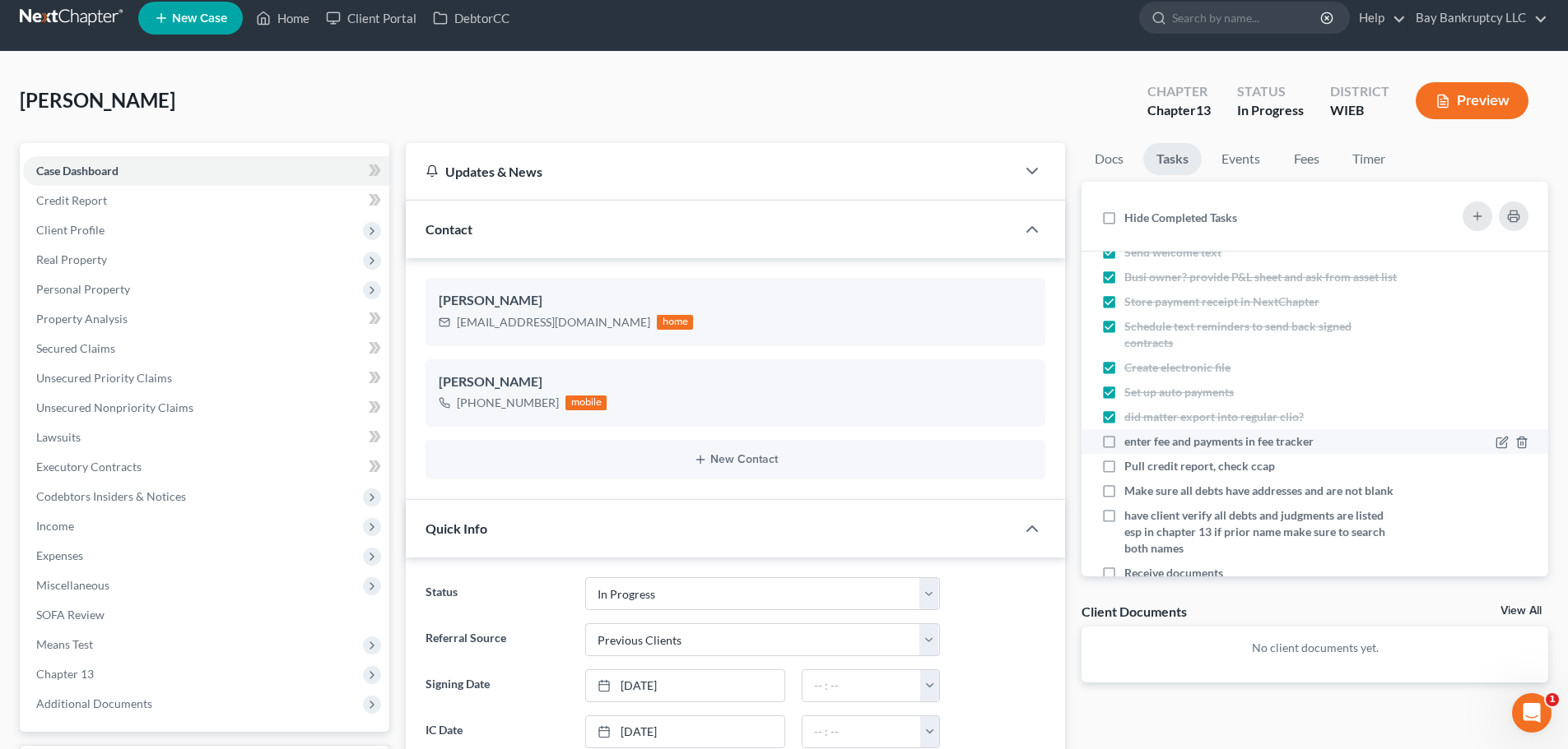
click at [1125, 450] on label "enter fee and payments in fee tracker" at bounding box center [1225, 442] width 203 height 16
click at [1130, 444] on input "enter fee and payments in fee tracker" at bounding box center [1136, 439] width 11 height 11
checkbox input "true"
